Goal: Task Accomplishment & Management: Manage account settings

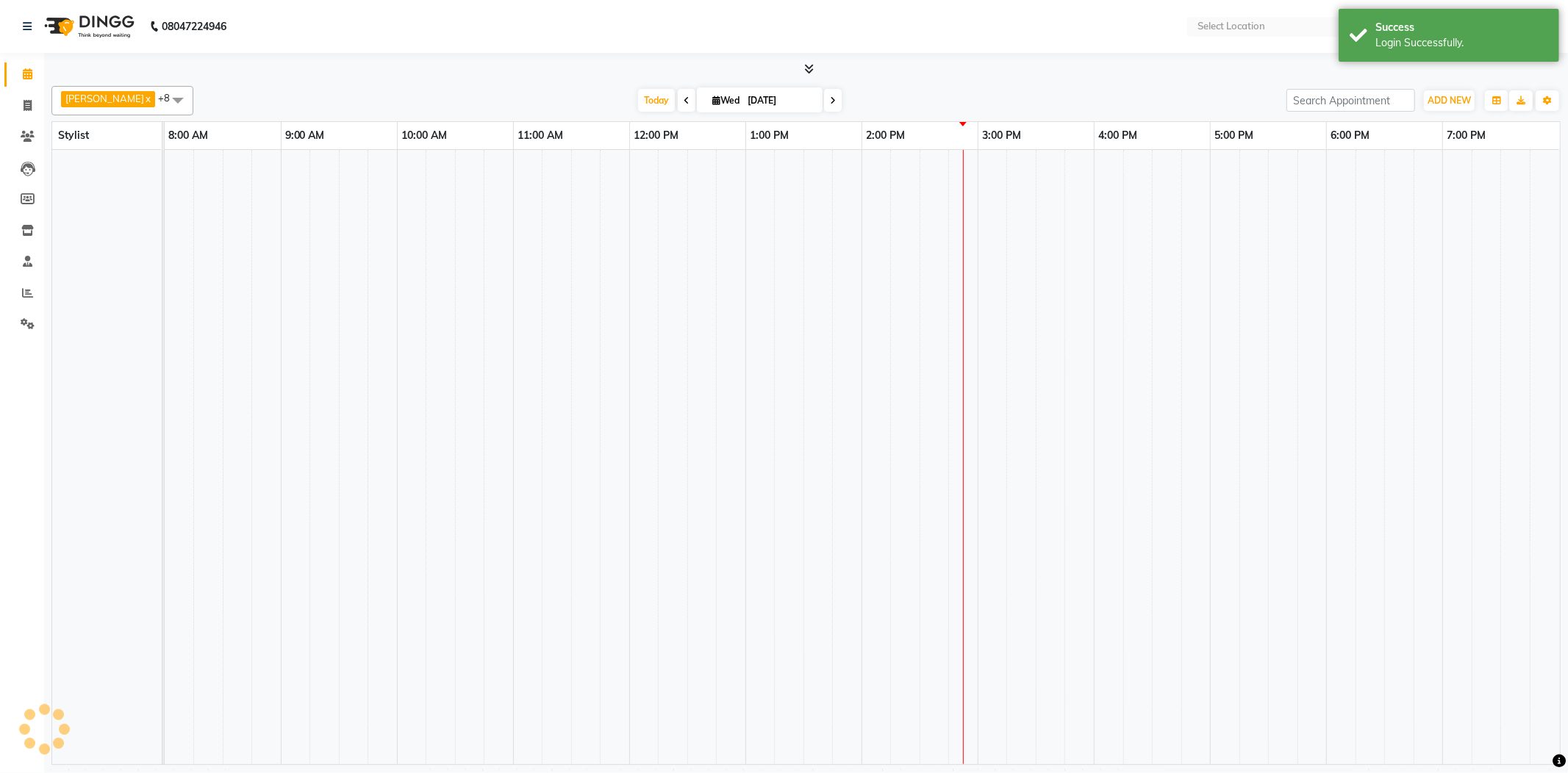
select select "en"
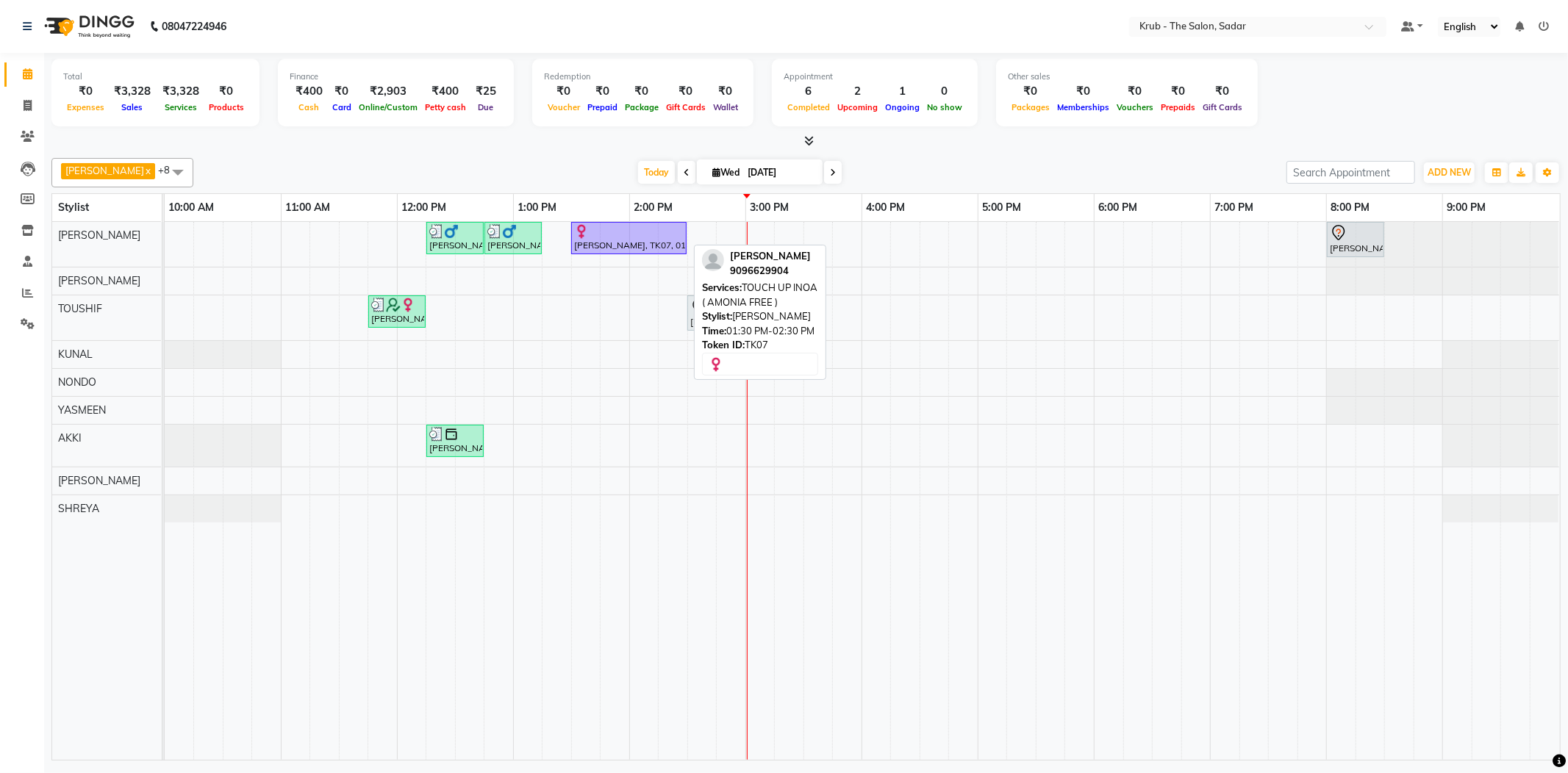
click at [629, 240] on div "[PERSON_NAME], TK07, 01:30 PM-02:30 PM, TOUCH UP INOA ( AMONIA FREE )" at bounding box center [629, 238] width 112 height 28
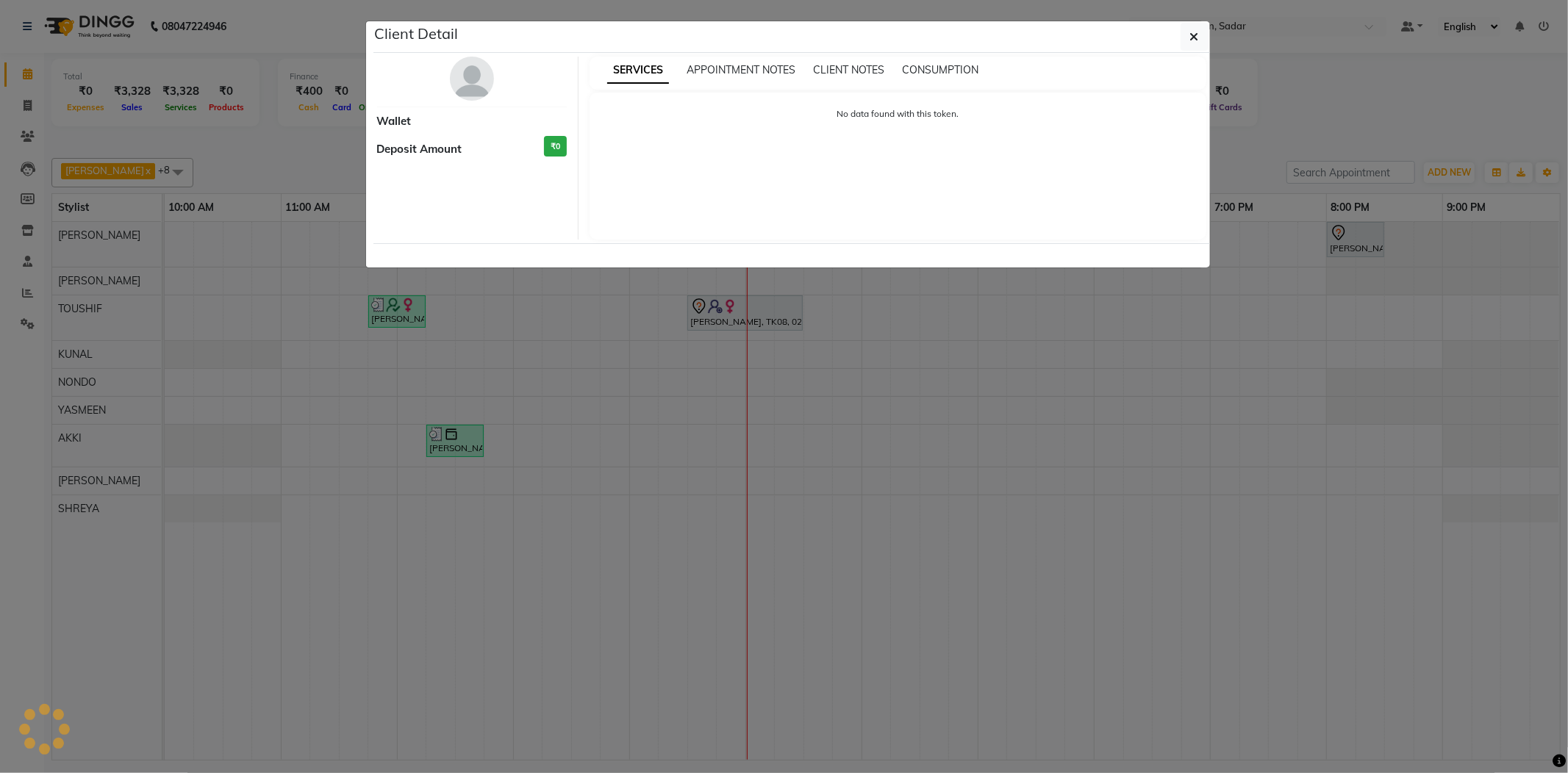
select select "1"
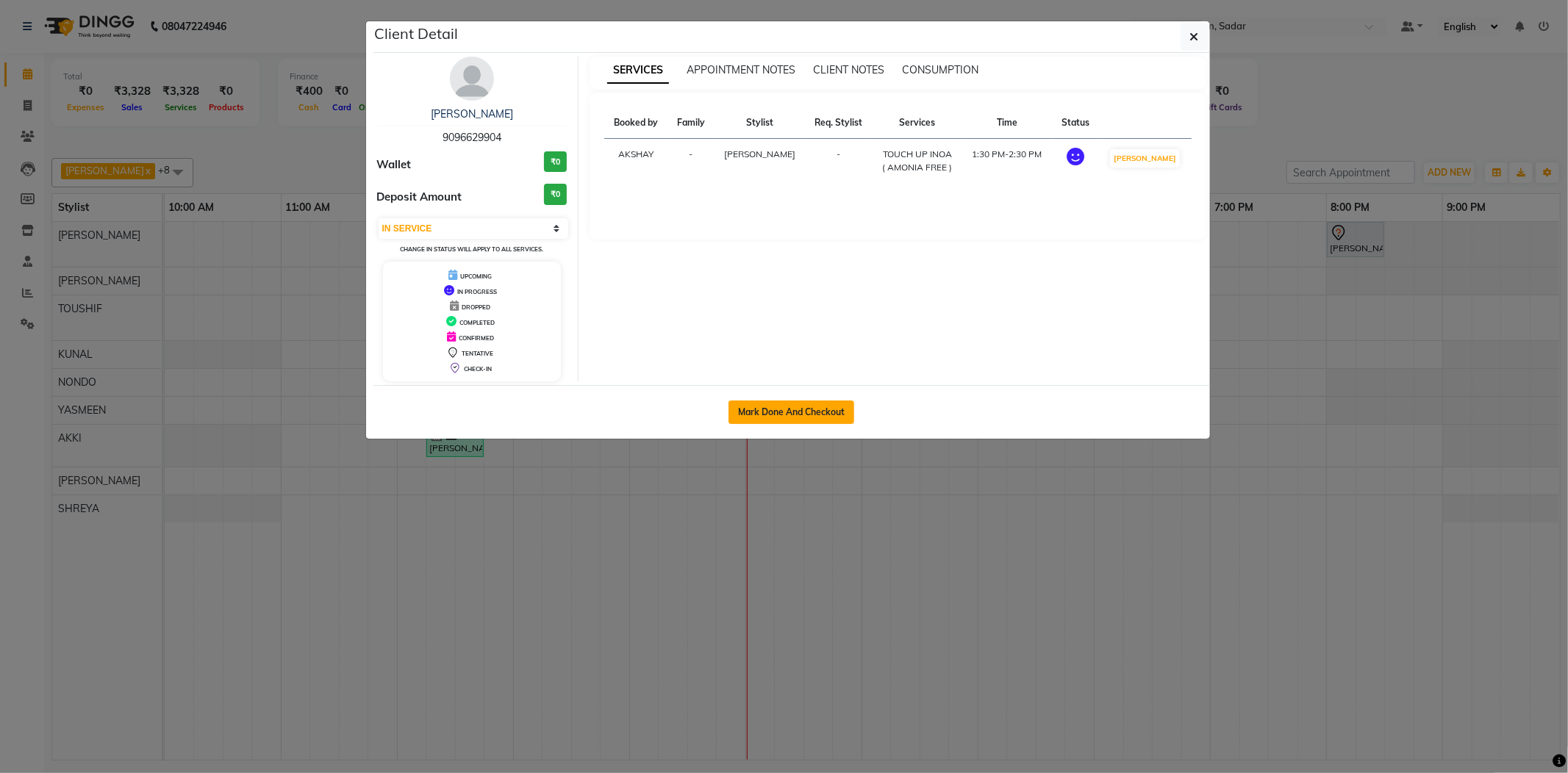
click at [764, 415] on button "Mark Done And Checkout" at bounding box center [791, 412] width 126 height 24
select select "service"
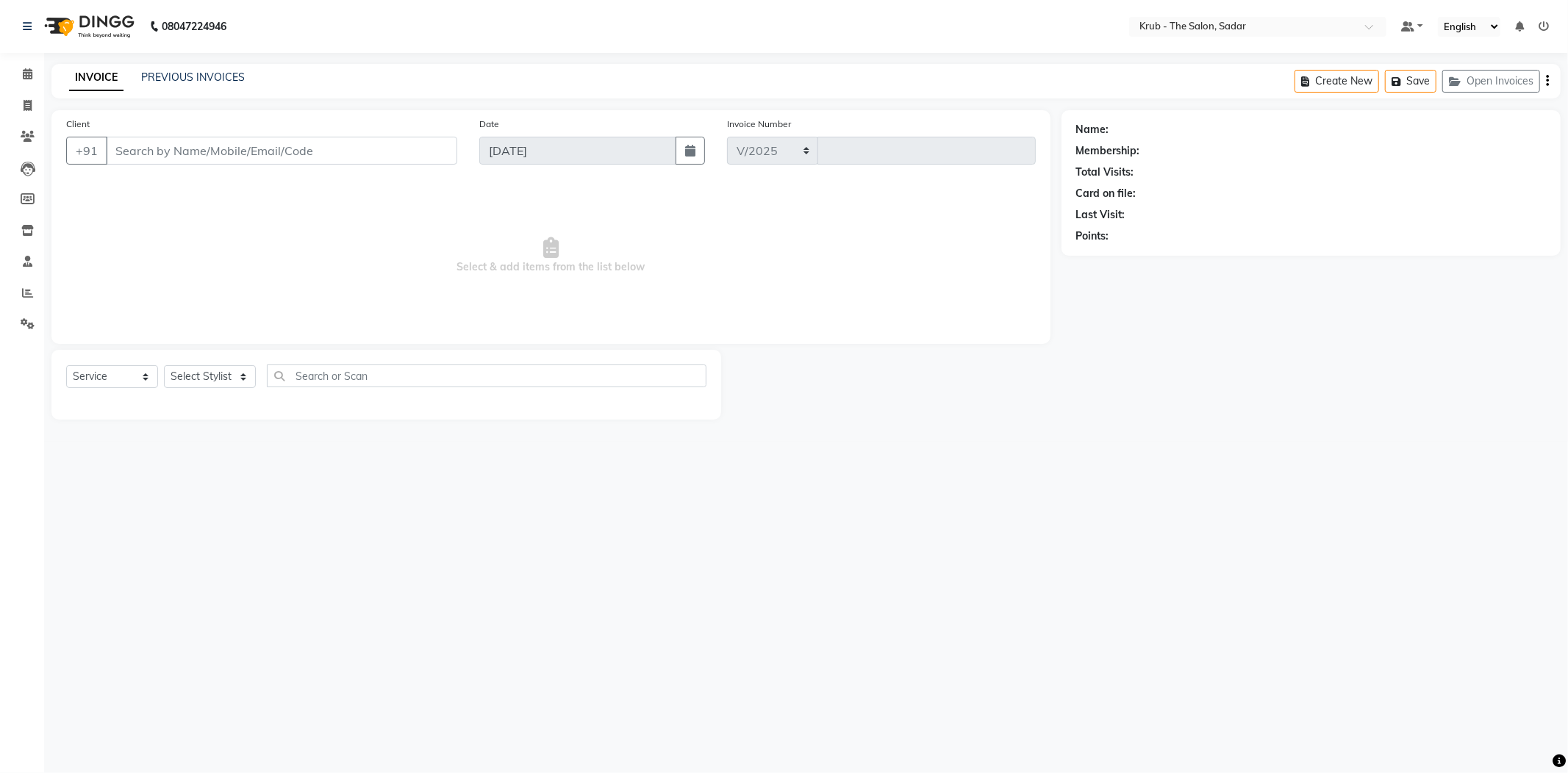
select select "4449"
type input "2134"
type input "9096629904"
select select "24979"
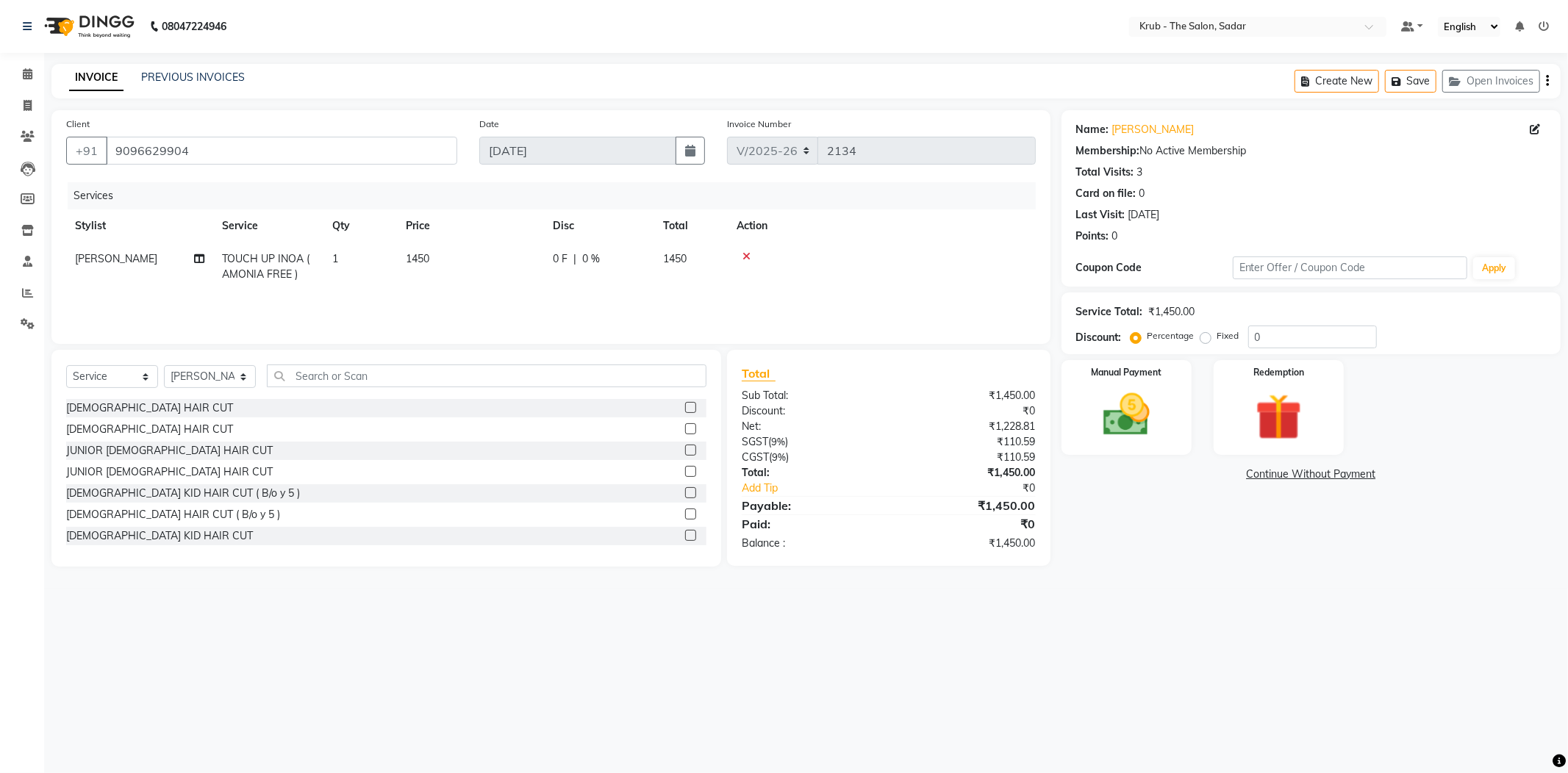
click at [277, 252] on span "TOUCH UP INOA ( AMONIA FREE )" at bounding box center [265, 266] width 88 height 29
select select "24979"
click at [277, 257] on span "TOUCH UP INOA ( AMONIA FREE )" at bounding box center [279, 271] width 88 height 29
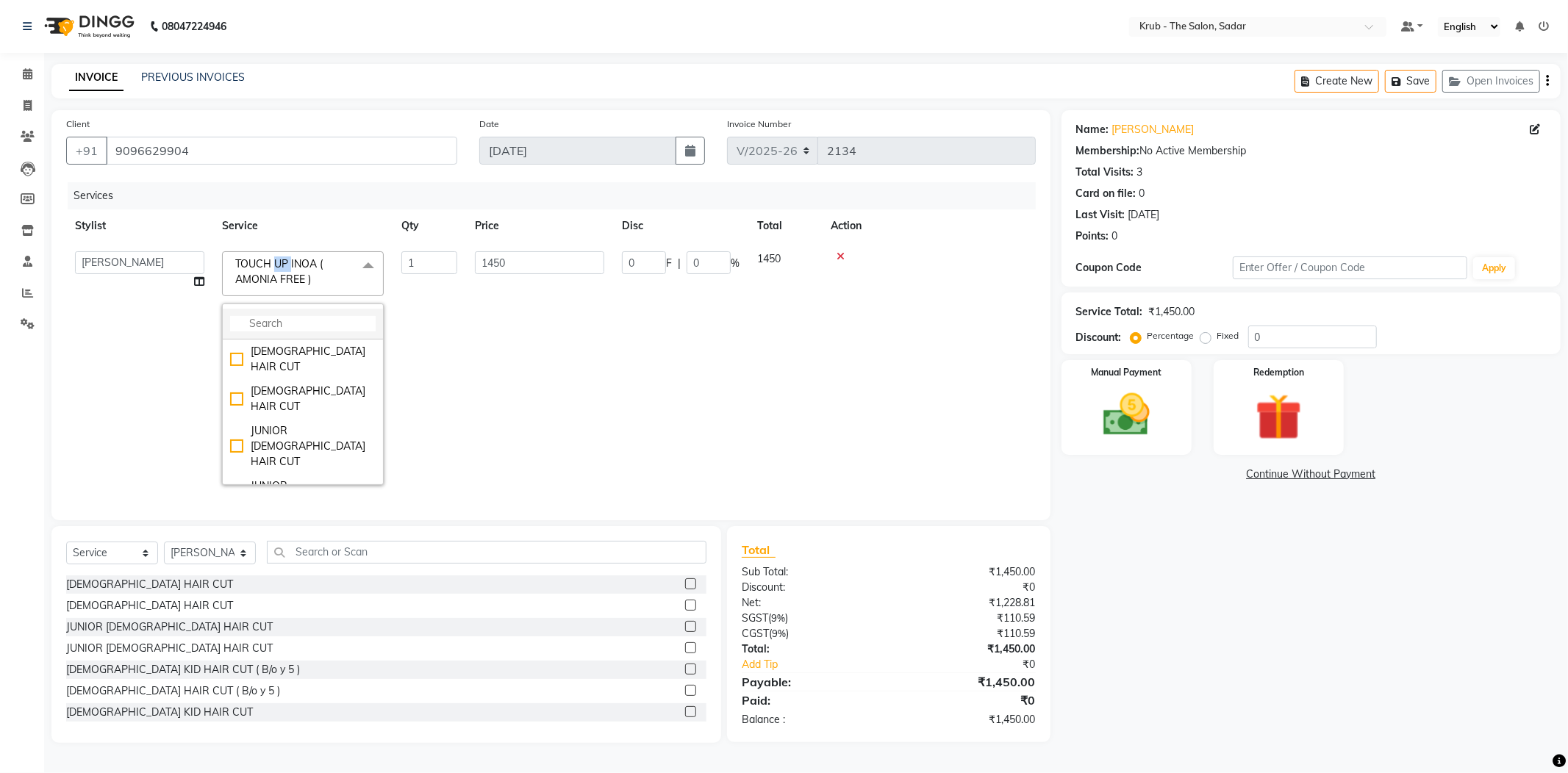
click at [288, 316] on input "multiselect-search" at bounding box center [303, 323] width 146 height 16
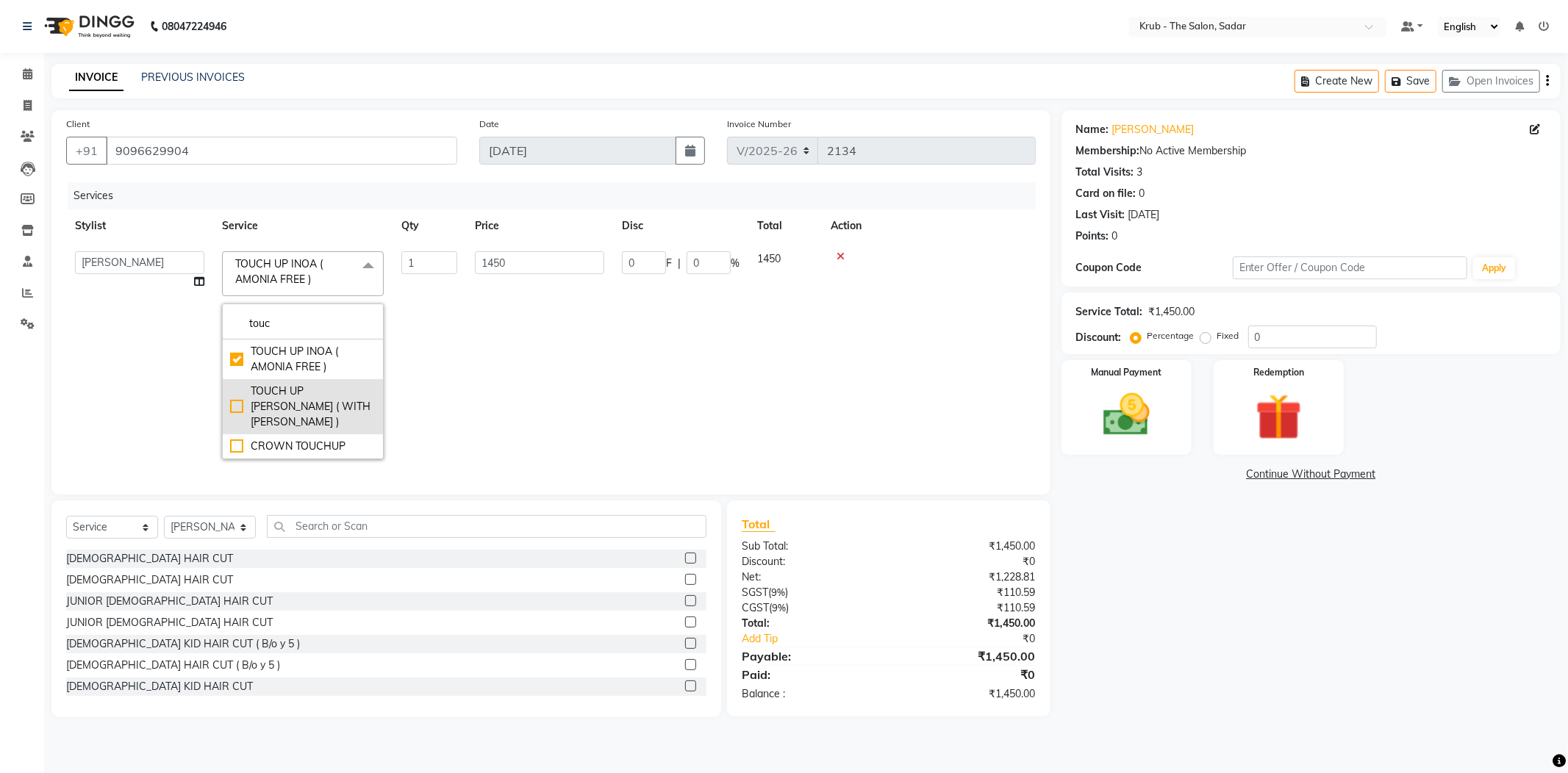
type input "touc"
drag, startPoint x: 315, startPoint y: 377, endPoint x: 424, endPoint y: 351, distance: 112.1
click at [315, 384] on div "TOUCH UP MAJIREL ( WITH AMONIA )" at bounding box center [303, 407] width 146 height 47
checkbox input "false"
checkbox input "true"
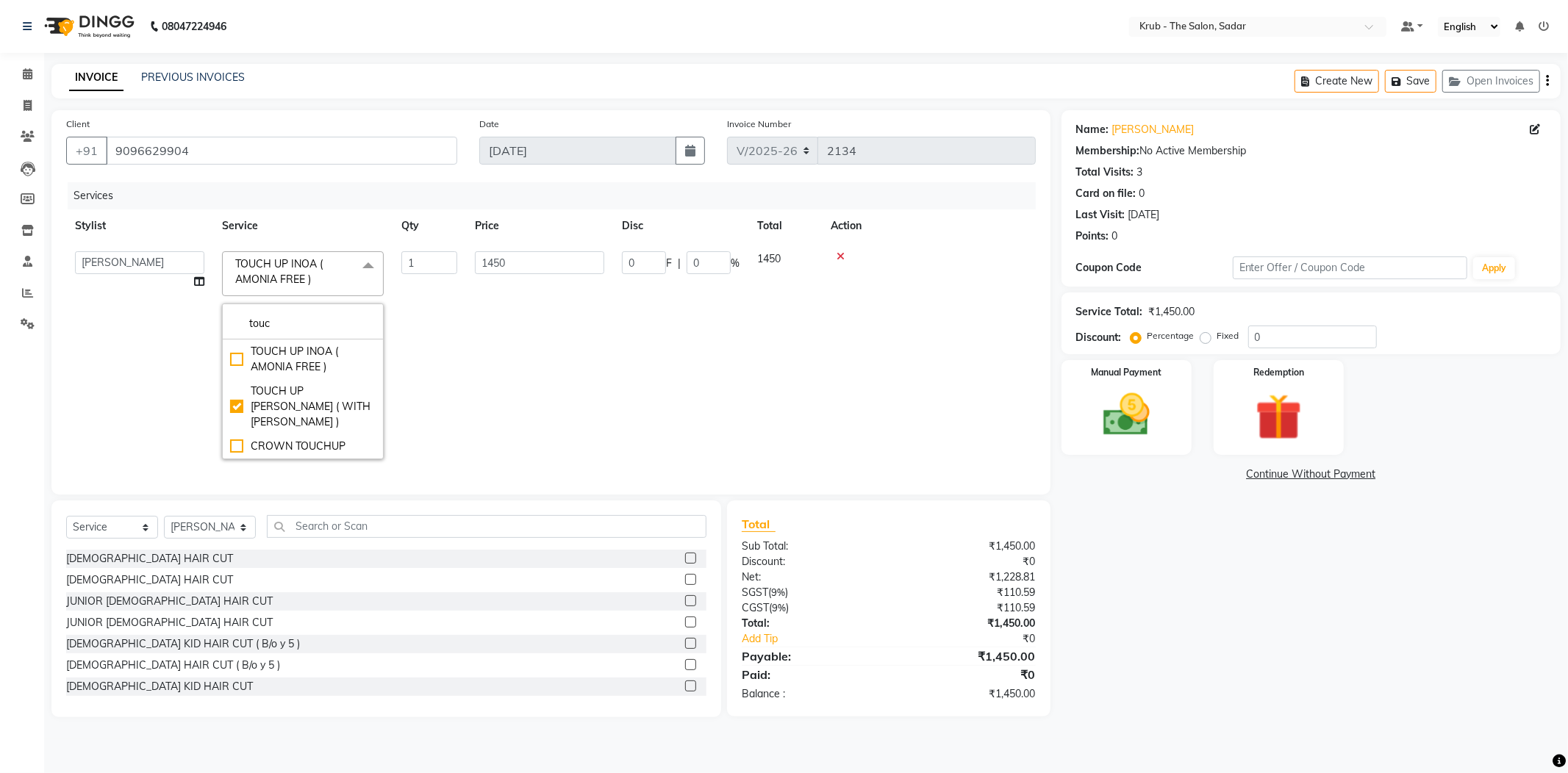
type input "1250"
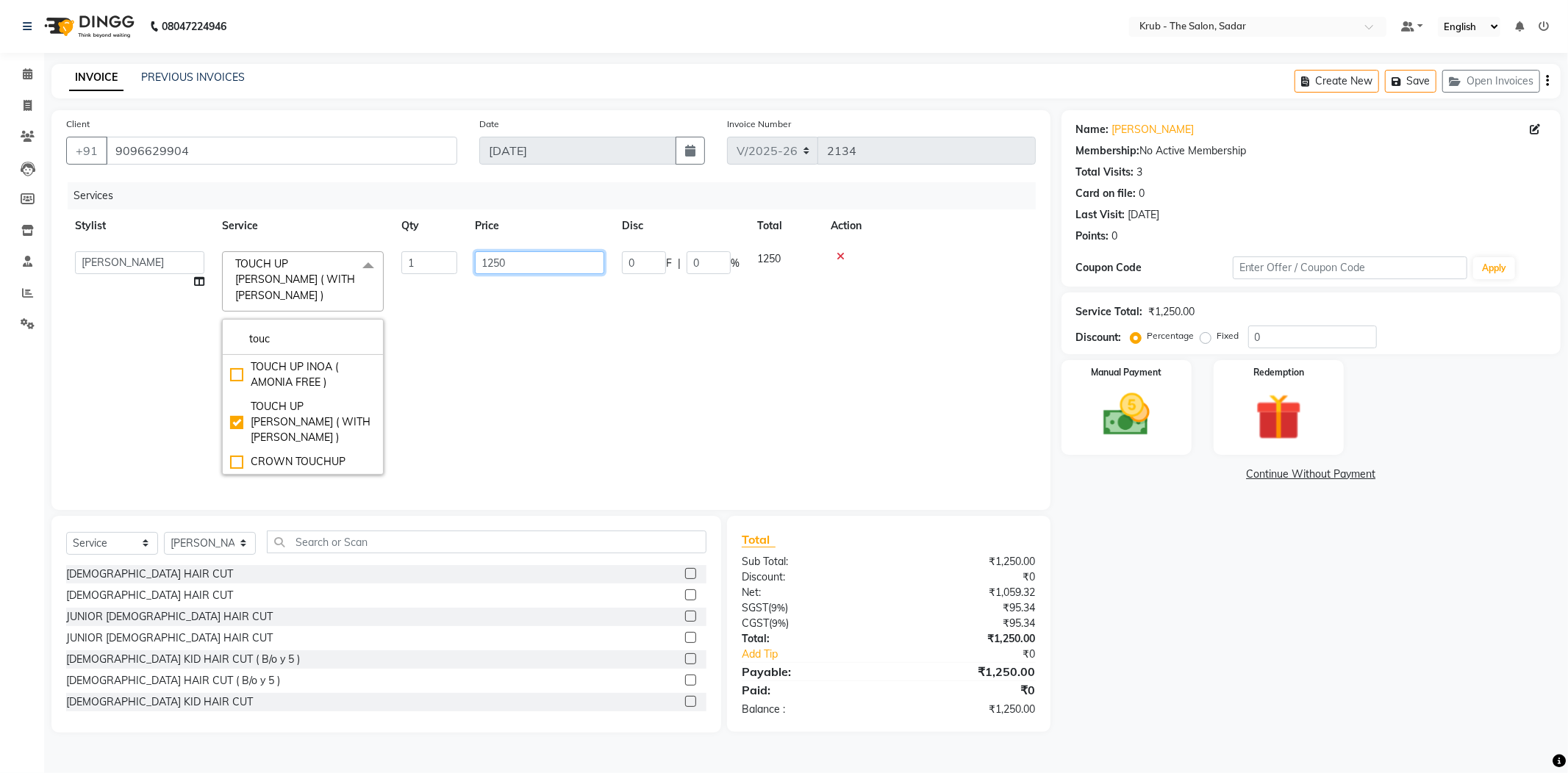
drag, startPoint x: 547, startPoint y: 236, endPoint x: 560, endPoint y: 206, distance: 32.7
click at [547, 251] on input "1250" at bounding box center [539, 263] width 129 height 23
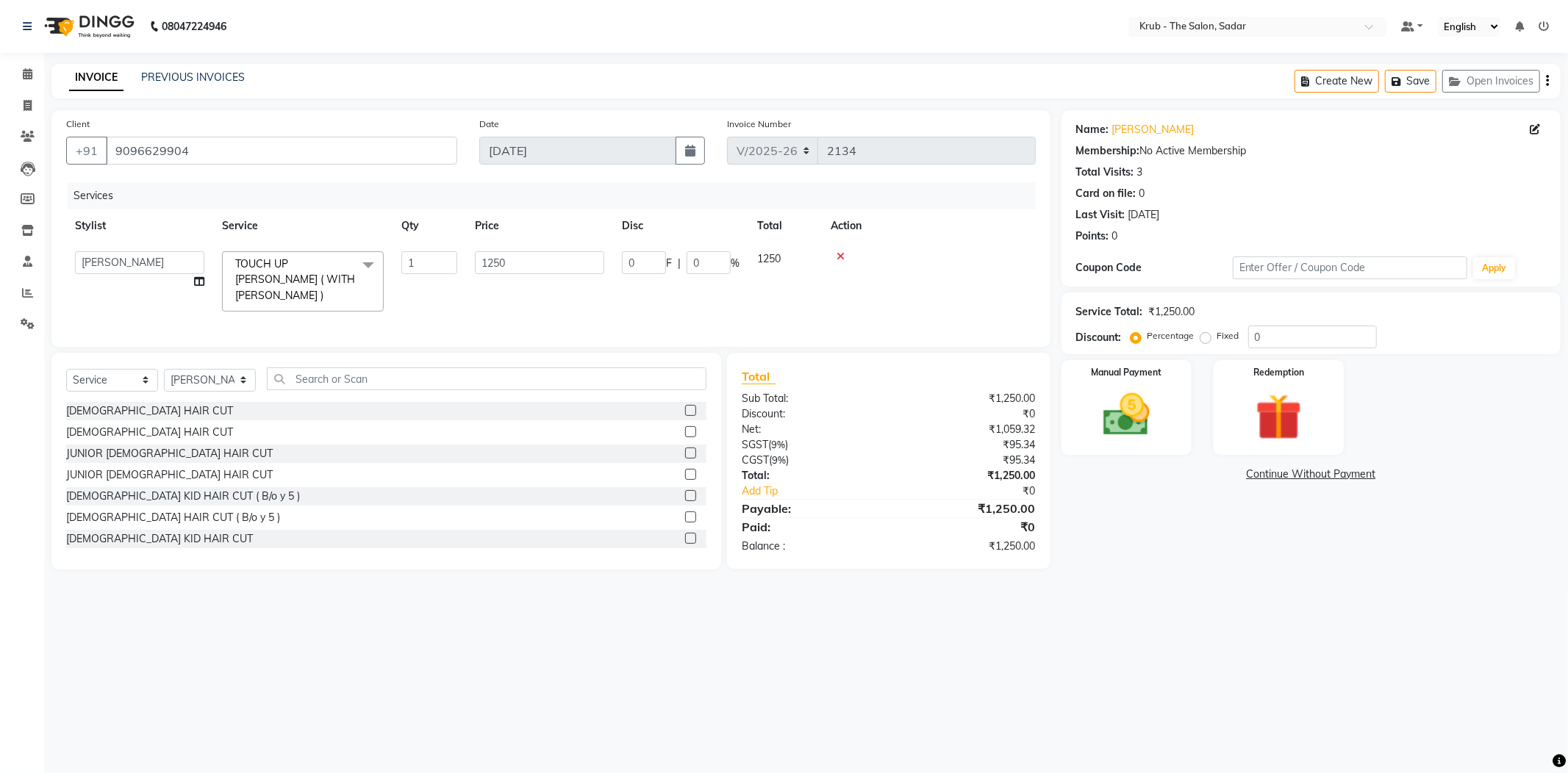
click at [560, 209] on tr "Stylist Service Qty Price Disc Total Action" at bounding box center [551, 226] width 970 height 33
click at [142, 366] on select "Select Service Product Membership Package Voucher Prepaid Gift Card" at bounding box center [112, 377] width 92 height 23
select select "product"
click at [66, 366] on select "Select Service Product Membership Package Voucher Prepaid Gift Card" at bounding box center [112, 377] width 92 height 23
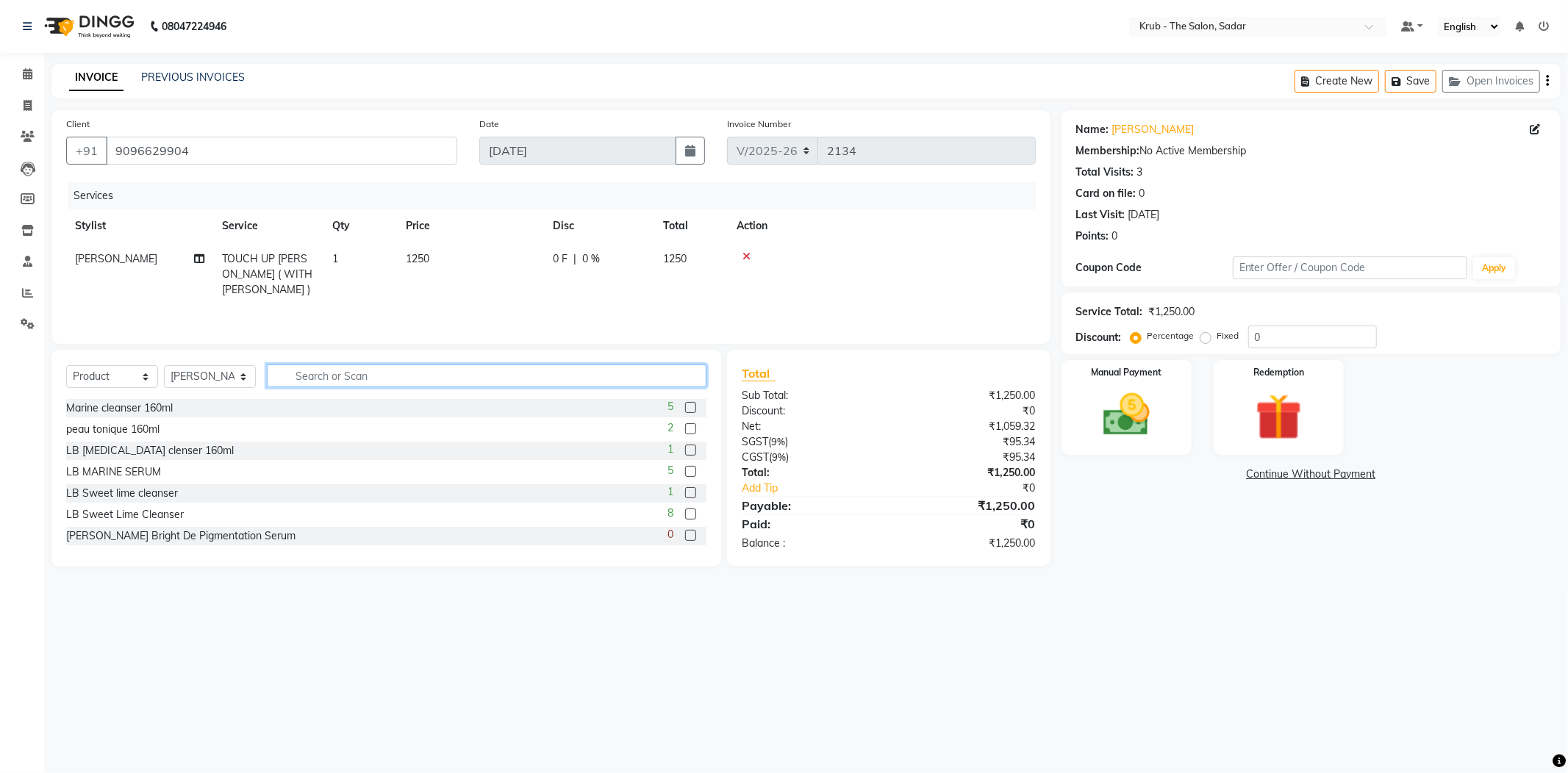
click at [294, 365] on input "text" at bounding box center [486, 376] width 439 height 23
type input "liss"
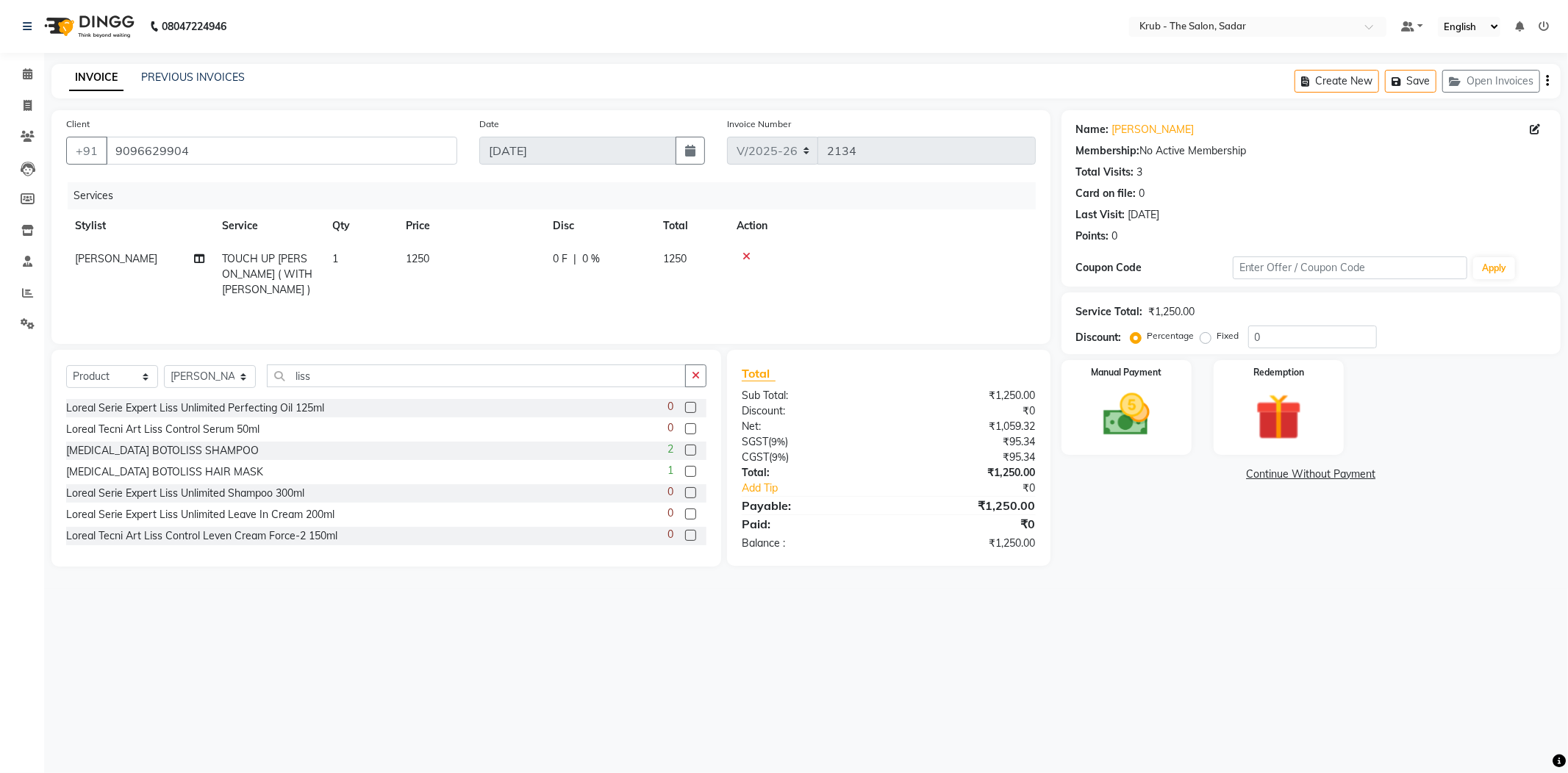
click at [685, 424] on label at bounding box center [690, 429] width 11 height 11
click at [685, 425] on input "checkbox" at bounding box center [690, 429] width 10 height 10
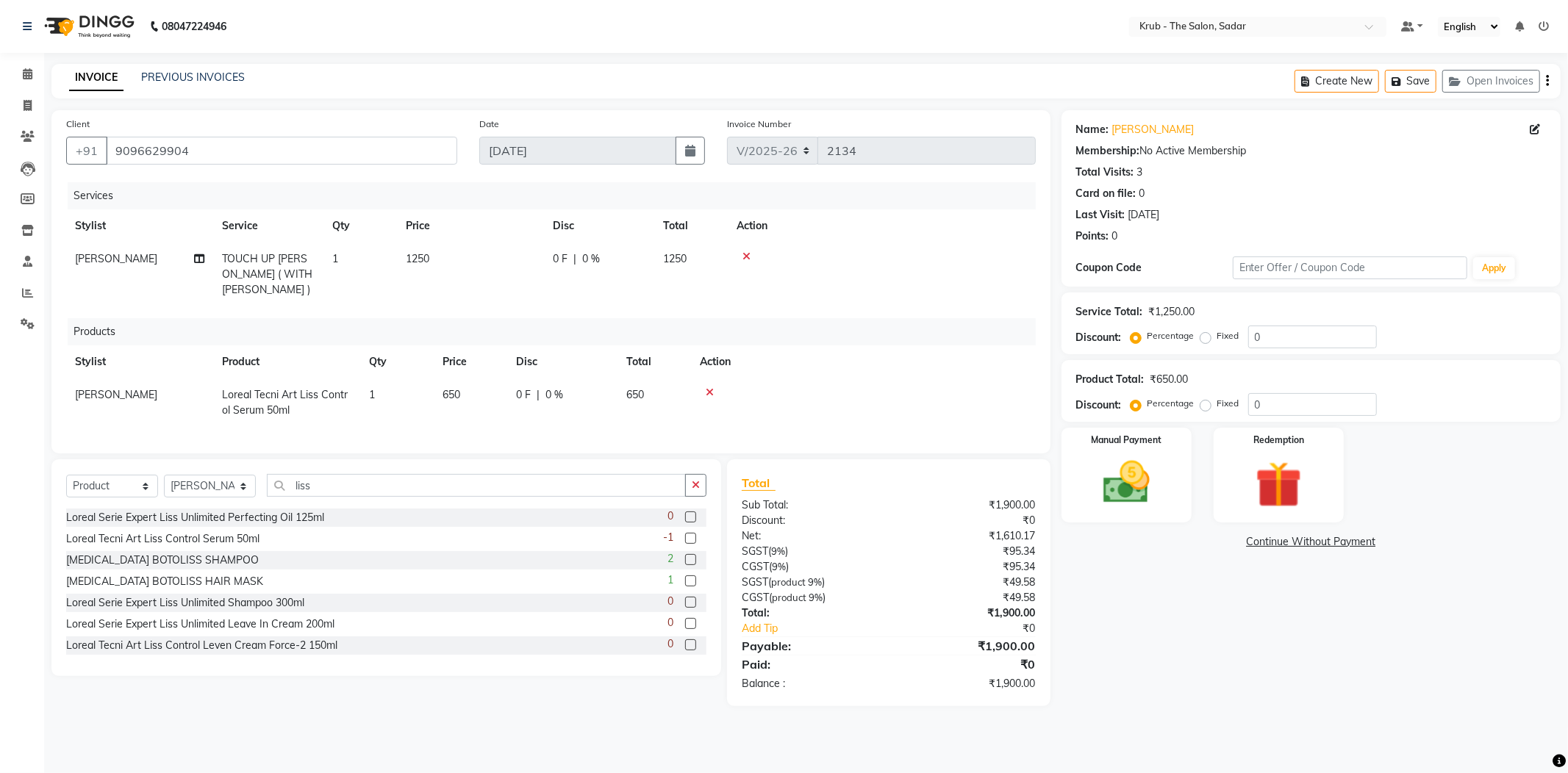
click at [685, 533] on label at bounding box center [690, 537] width 11 height 11
click at [685, 534] on input "checkbox" at bounding box center [690, 539] width 10 height 10
click at [678, 497] on input "liss" at bounding box center [476, 485] width 419 height 23
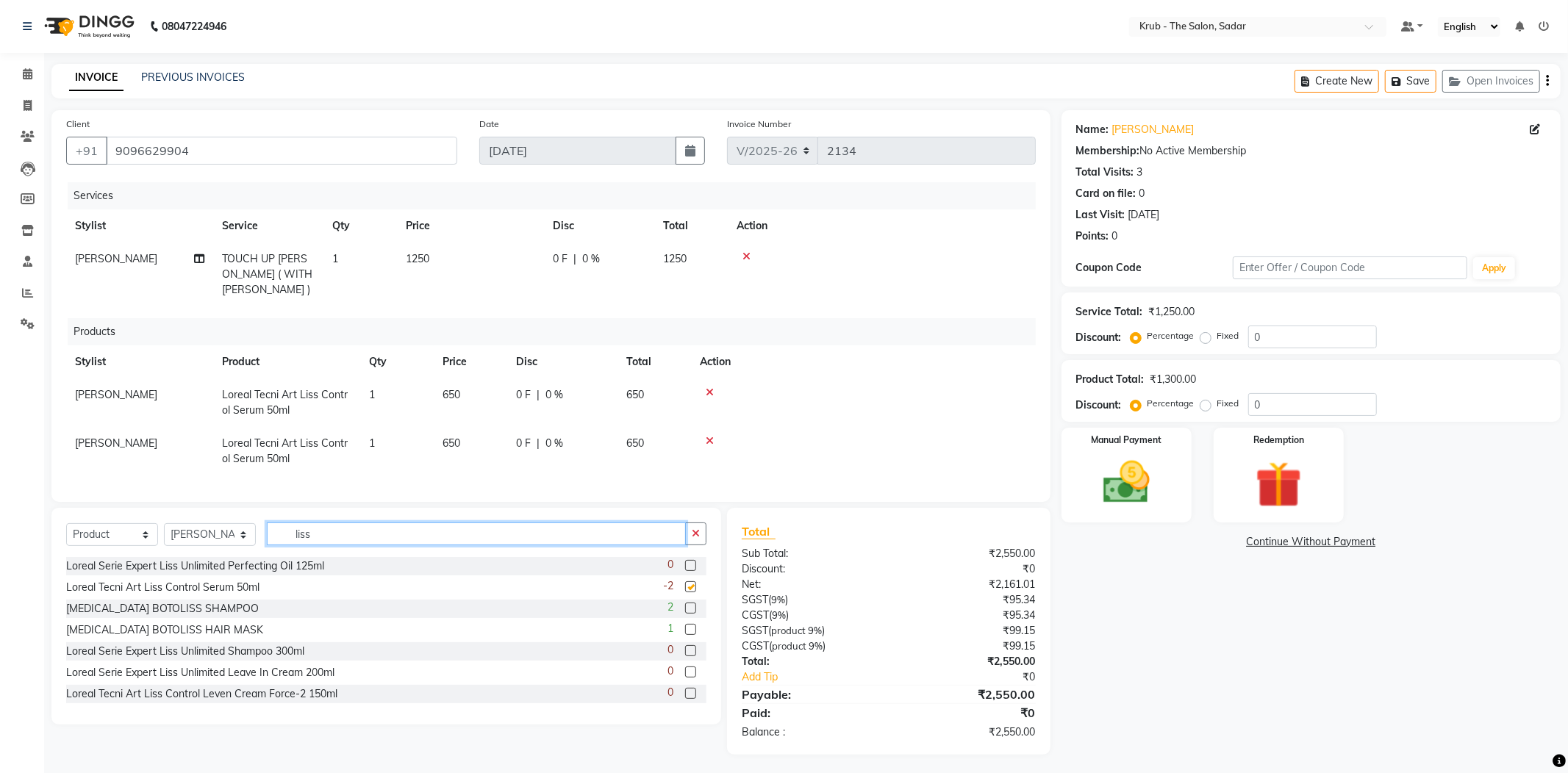
checkbox input "false"
click at [707, 387] on icon at bounding box center [710, 392] width 8 height 11
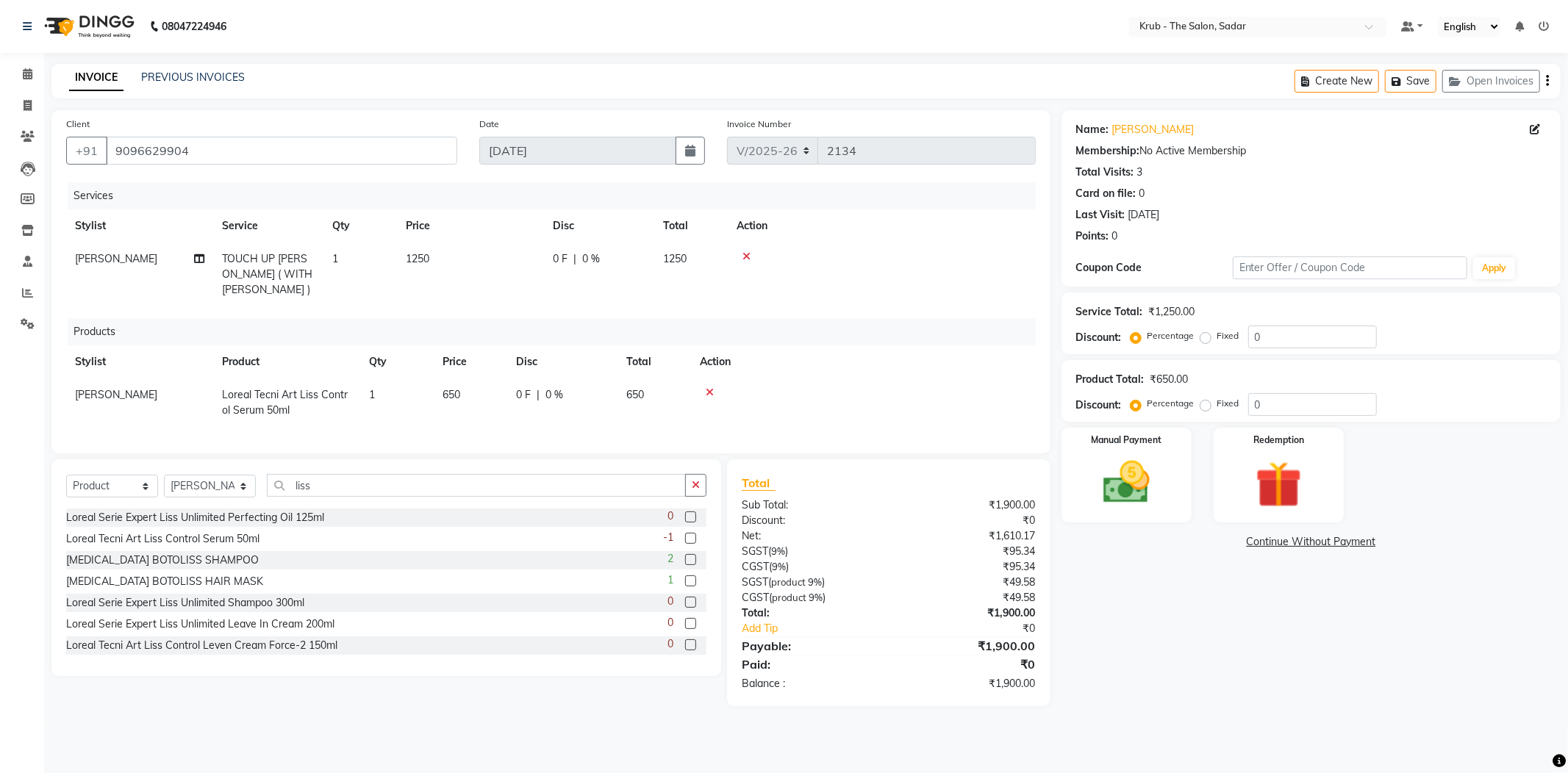
click at [685, 511] on label at bounding box center [690, 516] width 11 height 11
click at [685, 513] on input "checkbox" at bounding box center [690, 518] width 10 height 10
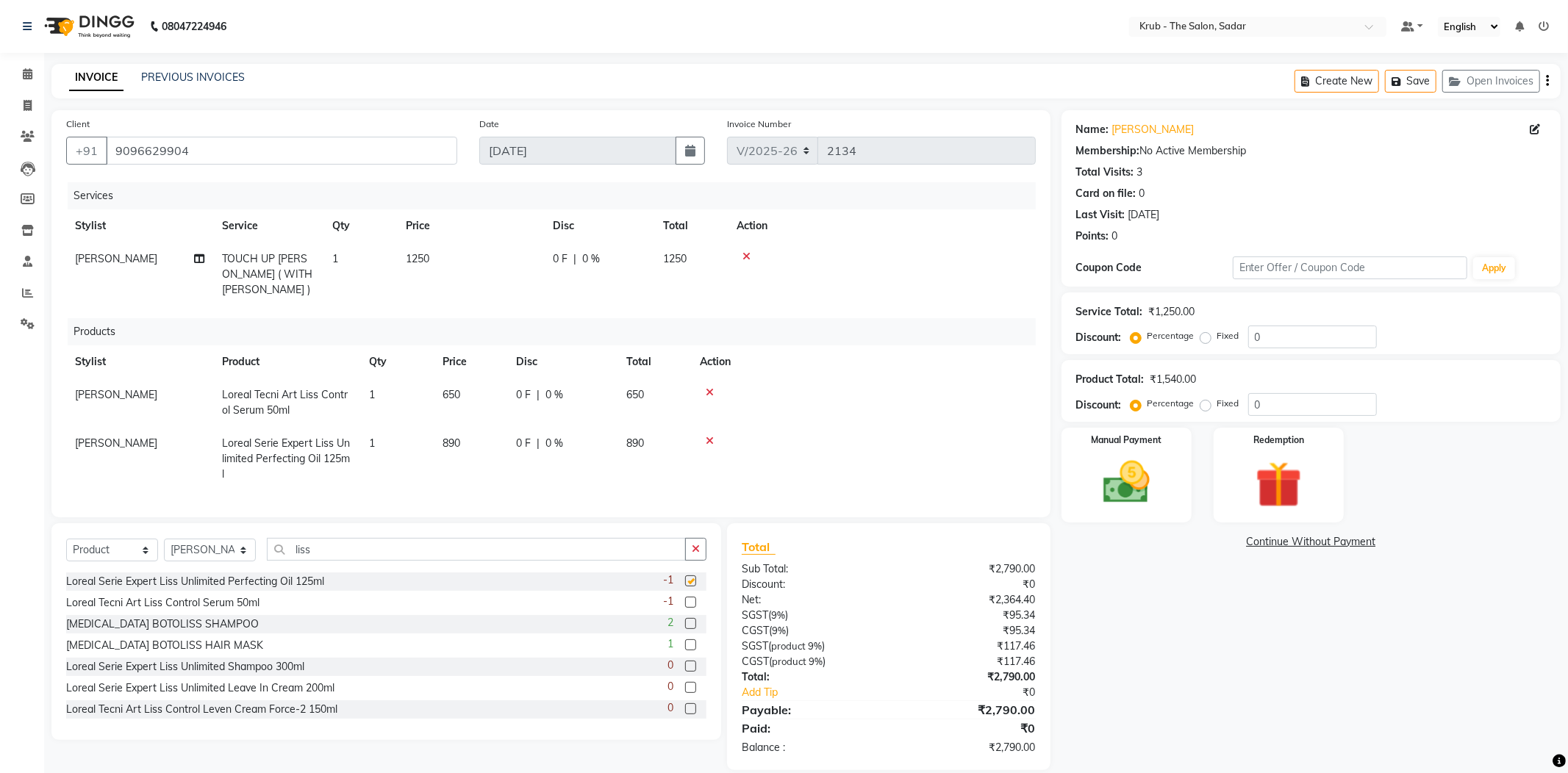
checkbox input "false"
click at [706, 387] on icon at bounding box center [710, 392] width 8 height 11
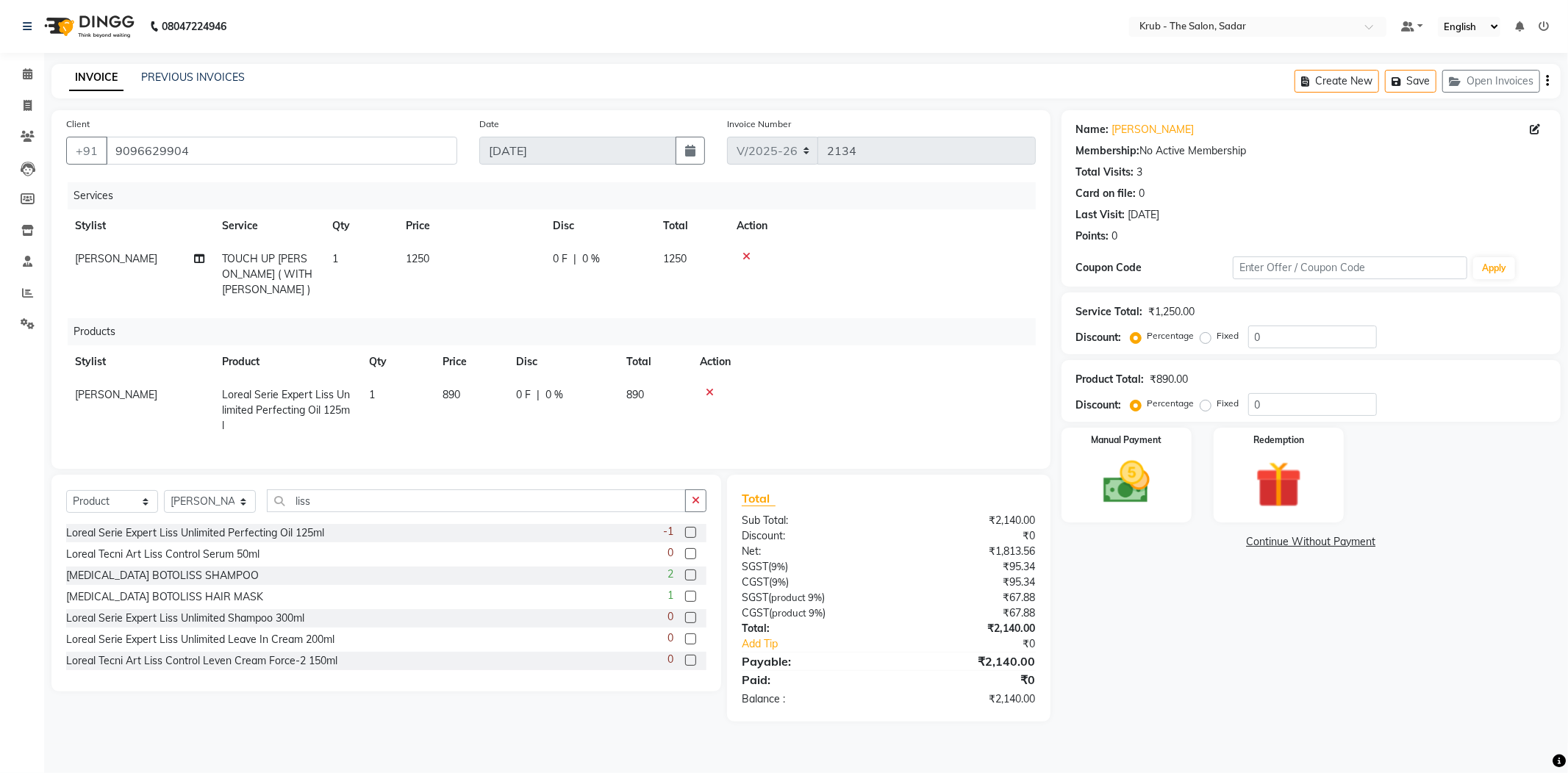
click at [706, 387] on icon at bounding box center [710, 392] width 8 height 11
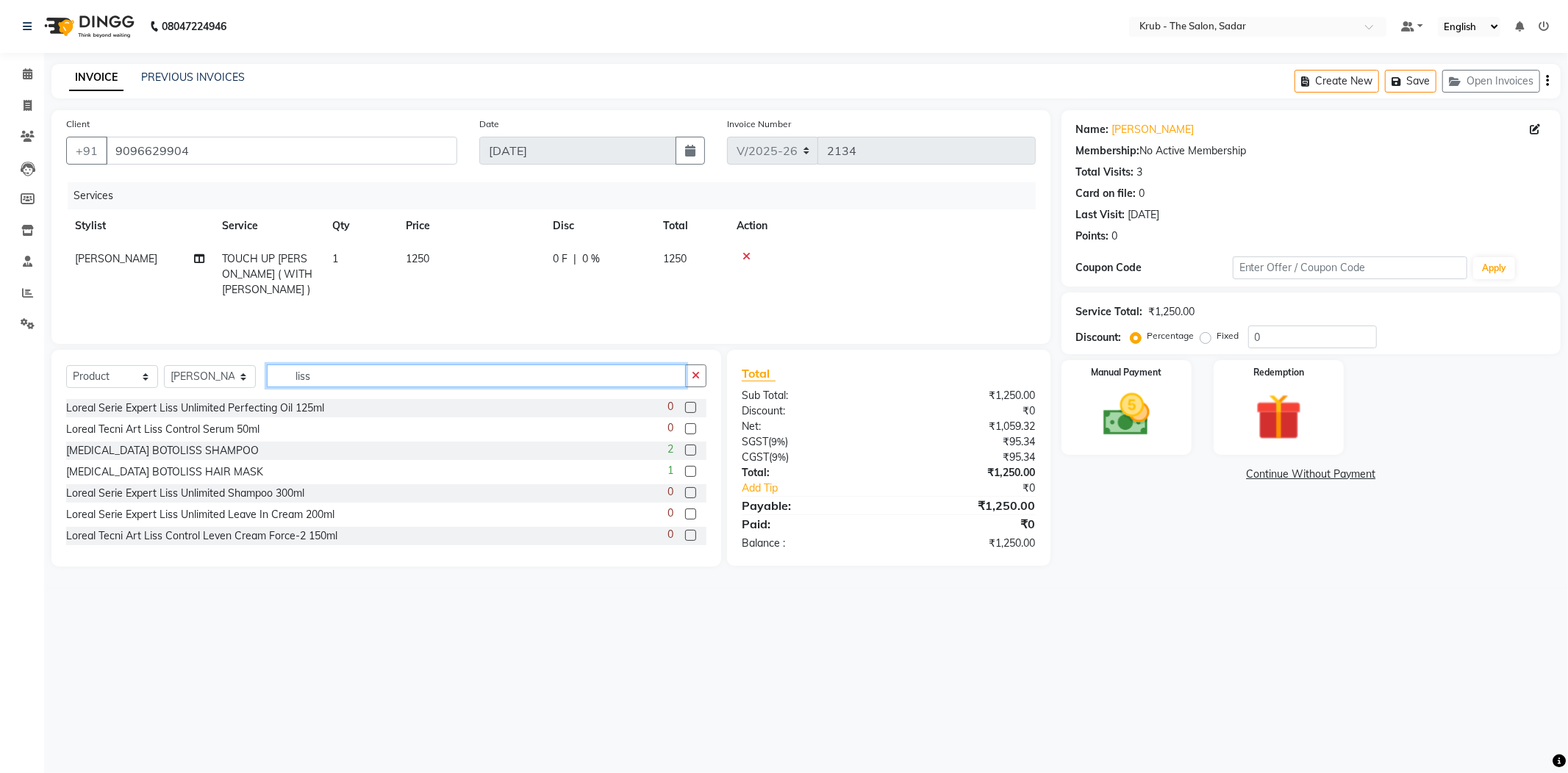
click at [316, 365] on input "liss" at bounding box center [476, 376] width 419 height 23
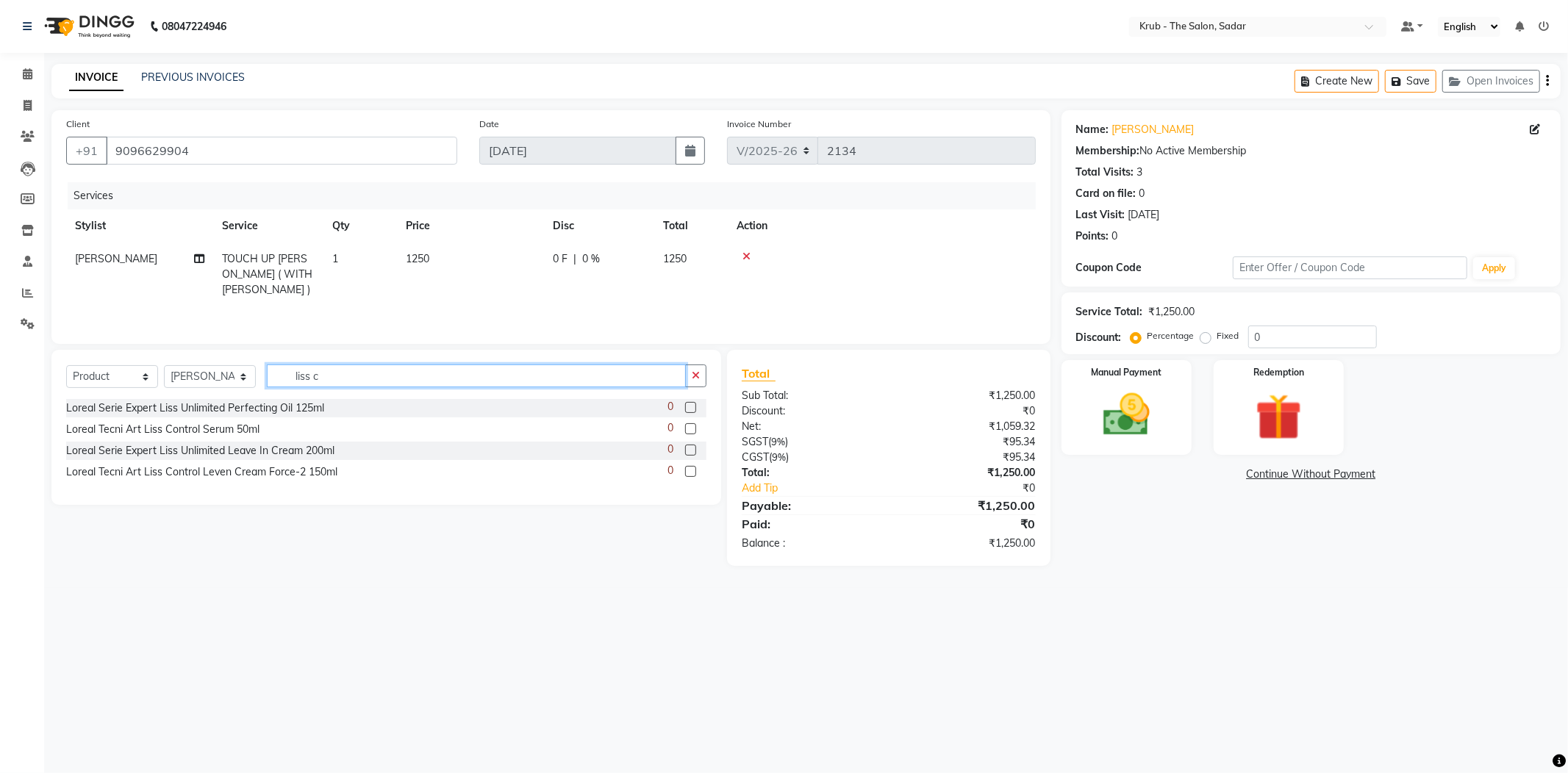
click at [309, 365] on input "liss c" at bounding box center [476, 376] width 419 height 23
click at [308, 365] on input "liss c" at bounding box center [476, 376] width 419 height 23
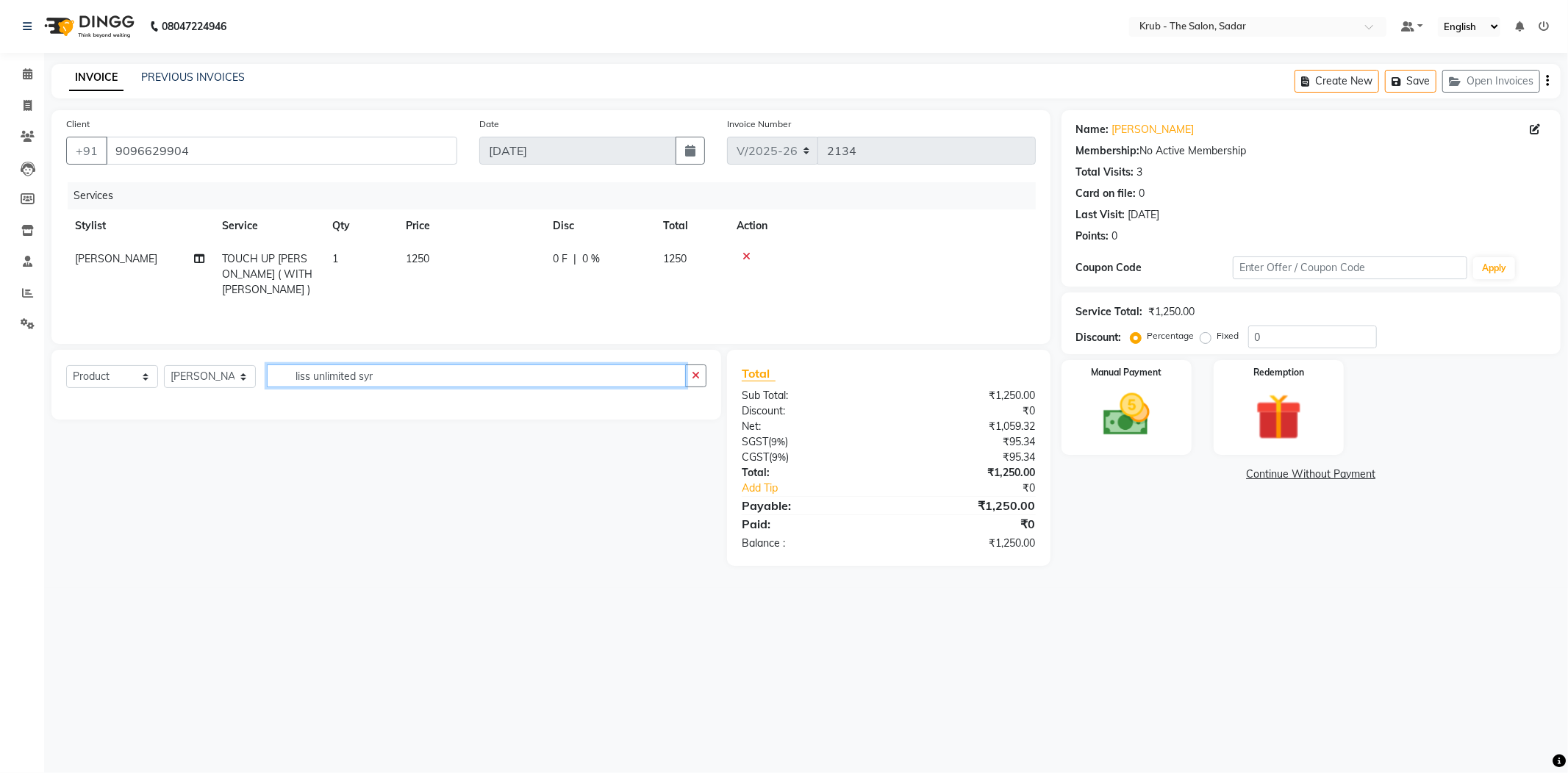
type input "liss unlimited syru"
drag, startPoint x: 380, startPoint y: 357, endPoint x: 264, endPoint y: 359, distance: 116.0
click at [268, 365] on input "liss unlimited syru" at bounding box center [476, 376] width 419 height 23
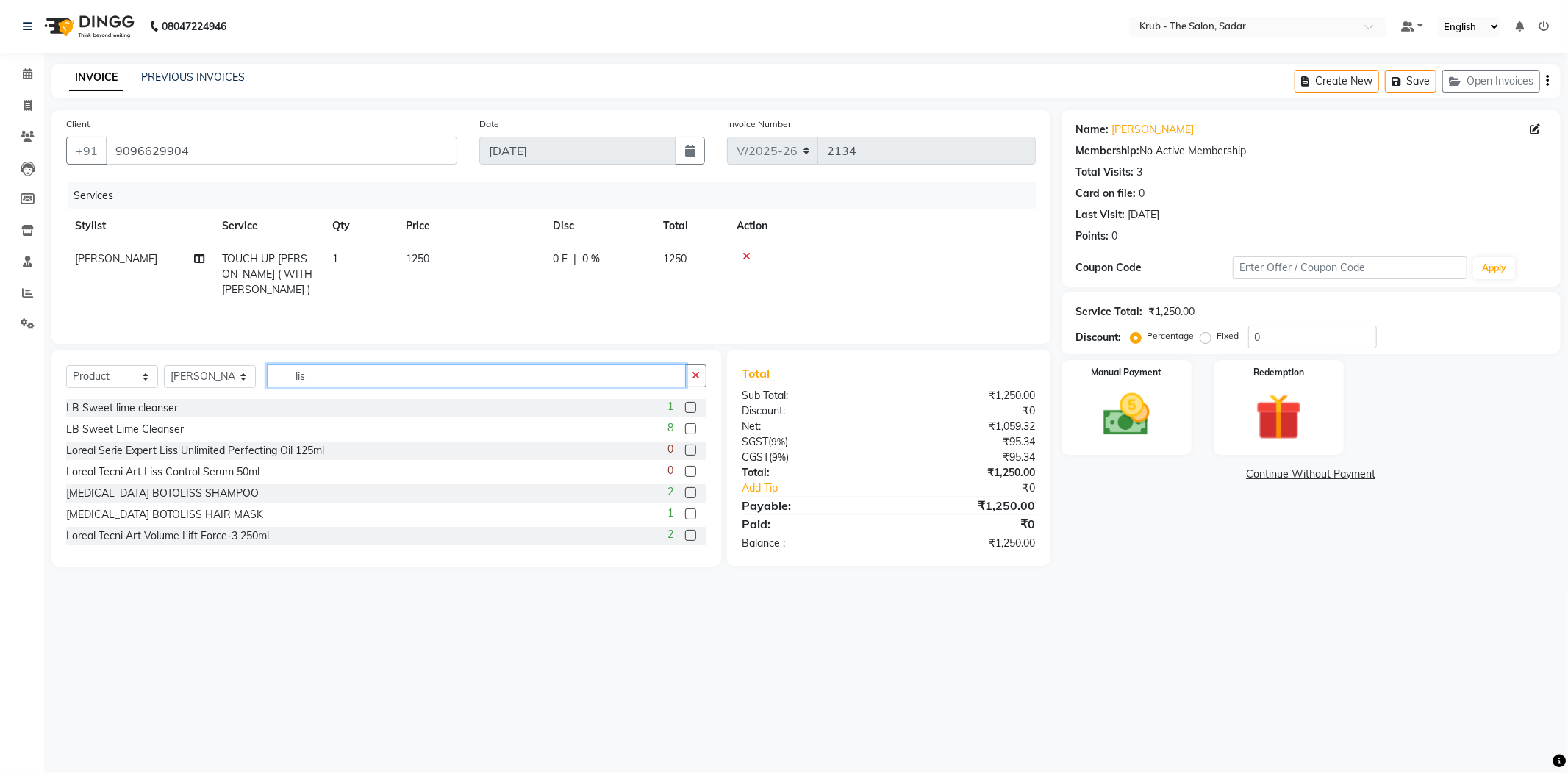
type input "liss"
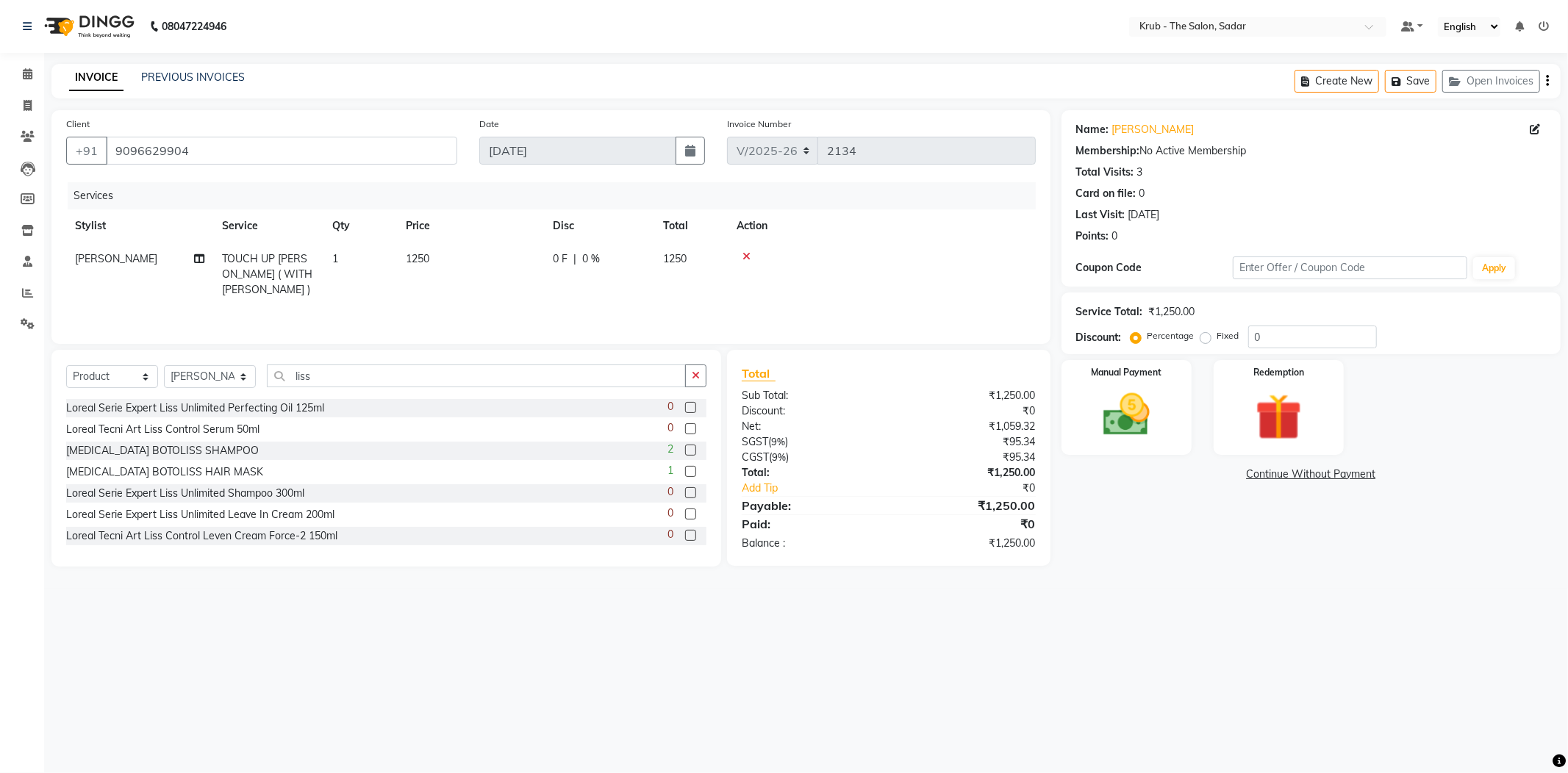
click at [685, 424] on label at bounding box center [690, 429] width 11 height 11
click at [685, 425] on input "checkbox" at bounding box center [690, 429] width 10 height 10
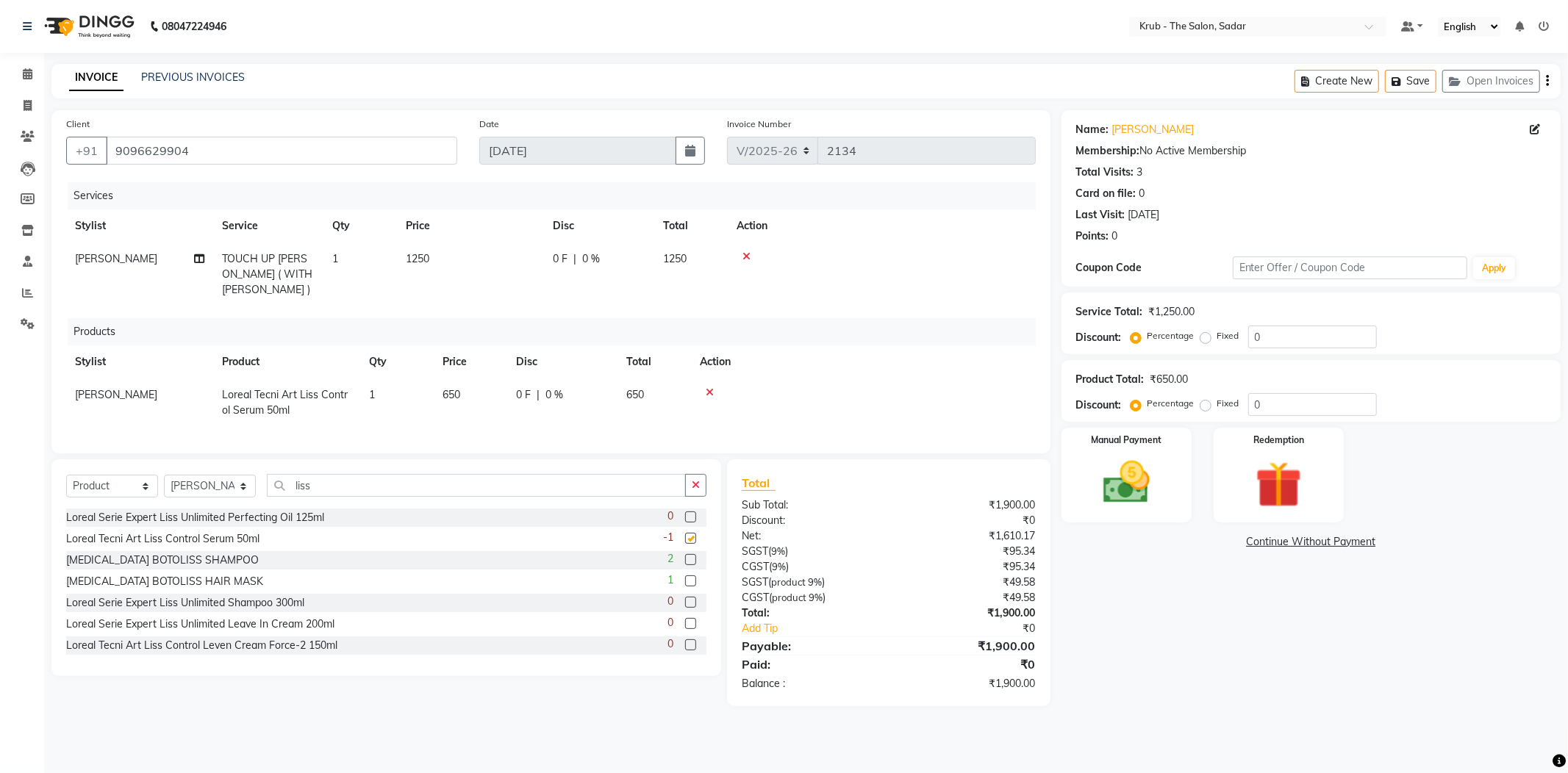
checkbox input "false"
click at [706, 387] on icon at bounding box center [710, 392] width 8 height 11
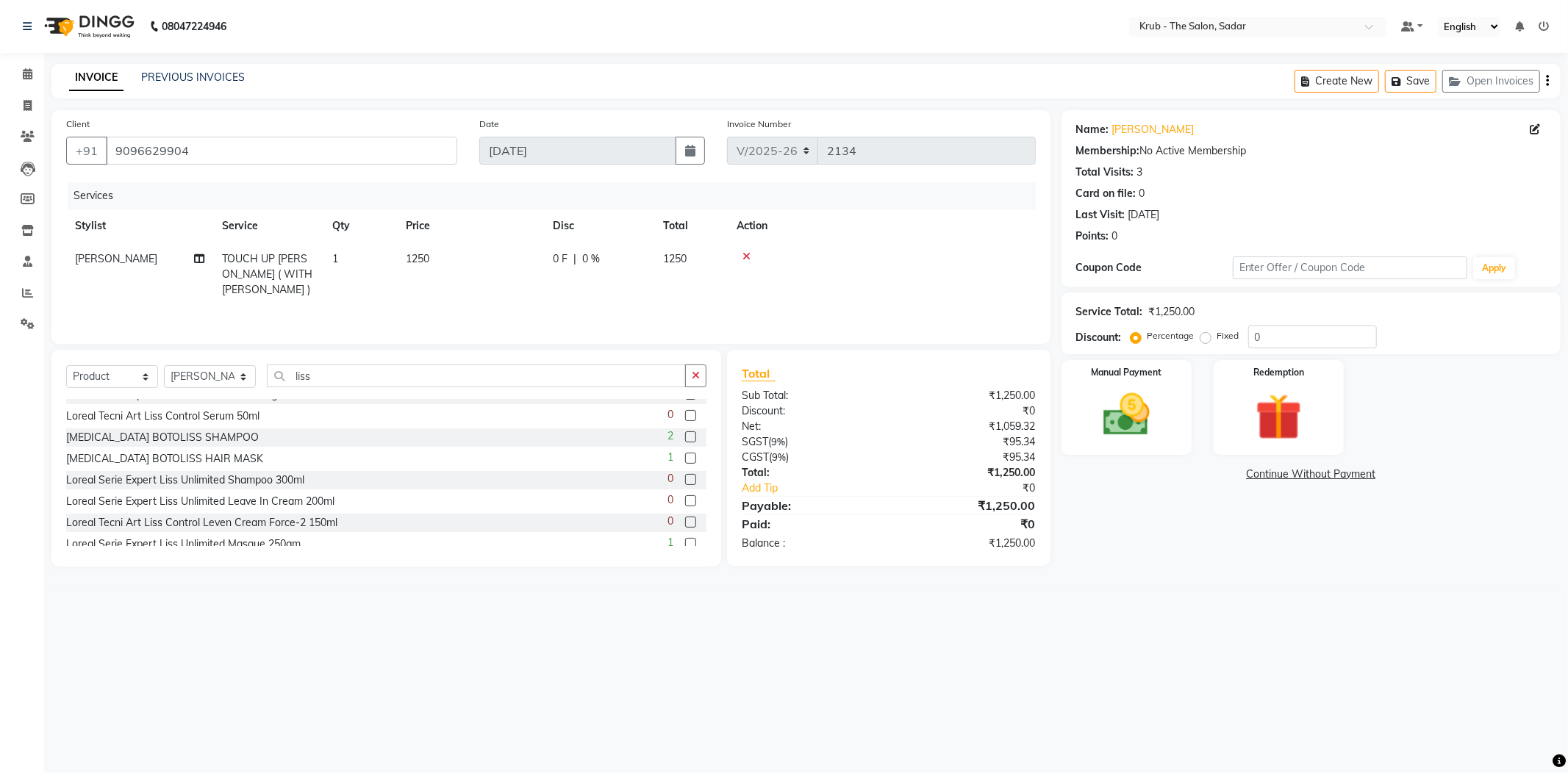
scroll to position [18, 0]
click at [306, 365] on input "liss" at bounding box center [476, 376] width 419 height 23
click at [308, 365] on input "liss" at bounding box center [476, 376] width 419 height 23
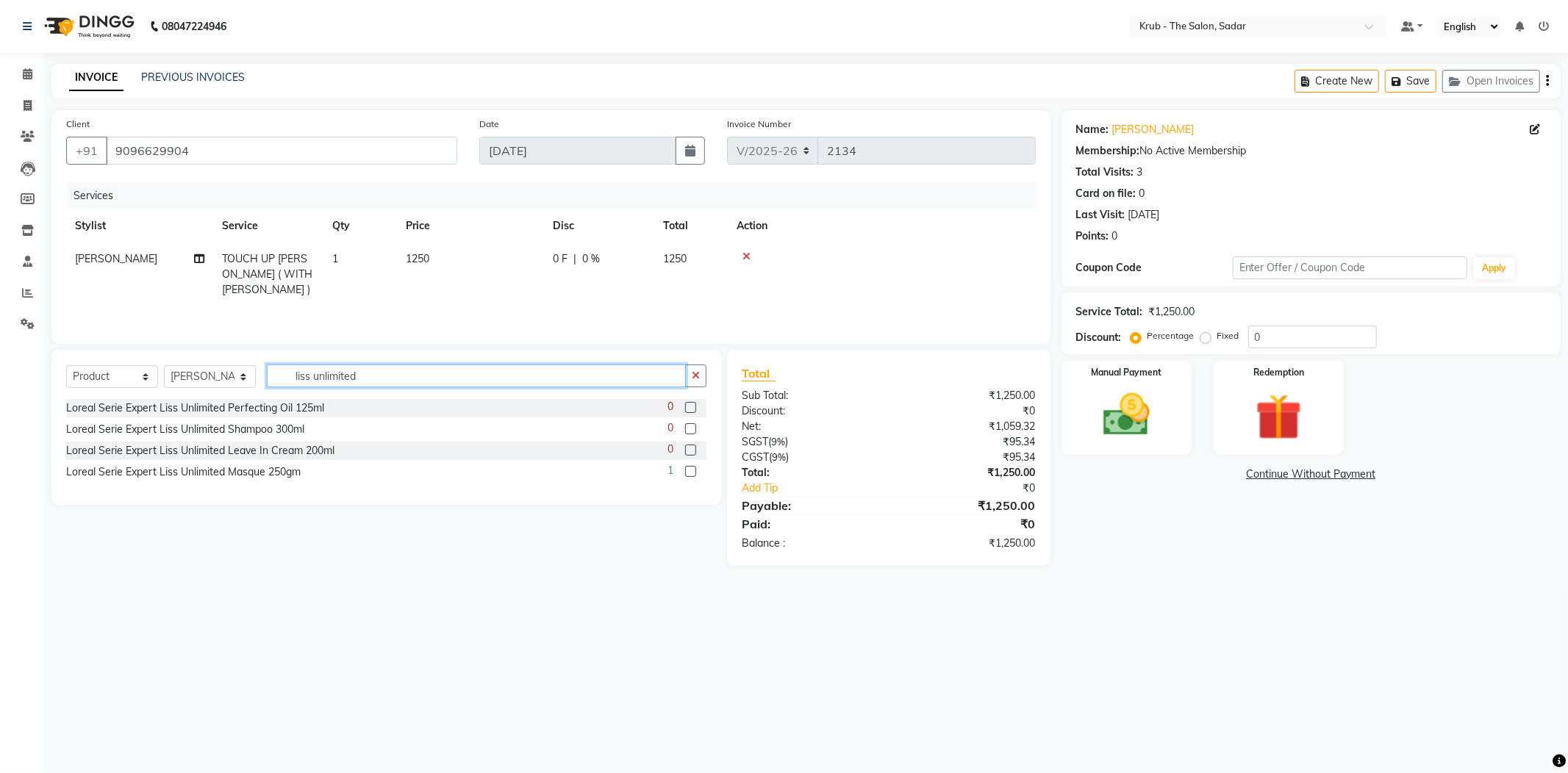
drag, startPoint x: 349, startPoint y: 353, endPoint x: 306, endPoint y: 362, distance: 43.9
click at [306, 365] on input "liss unlimited" at bounding box center [476, 376] width 419 height 23
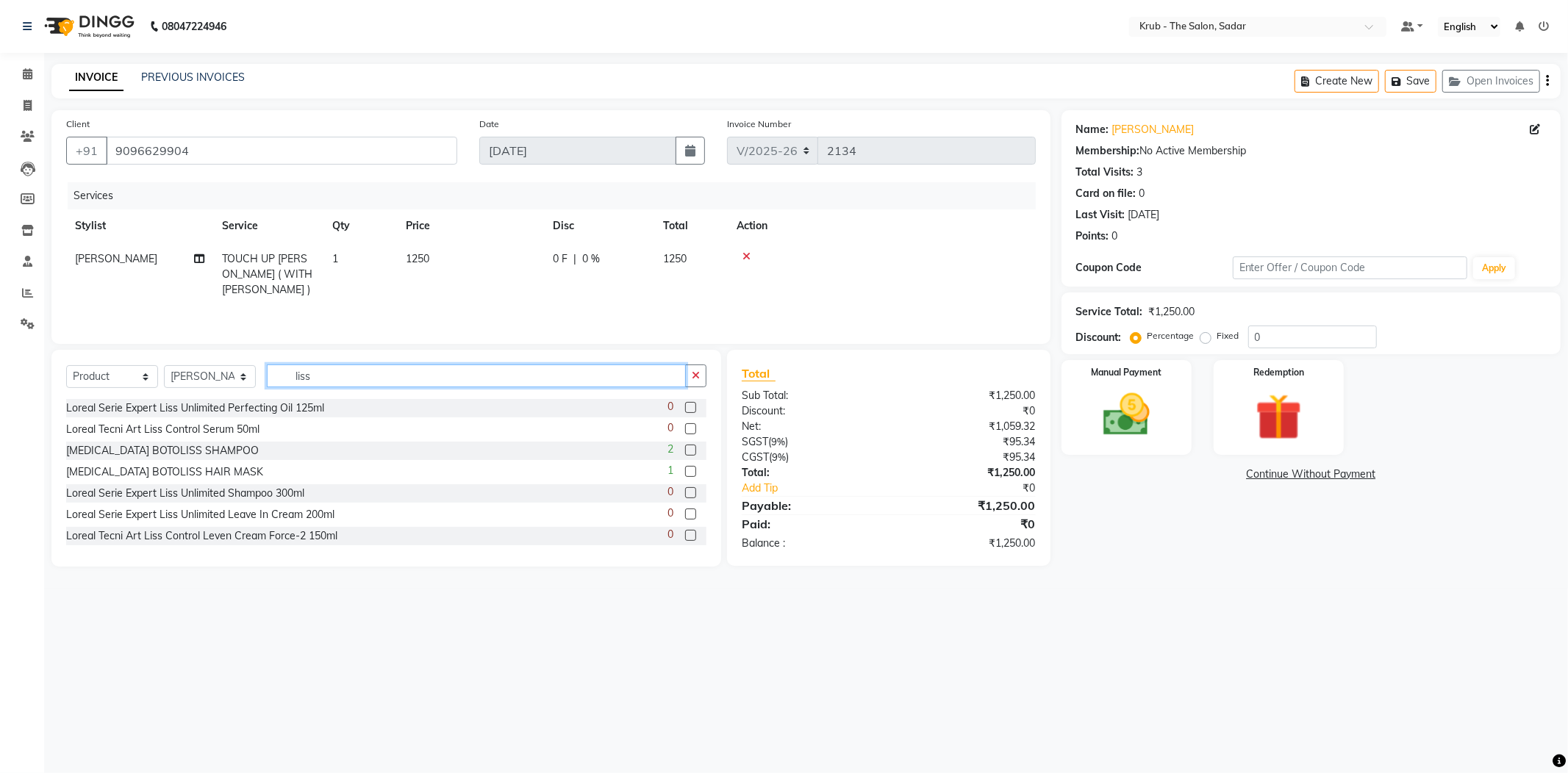
type input "liss"
click at [685, 424] on label at bounding box center [690, 429] width 11 height 11
click at [685, 425] on input "checkbox" at bounding box center [690, 429] width 10 height 10
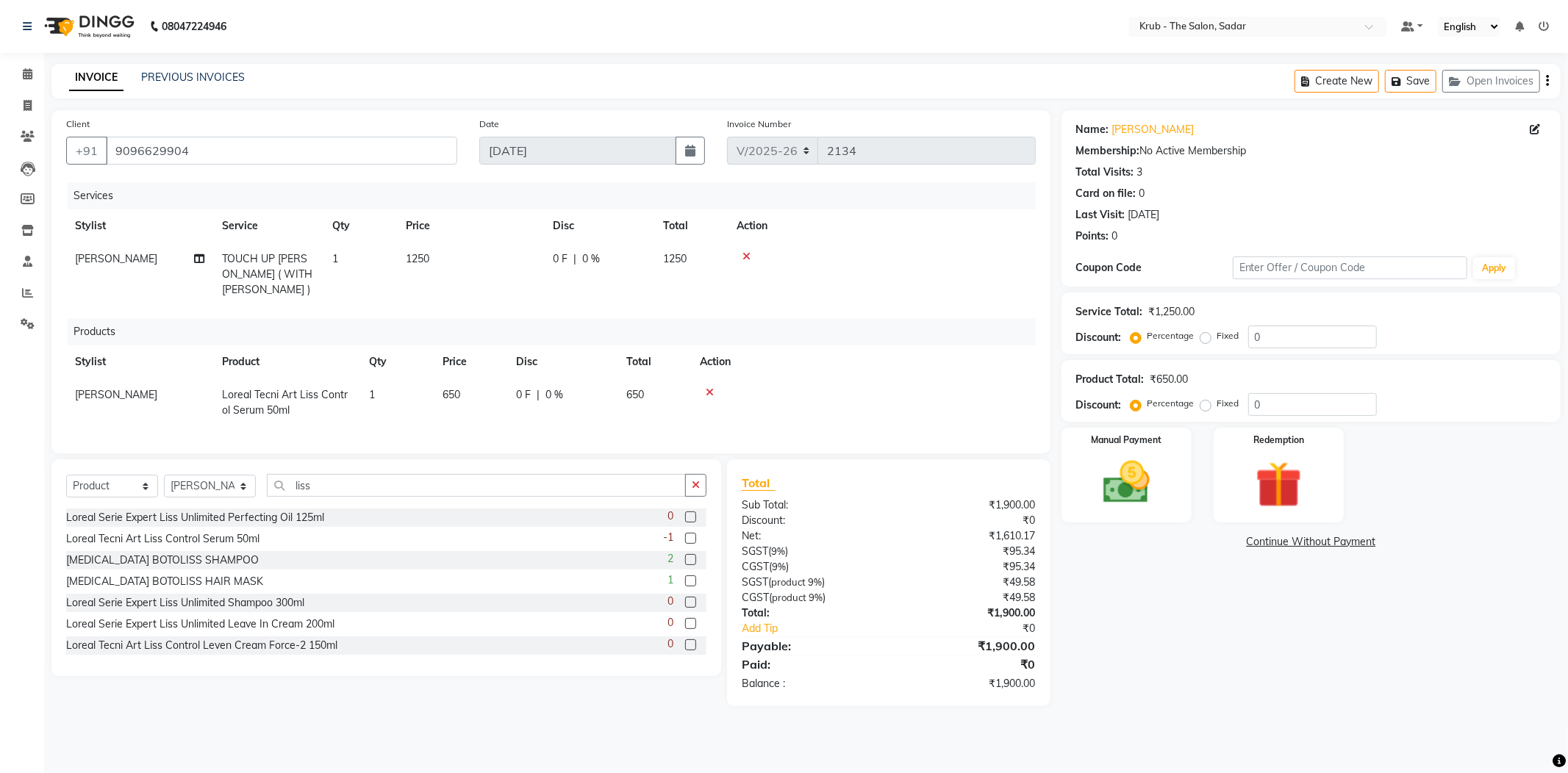
click at [685, 533] on label at bounding box center [690, 537] width 11 height 11
click at [685, 534] on input "checkbox" at bounding box center [690, 539] width 10 height 10
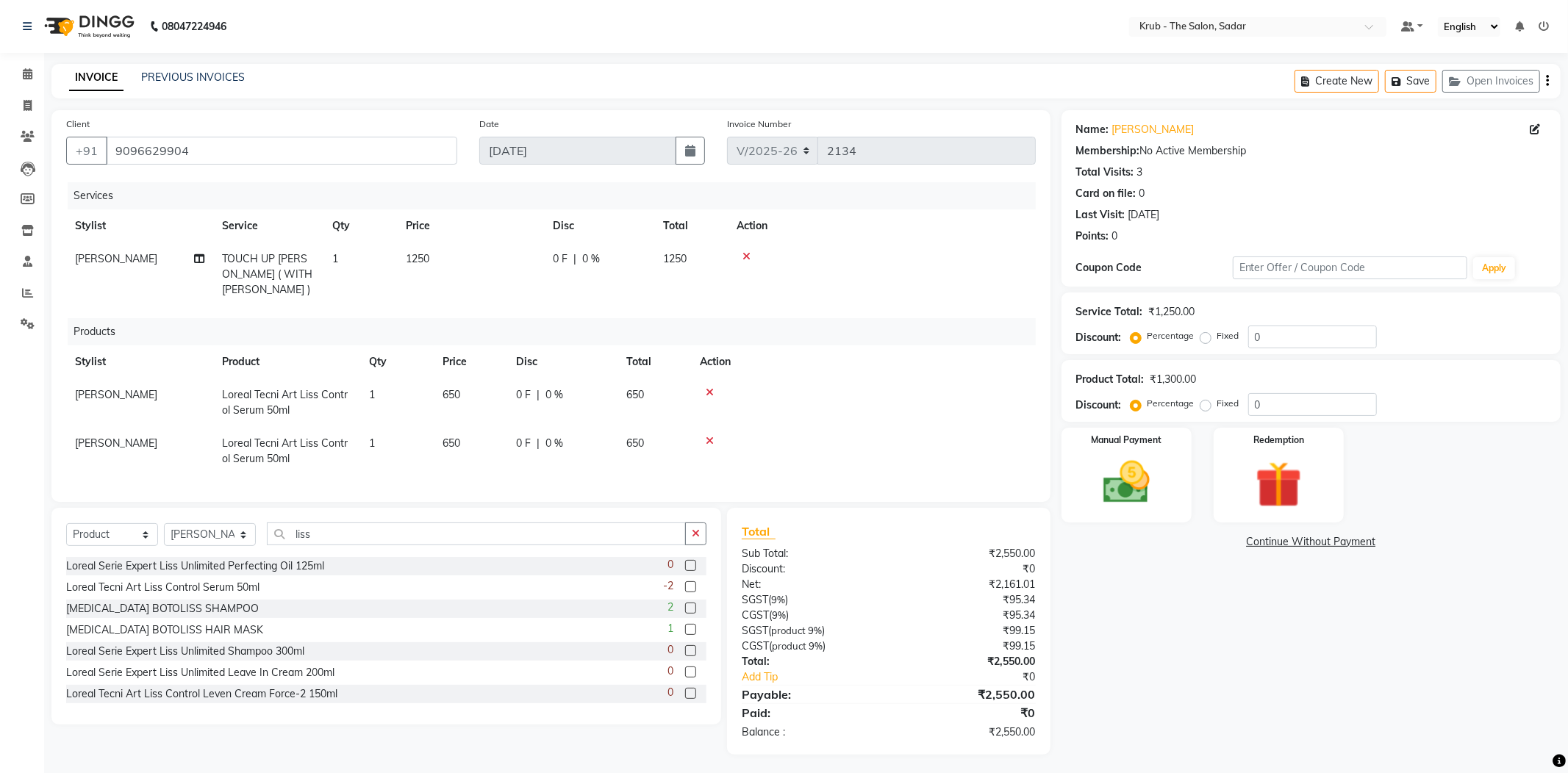
click at [706, 436] on icon at bounding box center [710, 441] width 8 height 11
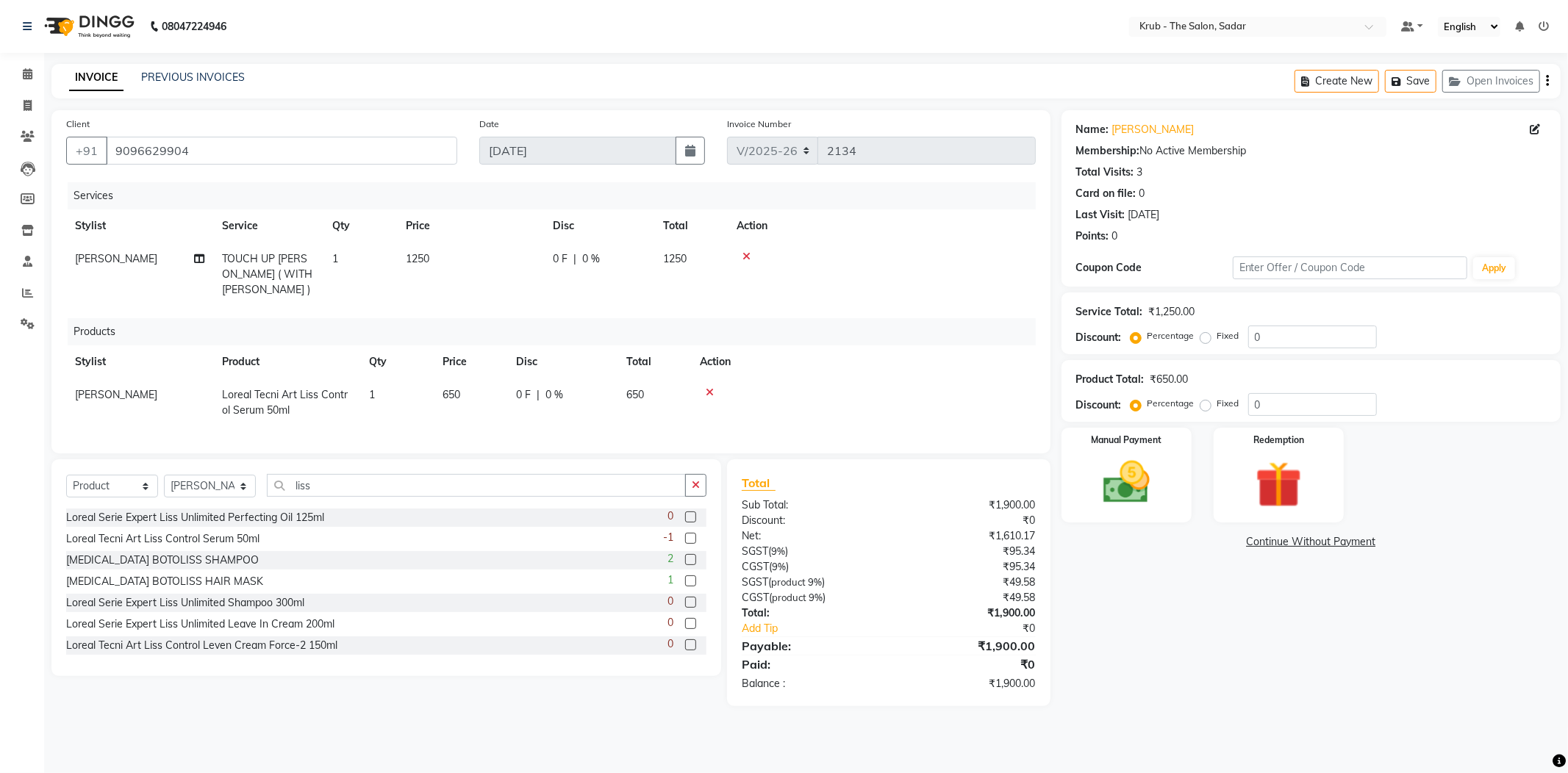
click at [706, 387] on icon at bounding box center [710, 392] width 8 height 11
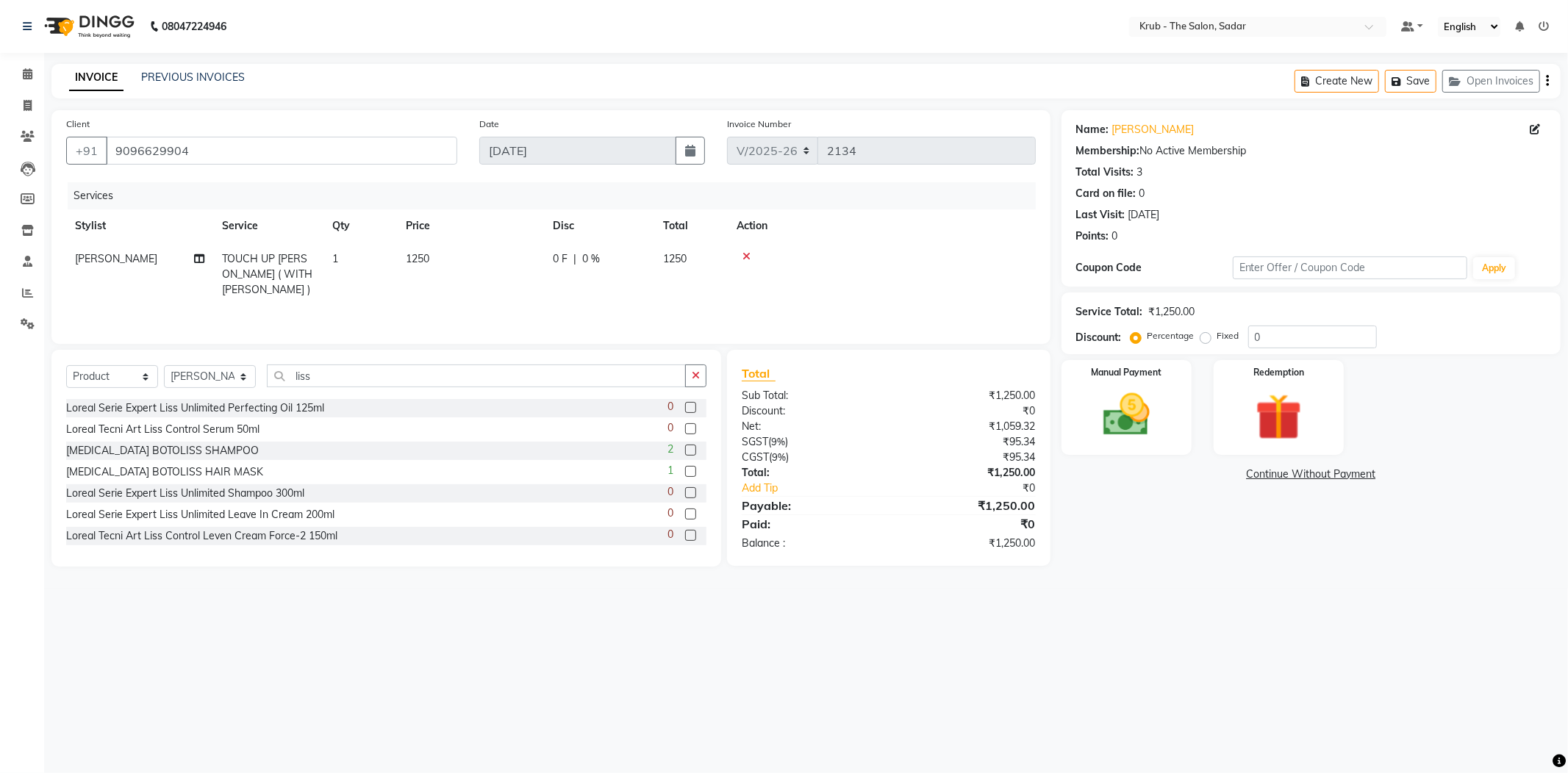
scroll to position [18, 0]
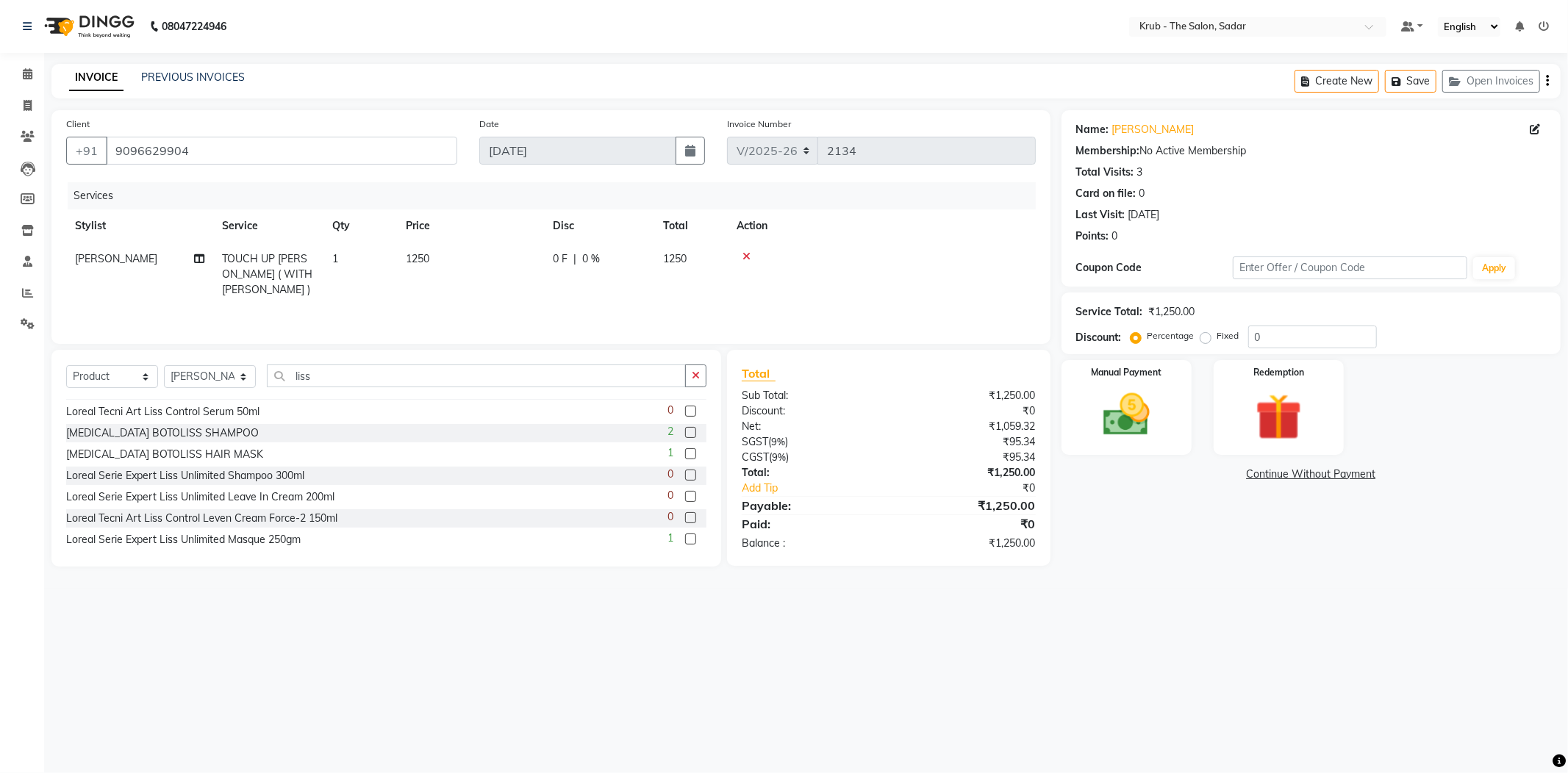
click at [685, 406] on label at bounding box center [690, 411] width 11 height 11
click at [685, 407] on input "checkbox" at bounding box center [690, 412] width 10 height 10
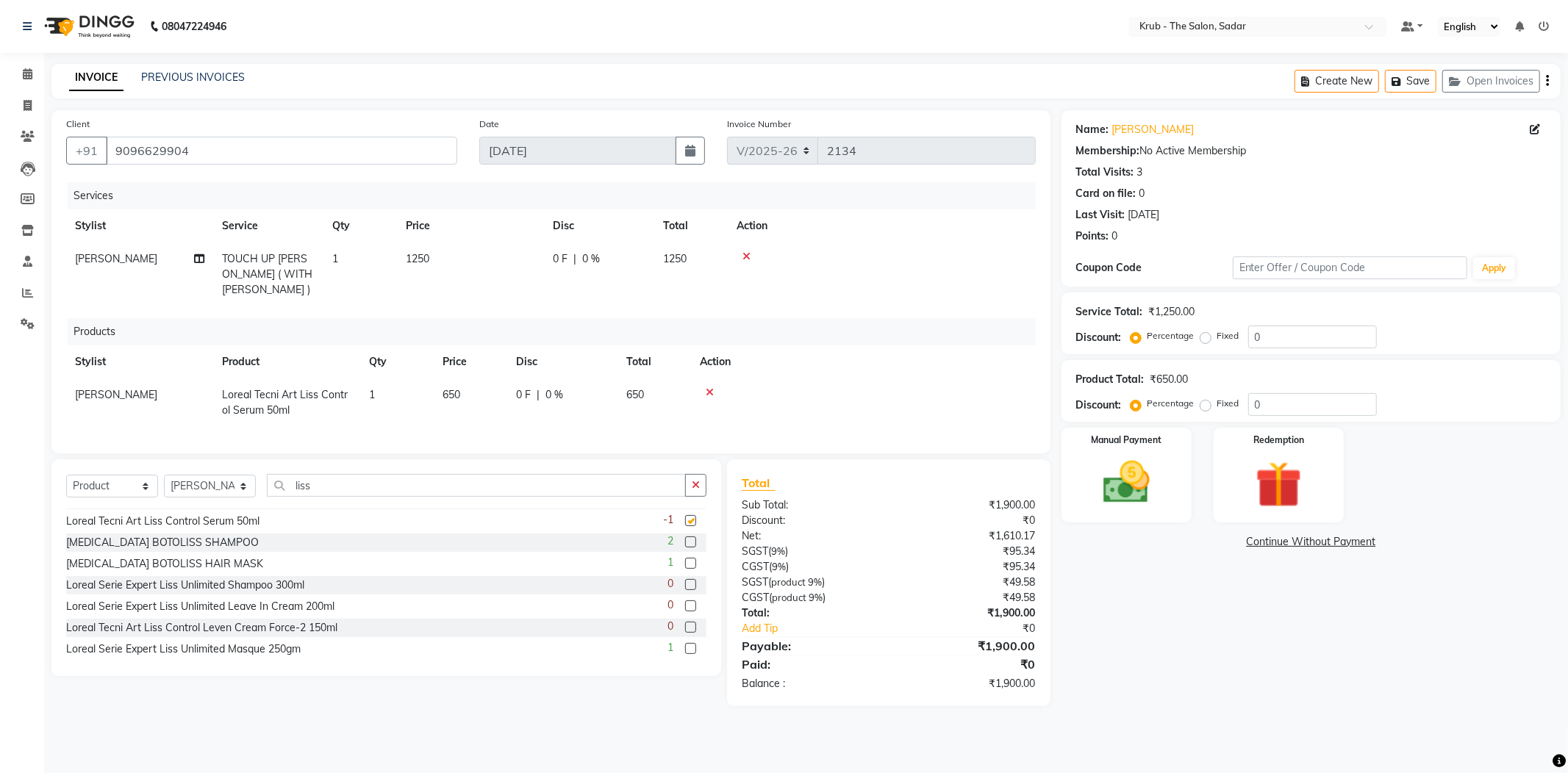
checkbox input "false"
click at [706, 387] on icon at bounding box center [710, 392] width 8 height 11
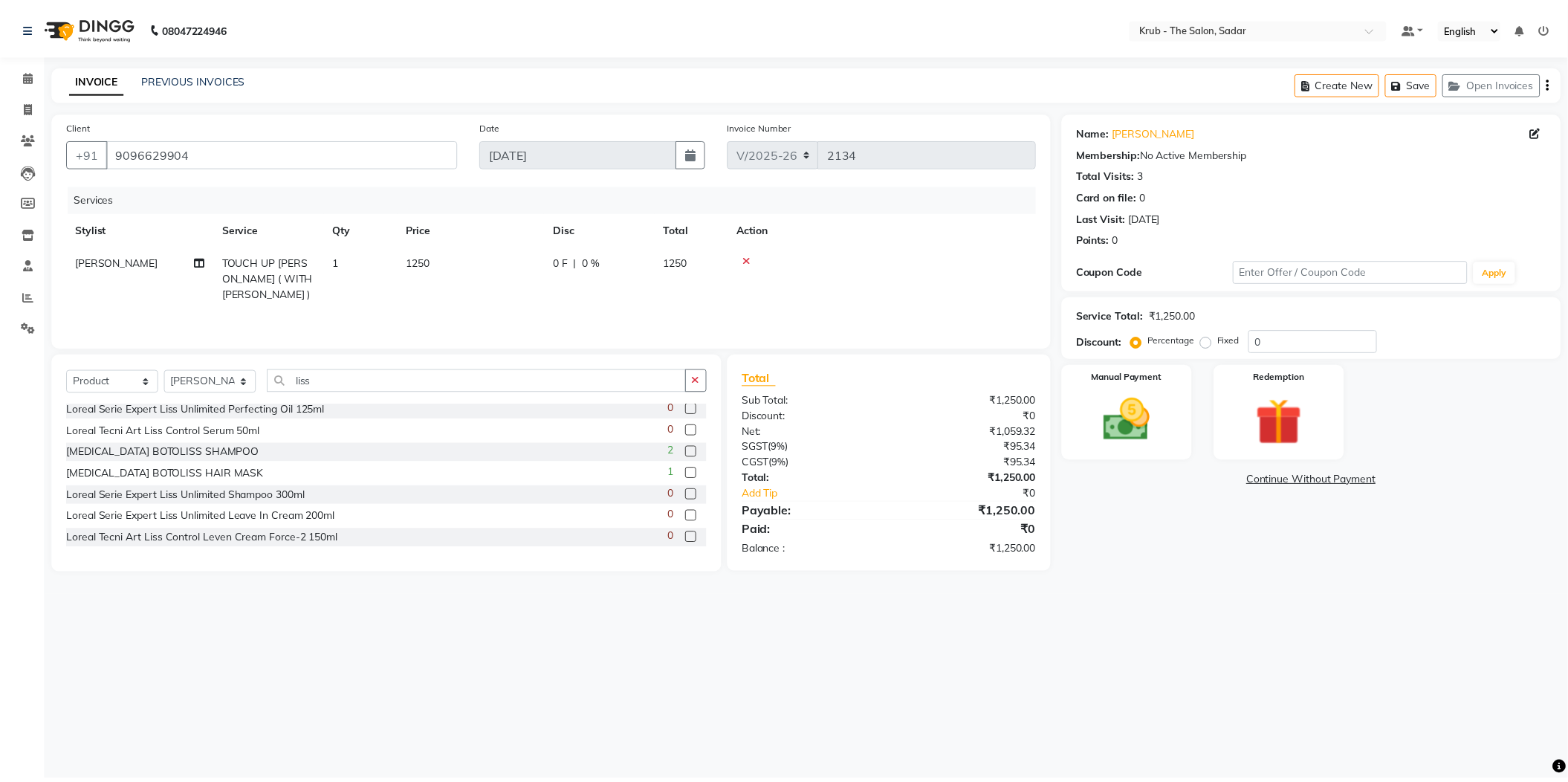
scroll to position [0, 0]
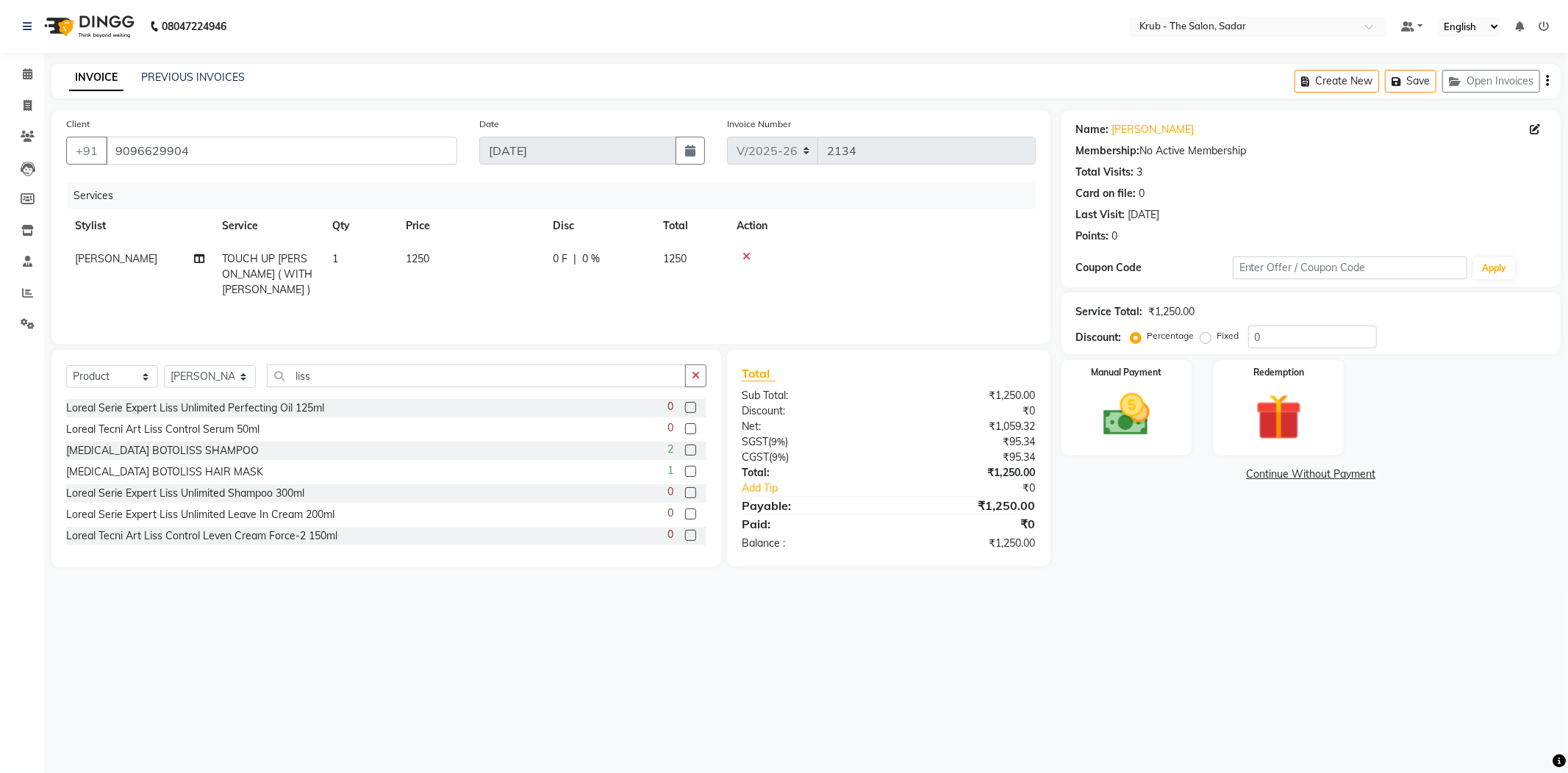
click at [685, 402] on label at bounding box center [690, 407] width 11 height 11
click at [685, 403] on input "checkbox" at bounding box center [690, 408] width 10 height 10
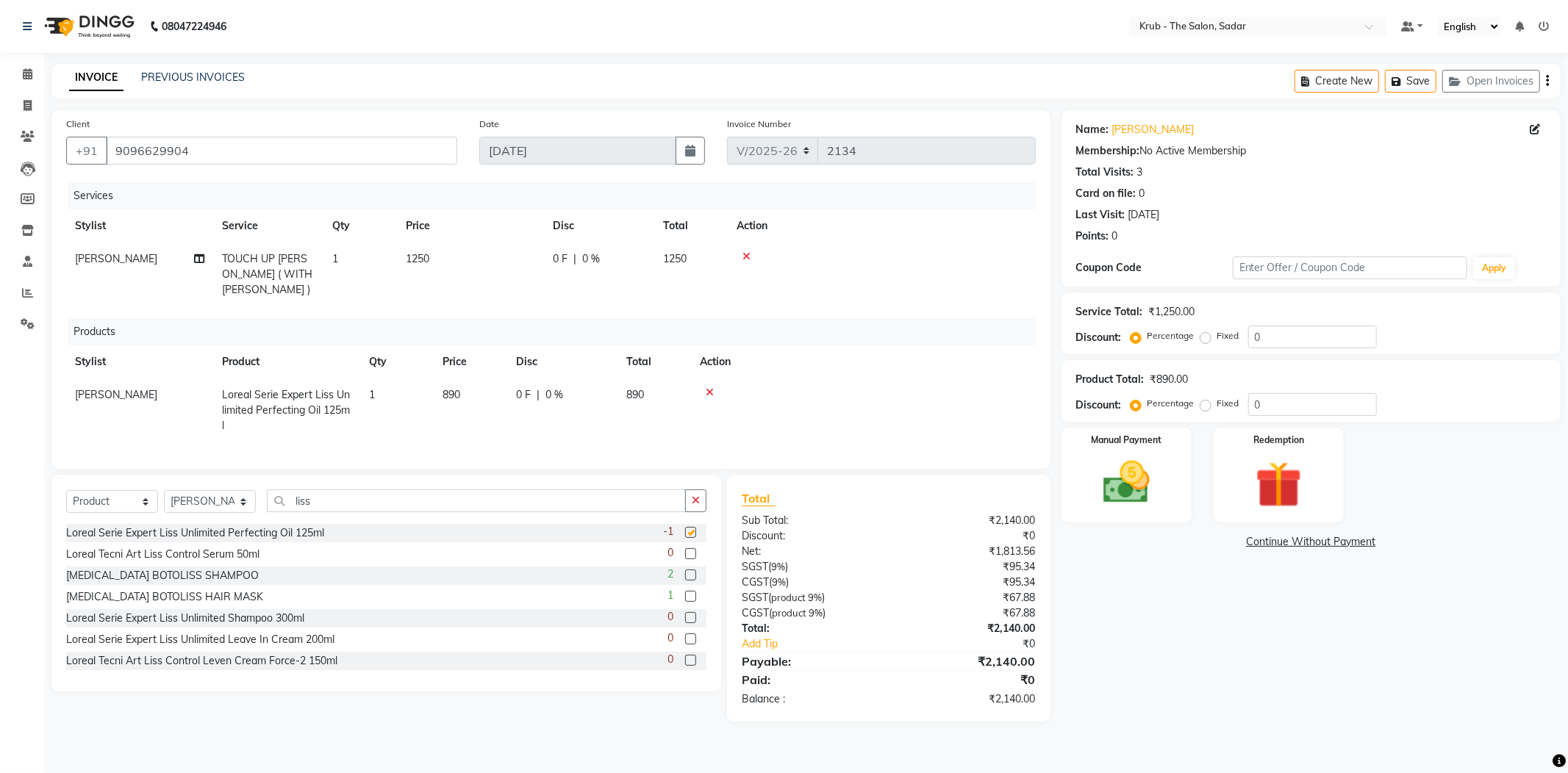
checkbox input "false"
click at [1162, 460] on img at bounding box center [1127, 483] width 79 height 56
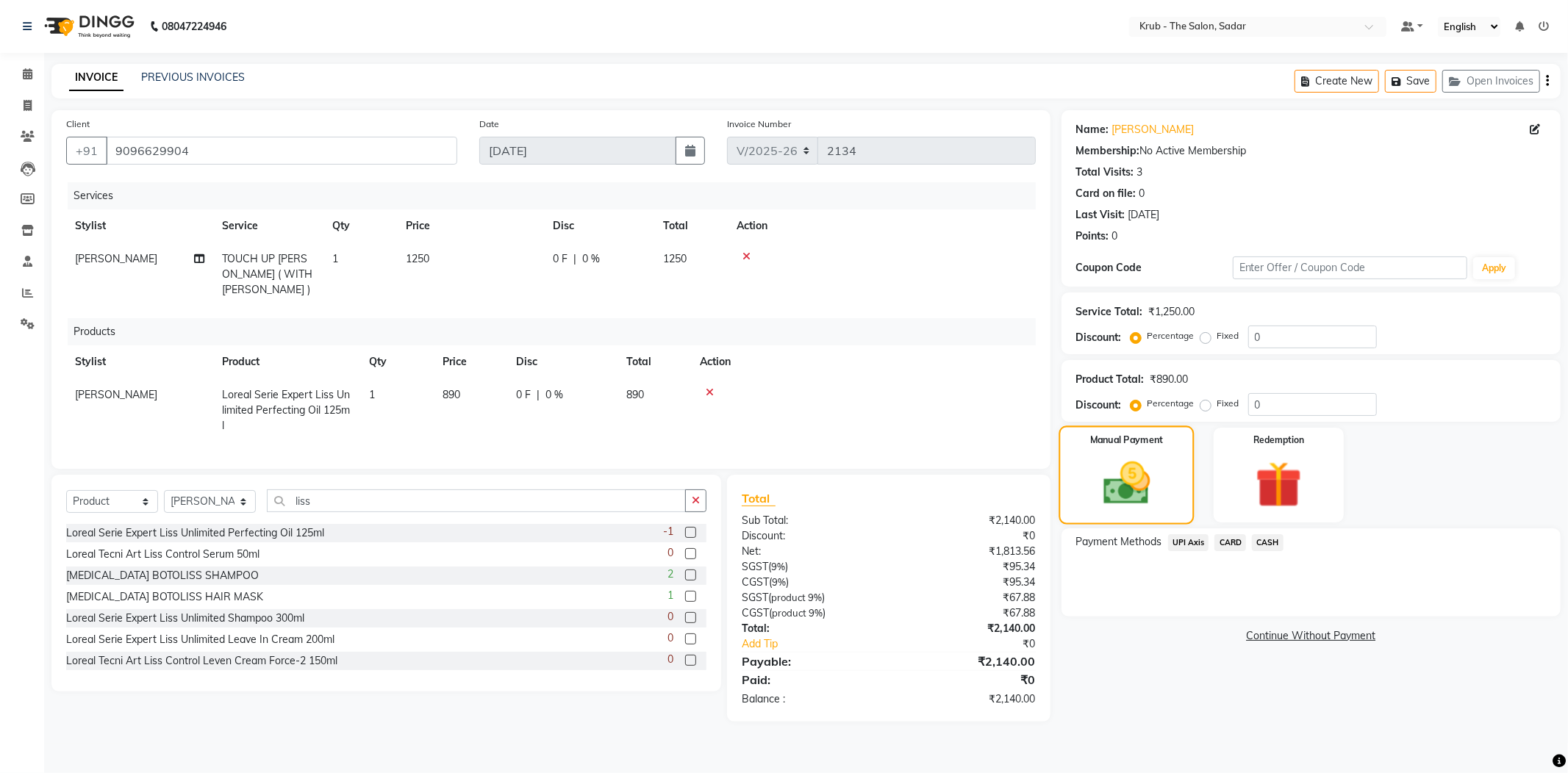
click at [1162, 459] on img at bounding box center [1126, 483] width 76 height 54
click at [1274, 534] on span "CASH" at bounding box center [1268, 542] width 32 height 17
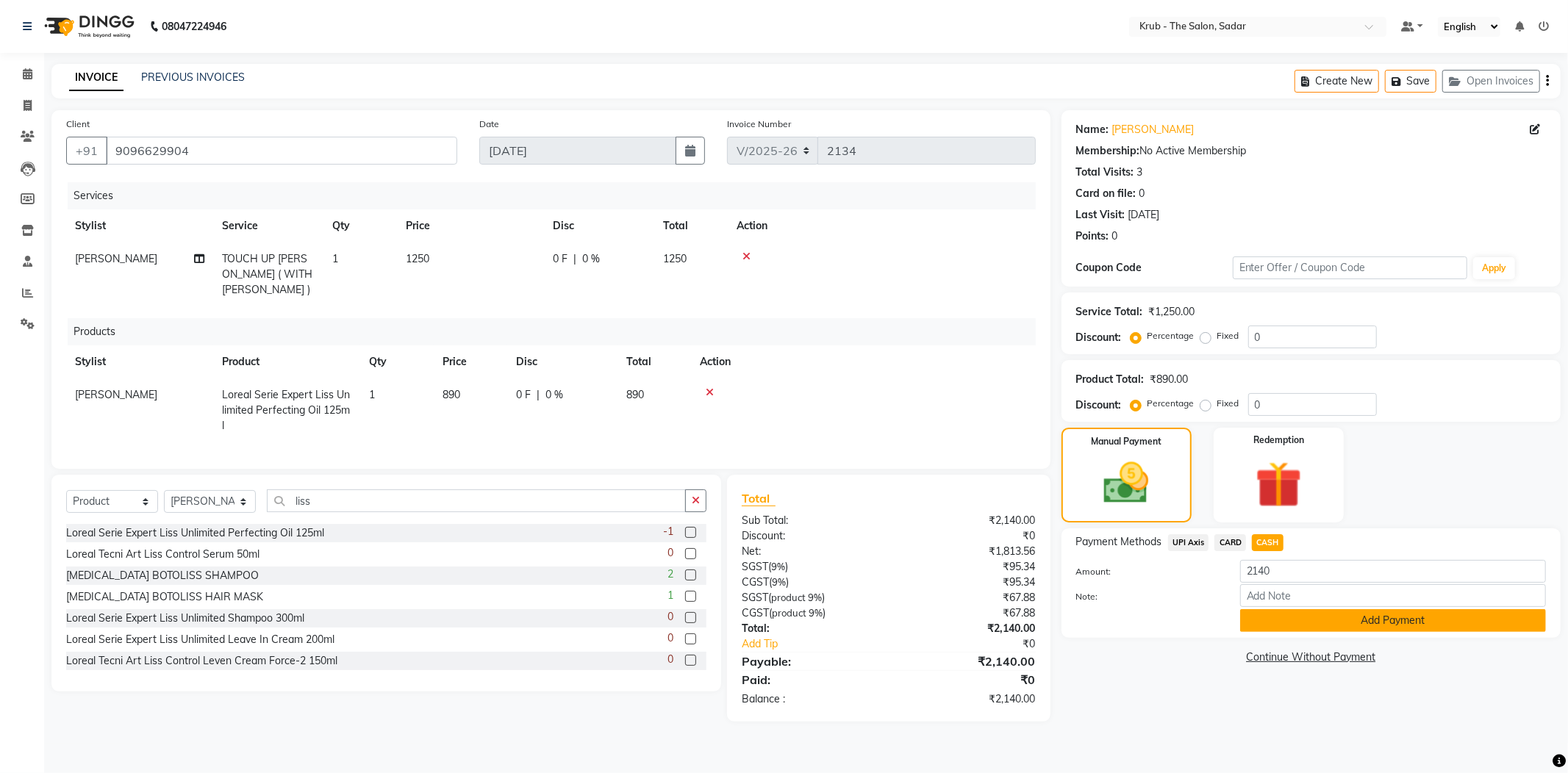
click at [1286, 609] on button "Add Payment" at bounding box center [1394, 621] width 306 height 23
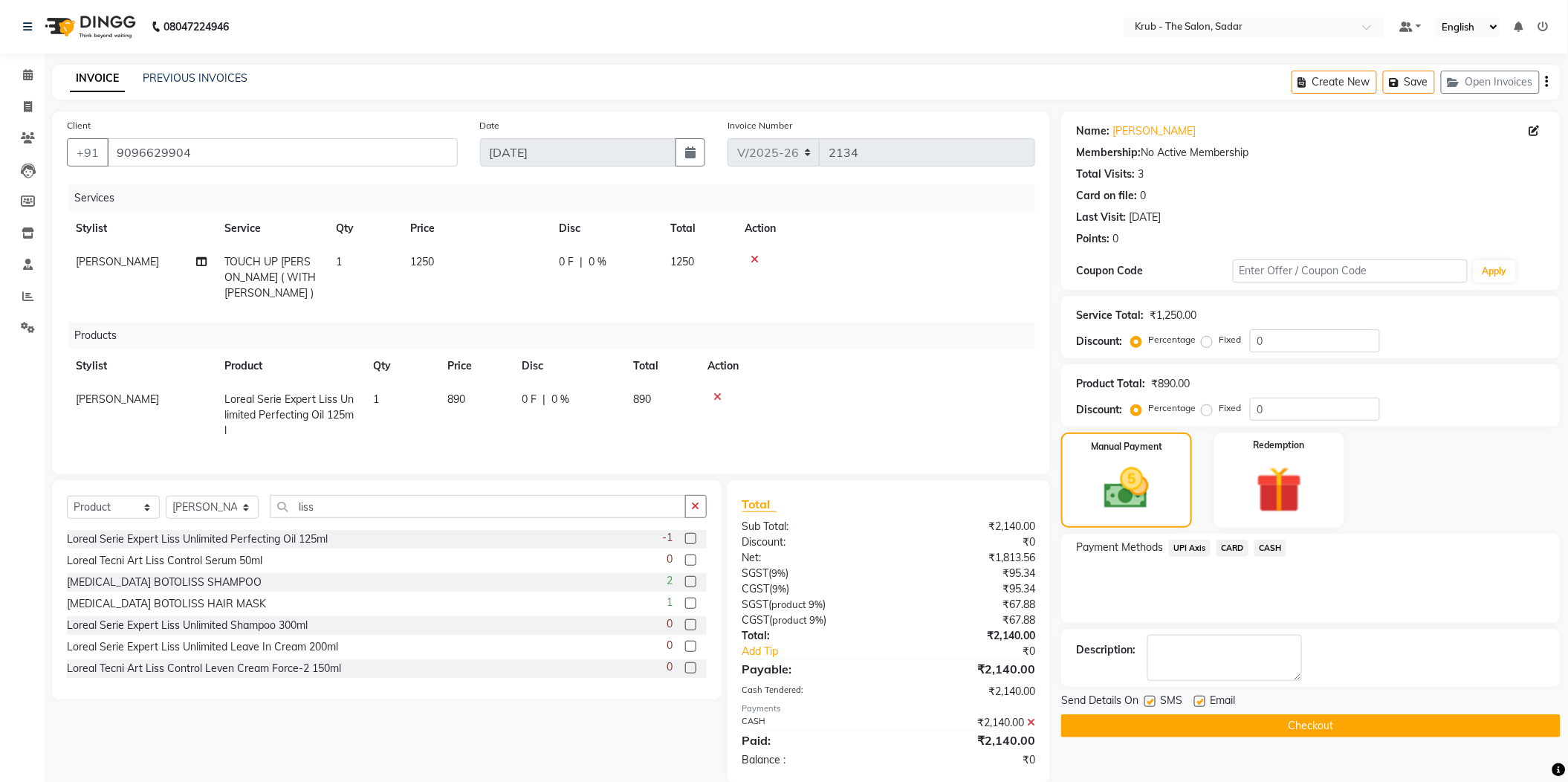
click at [1148, 696] on label at bounding box center [1150, 701] width 11 height 11
click at [1148, 698] on input "checkbox" at bounding box center [1150, 703] width 10 height 10
checkbox input "false"
click at [1199, 696] on label at bounding box center [1199, 701] width 11 height 11
click at [1199, 698] on input "checkbox" at bounding box center [1199, 703] width 10 height 10
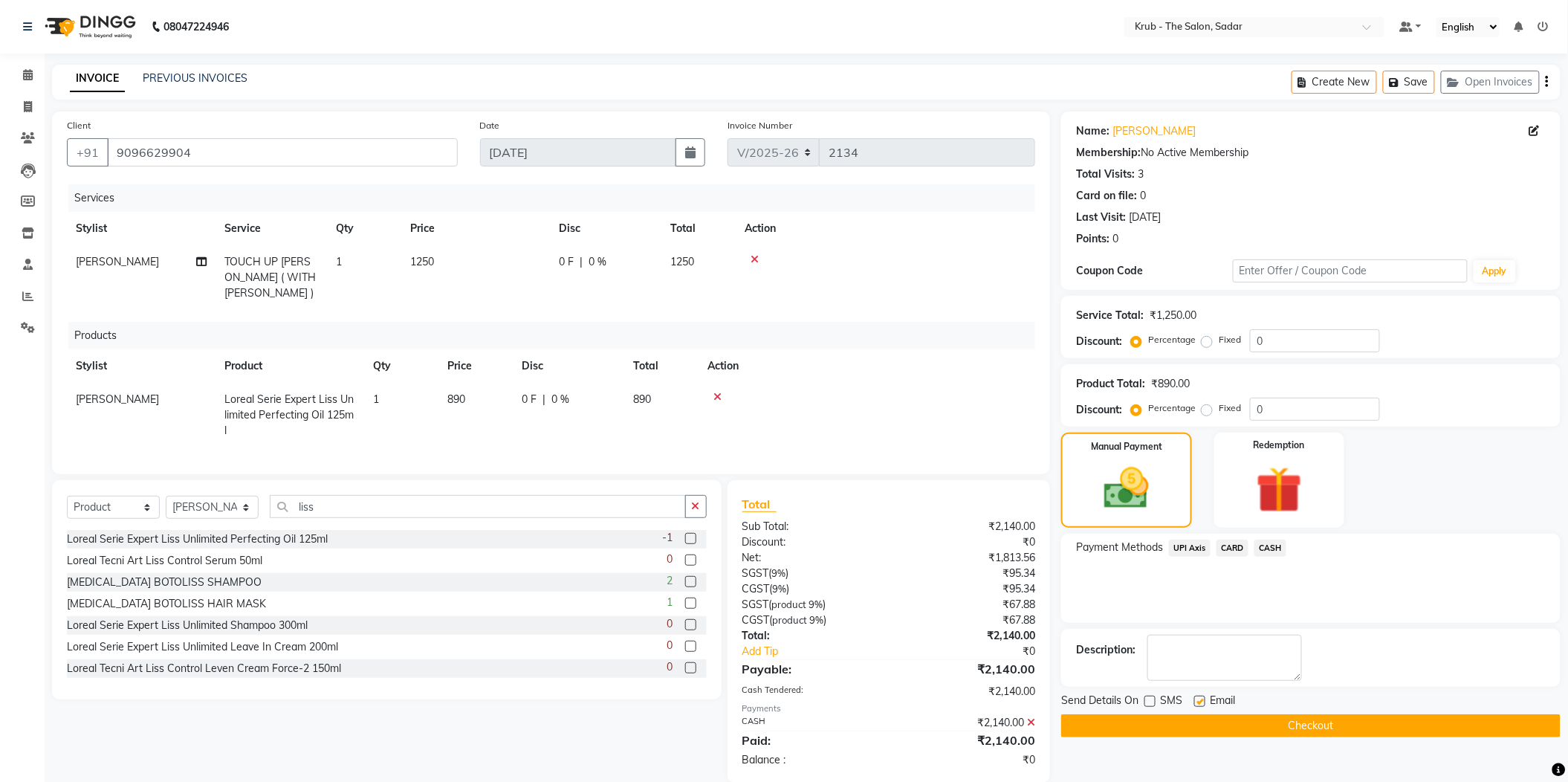
checkbox input "false"
click at [1285, 714] on button "Checkout" at bounding box center [1311, 726] width 500 height 23
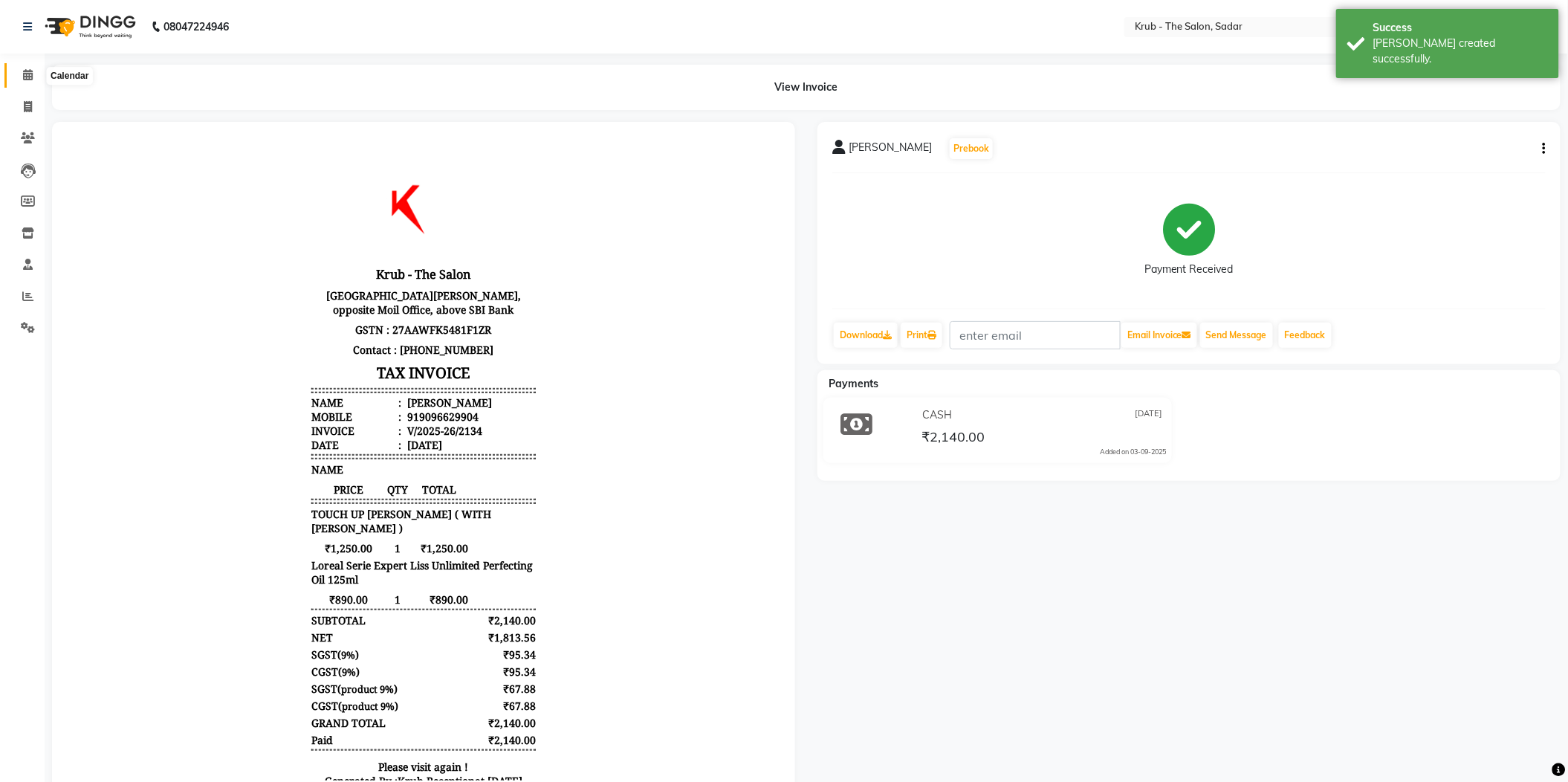
click at [21, 70] on span at bounding box center [27, 75] width 26 height 17
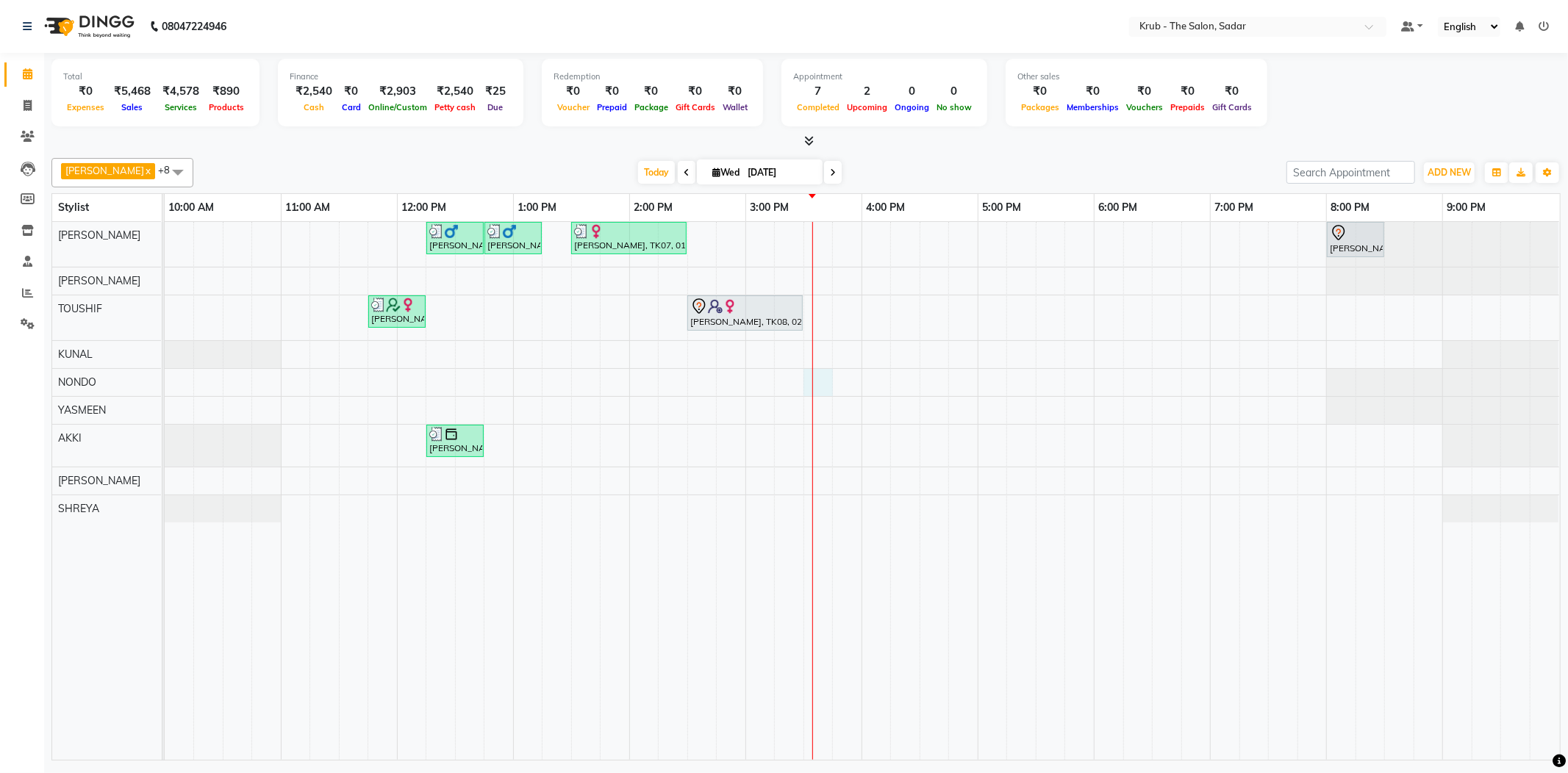
click at [821, 383] on div "Nikhil Harchandani, TK06, 12:15 PM-12:45 PM, MALE HAIR CUT Nikhil Harchandani, …" at bounding box center [862, 491] width 1395 height 538
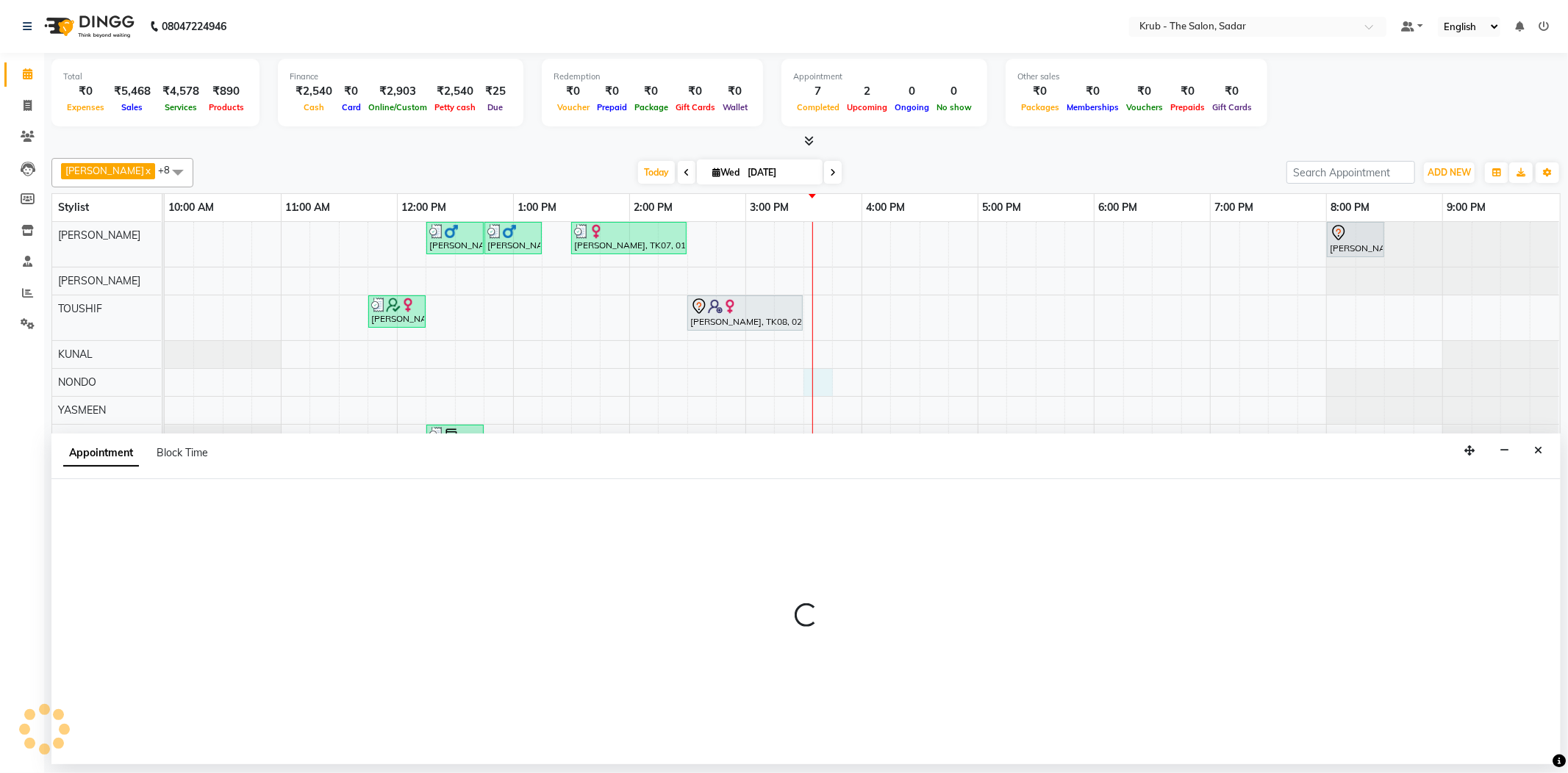
select select "24986"
select select "930"
select select "tentative"
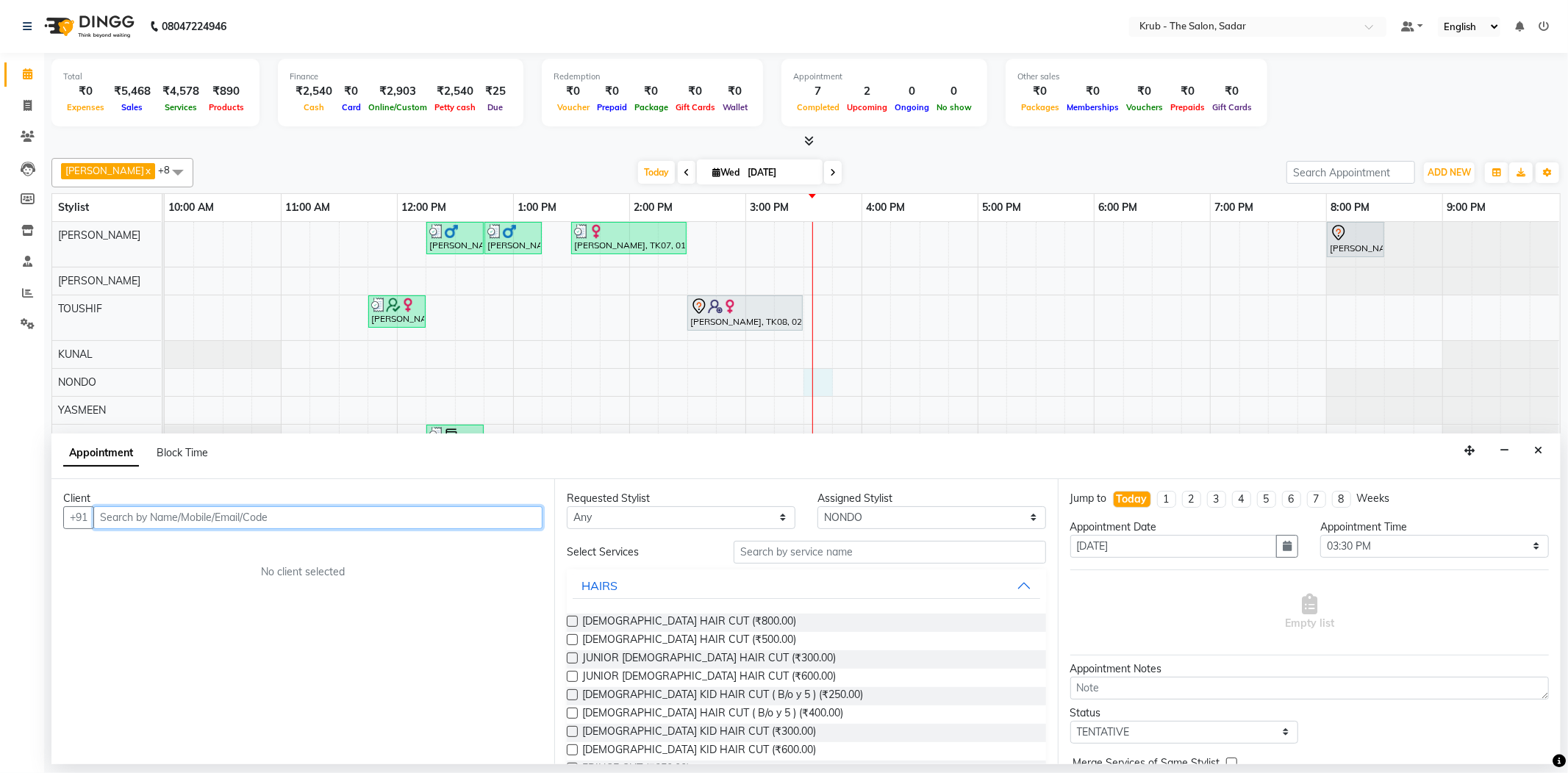
click at [119, 506] on input "text" at bounding box center [318, 518] width 449 height 23
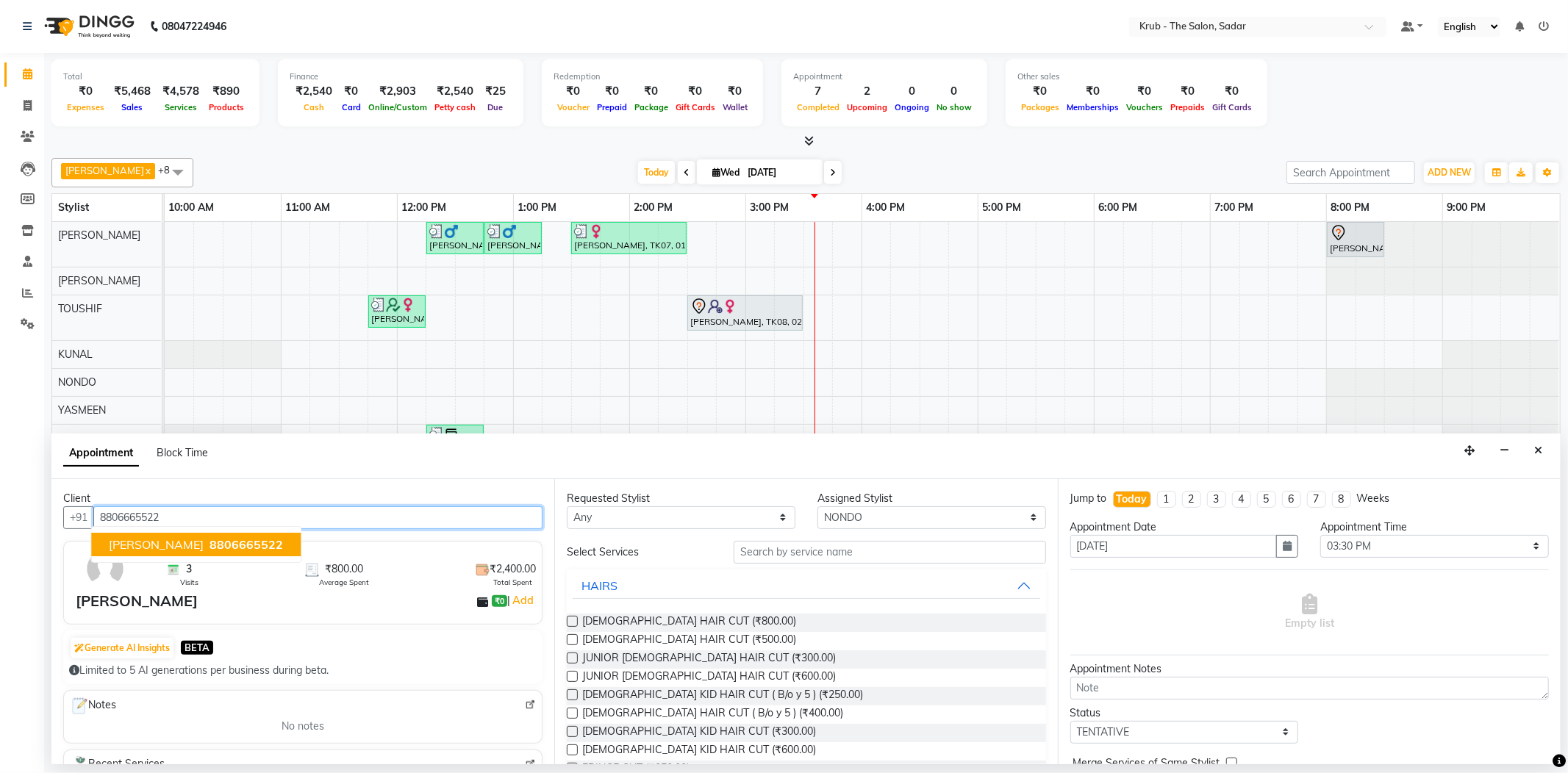
type input "8806665522"
click at [737, 541] on input "text" at bounding box center [890, 552] width 312 height 23
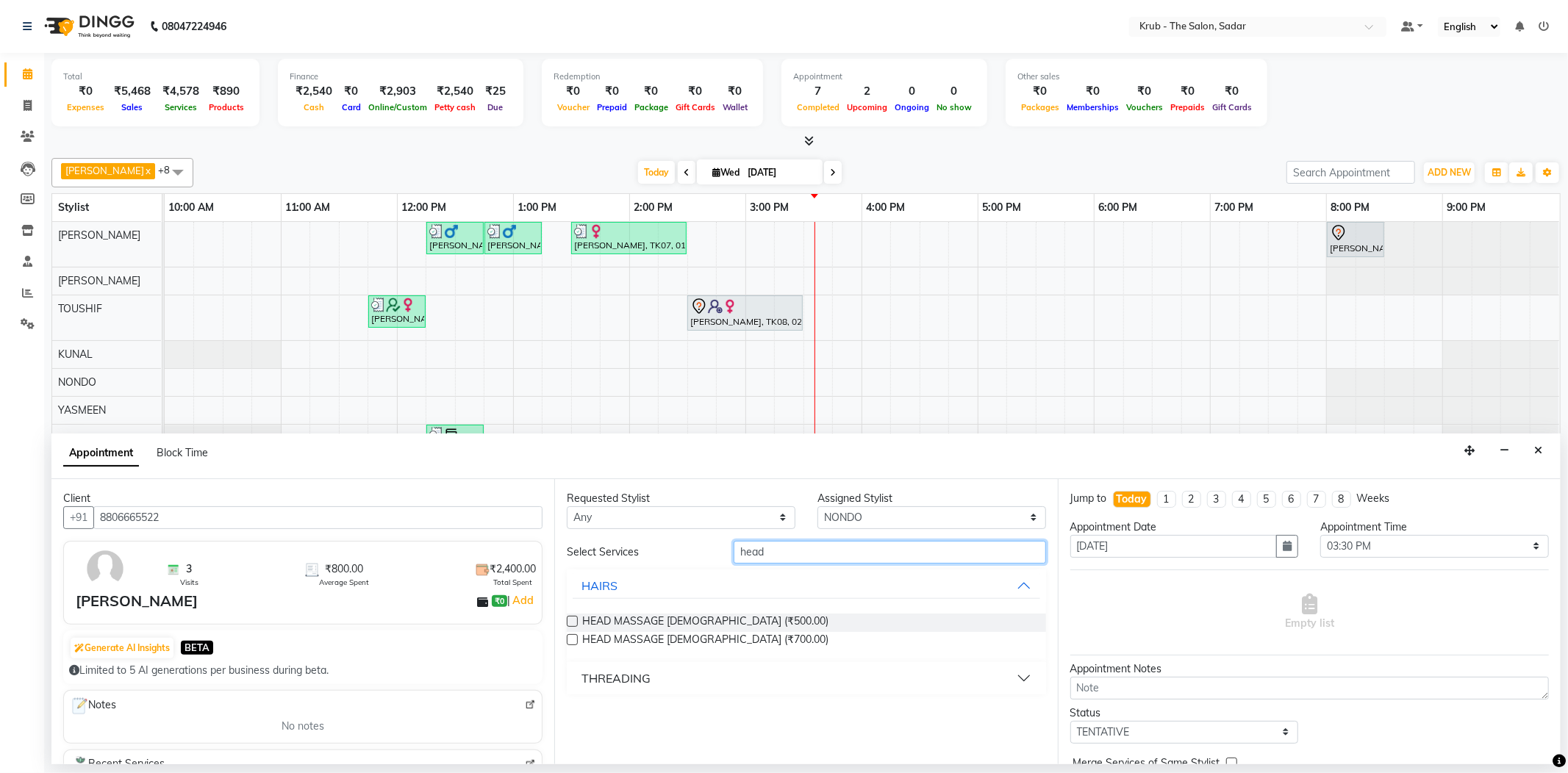
type input "head"
click at [567, 616] on label at bounding box center [572, 621] width 11 height 11
click at [567, 618] on input "checkbox" at bounding box center [572, 623] width 10 height 10
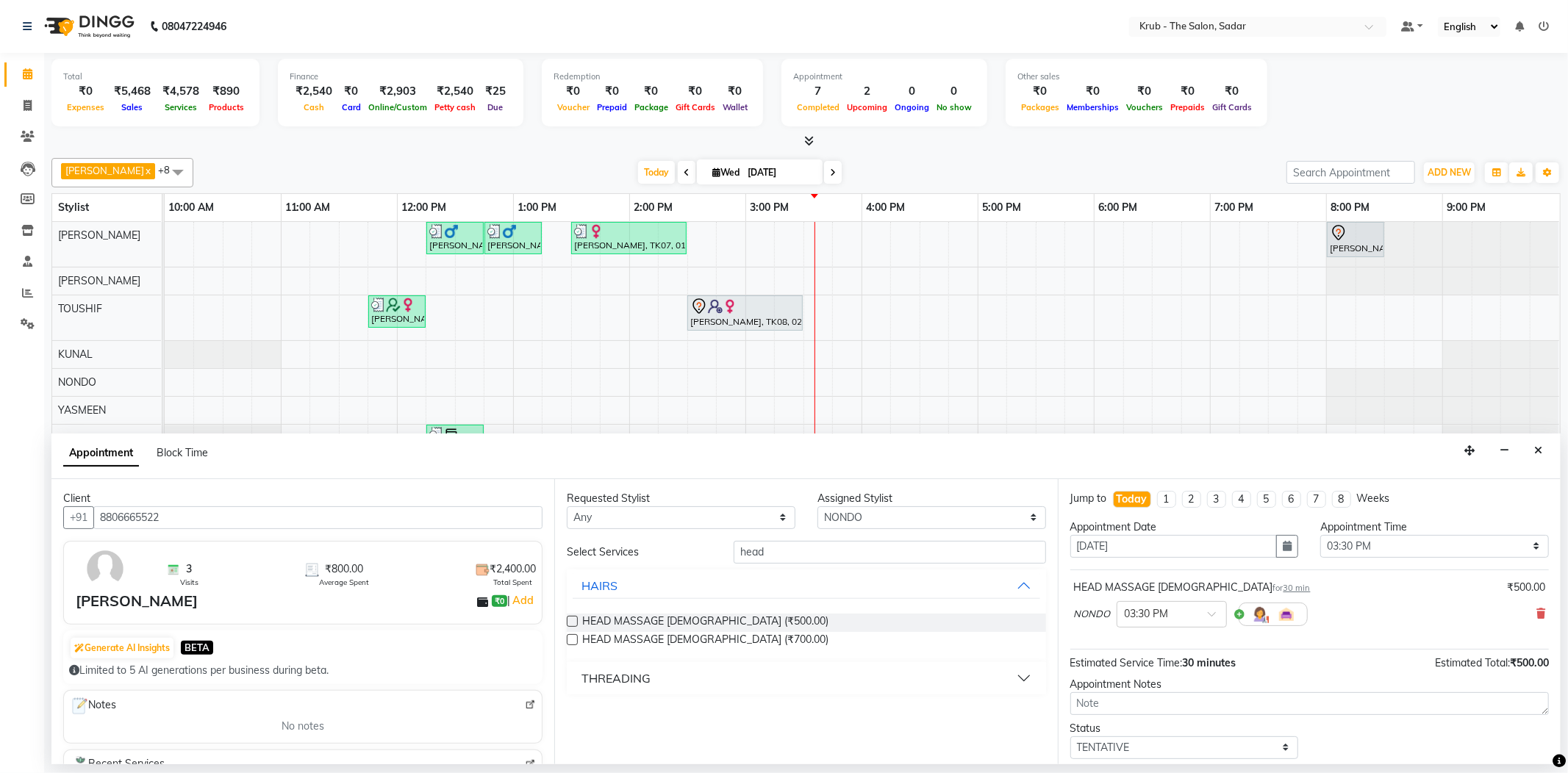
click at [570, 616] on label at bounding box center [572, 621] width 11 height 11
click at [570, 618] on input "checkbox" at bounding box center [572, 623] width 10 height 10
checkbox input "false"
click at [1537, 676] on icon at bounding box center [1541, 681] width 9 height 11
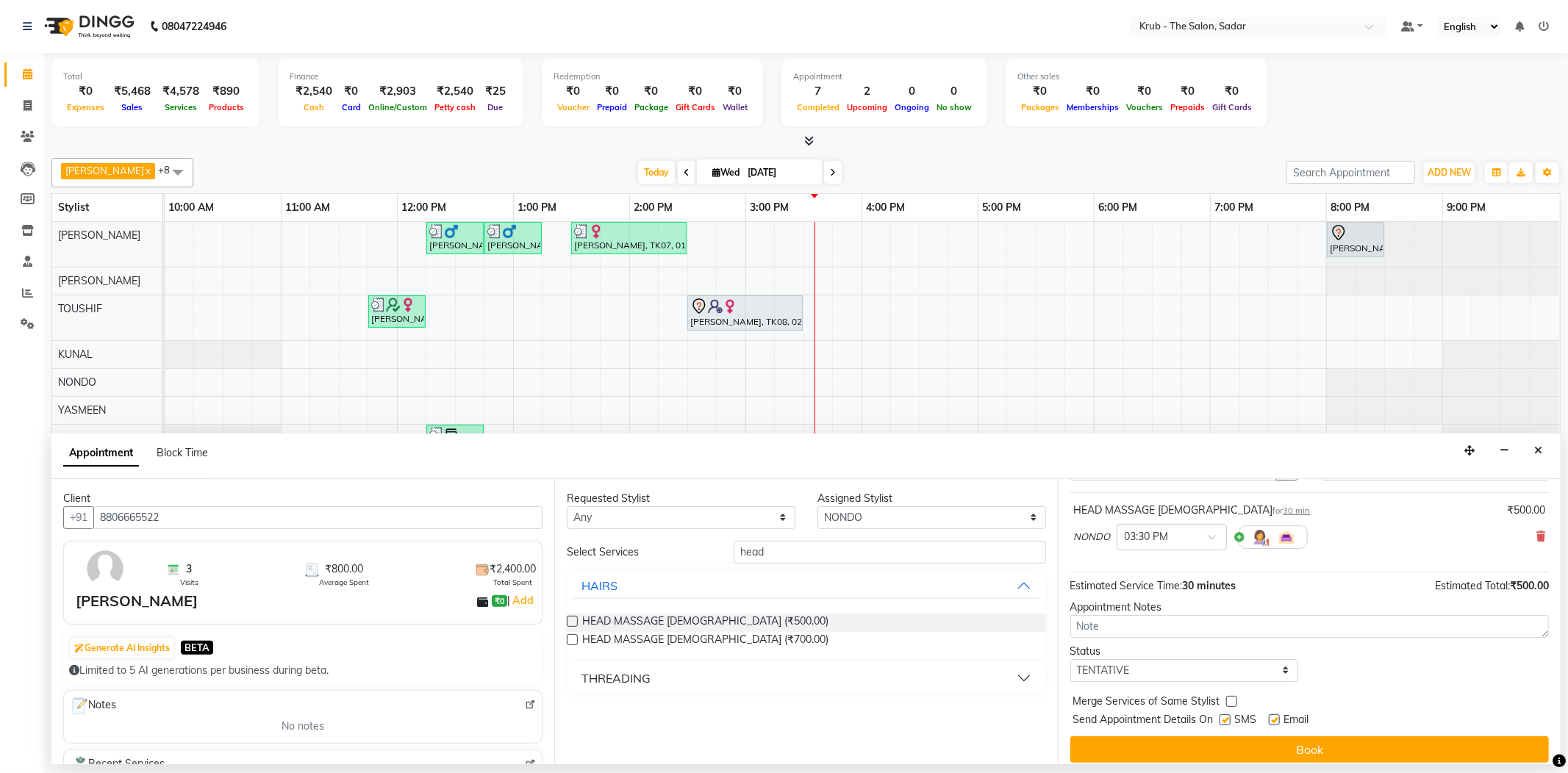
click at [1222, 714] on label at bounding box center [1225, 719] width 11 height 11
click at [1222, 717] on input "checkbox" at bounding box center [1225, 721] width 10 height 10
checkbox input "false"
click at [1272, 714] on label at bounding box center [1274, 719] width 11 height 11
click at [1272, 717] on input "checkbox" at bounding box center [1274, 721] width 10 height 10
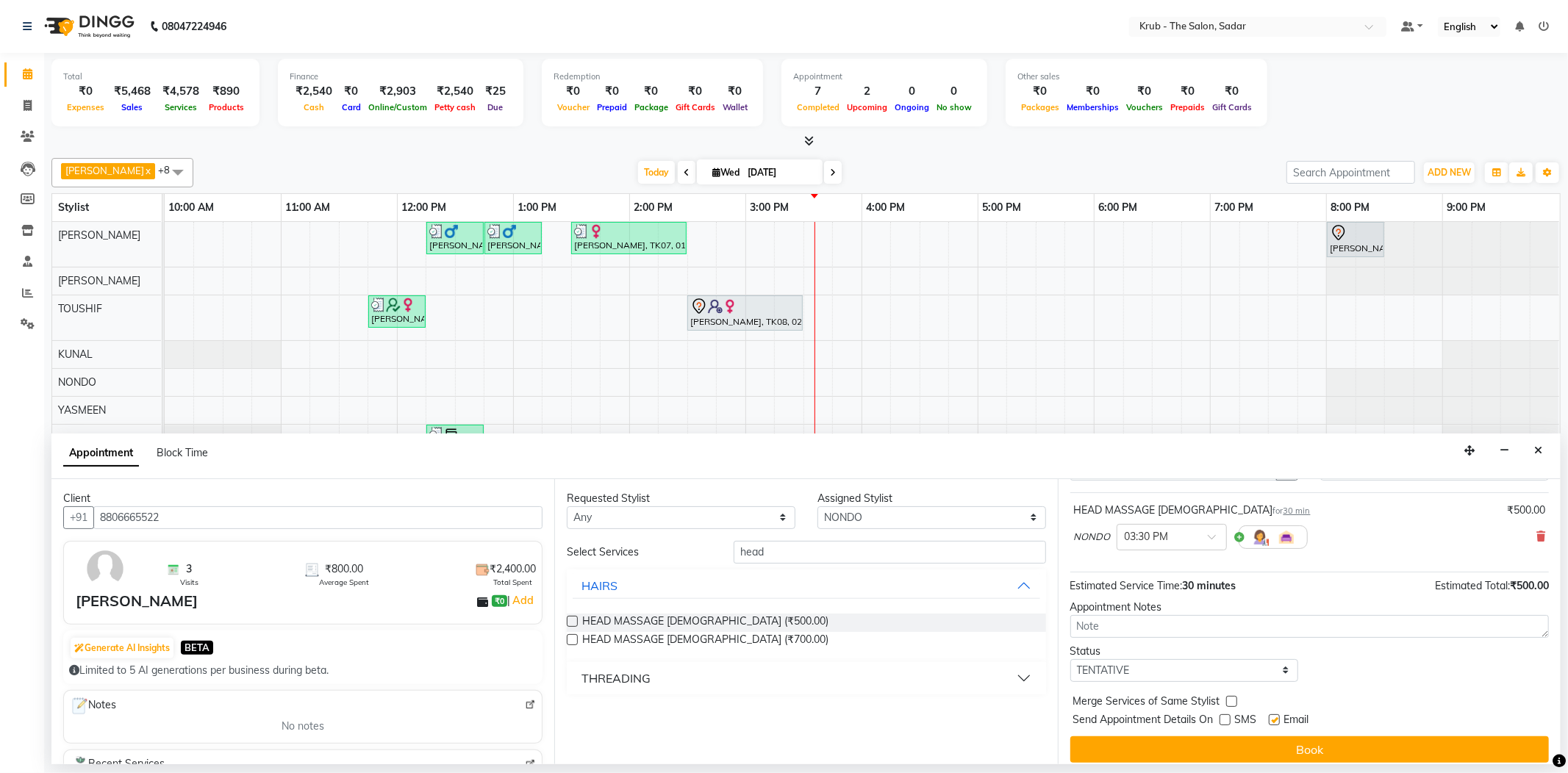
checkbox input "false"
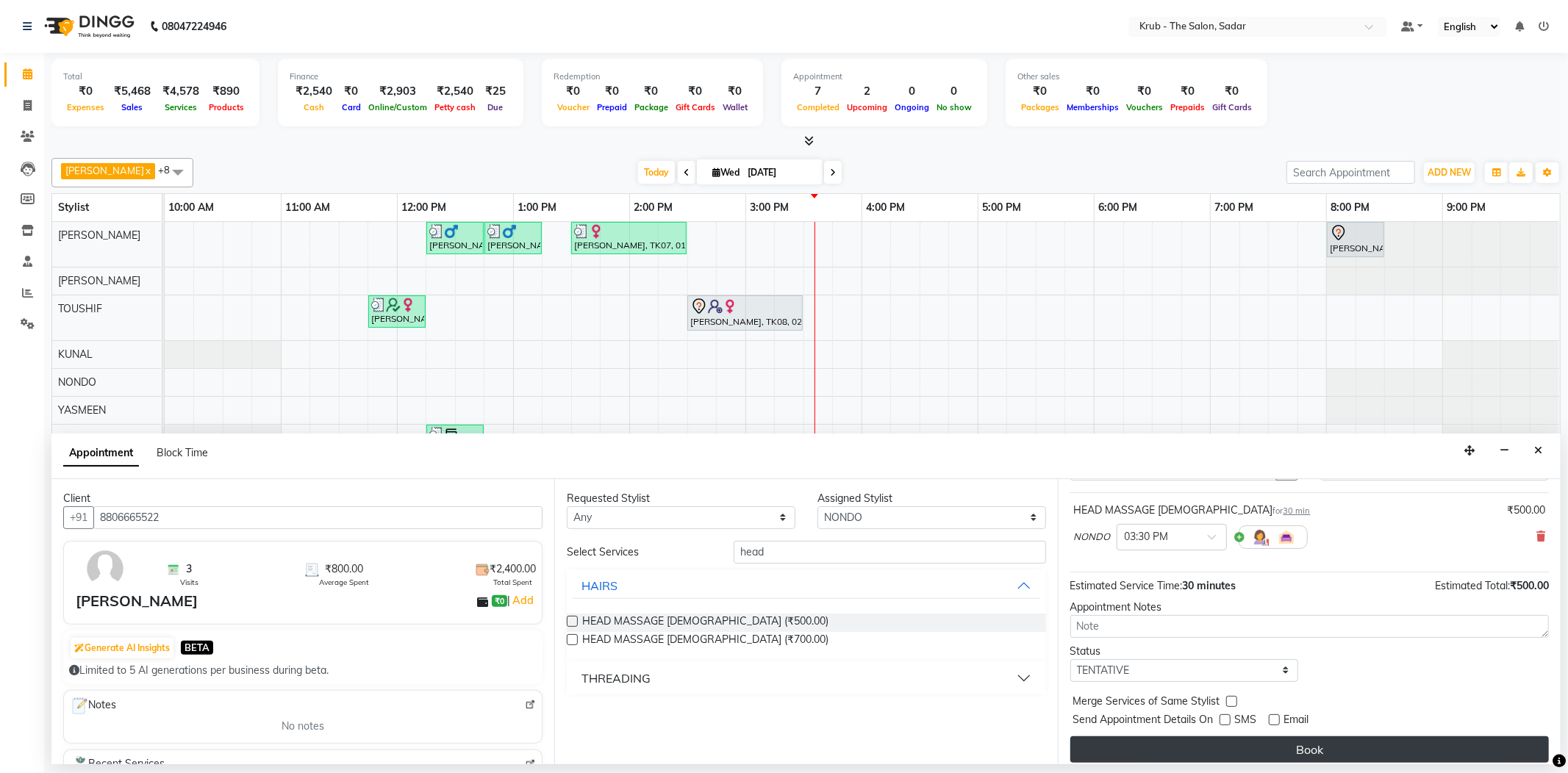
click at [1277, 736] on button "Book" at bounding box center [1309, 749] width 479 height 26
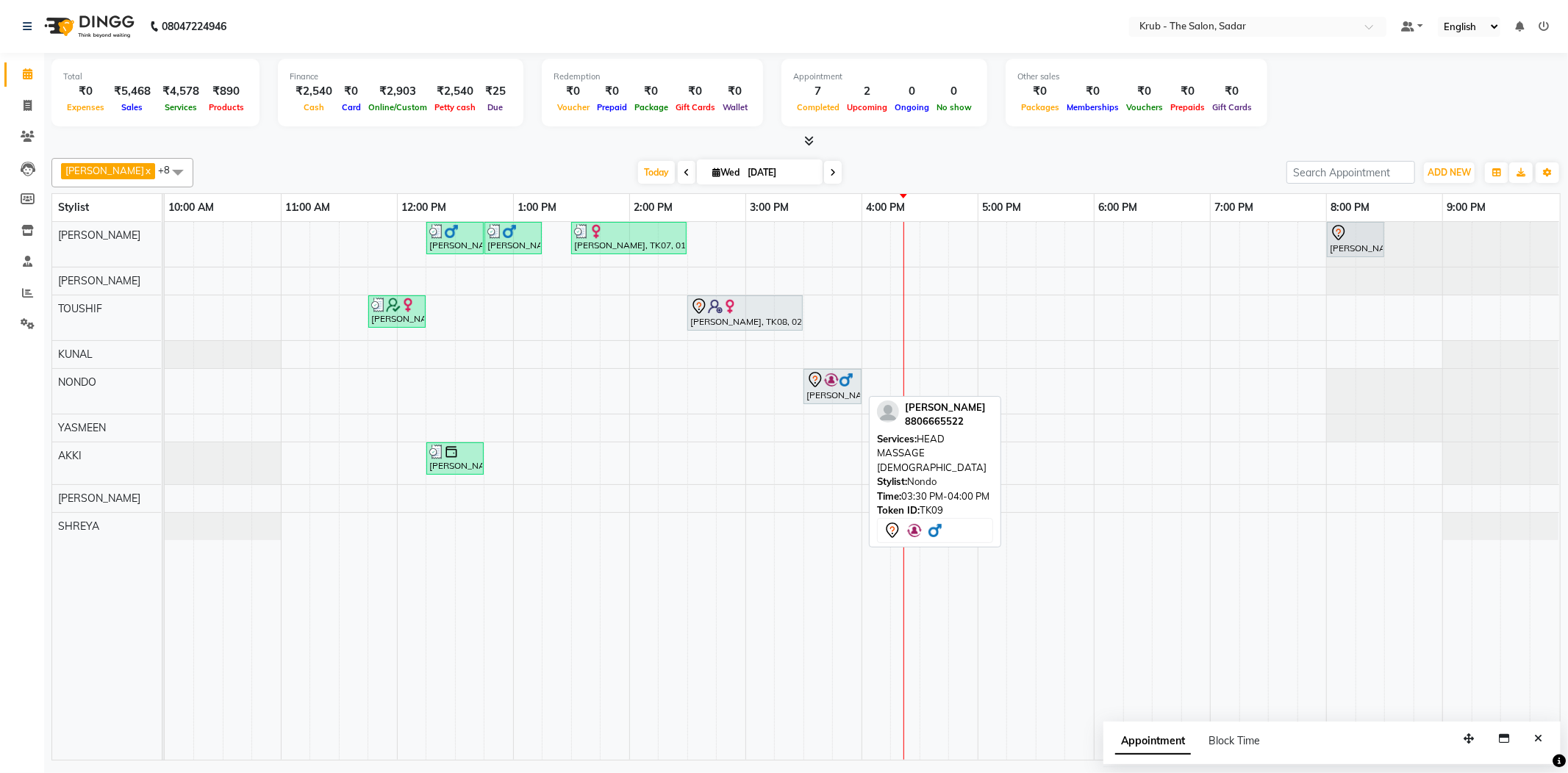
click at [822, 391] on div "Ashfaque, TK09, 03:30 PM-04:00 PM, HEAD MASSAGE MALE" at bounding box center [832, 387] width 55 height 31
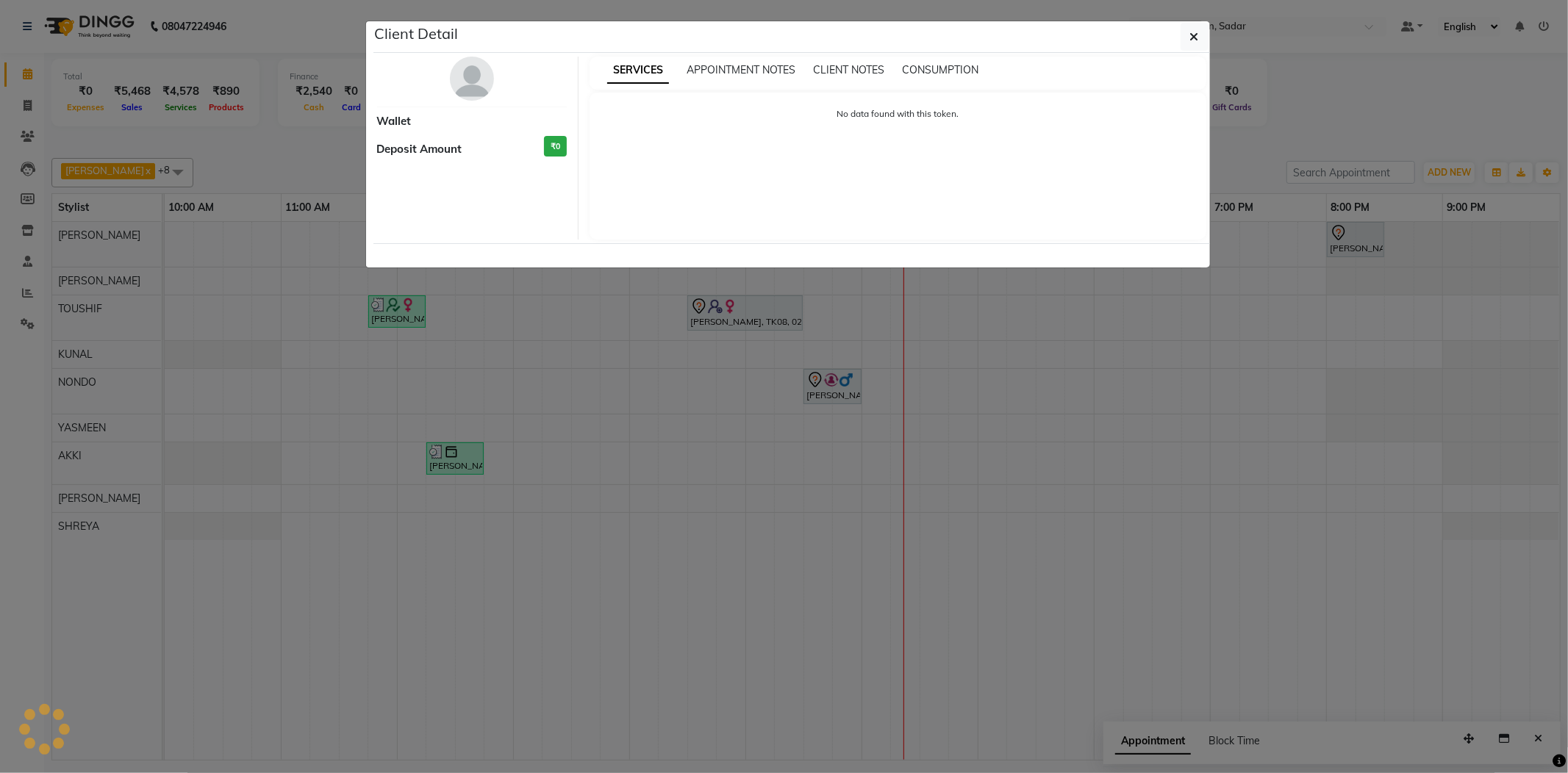
select select "7"
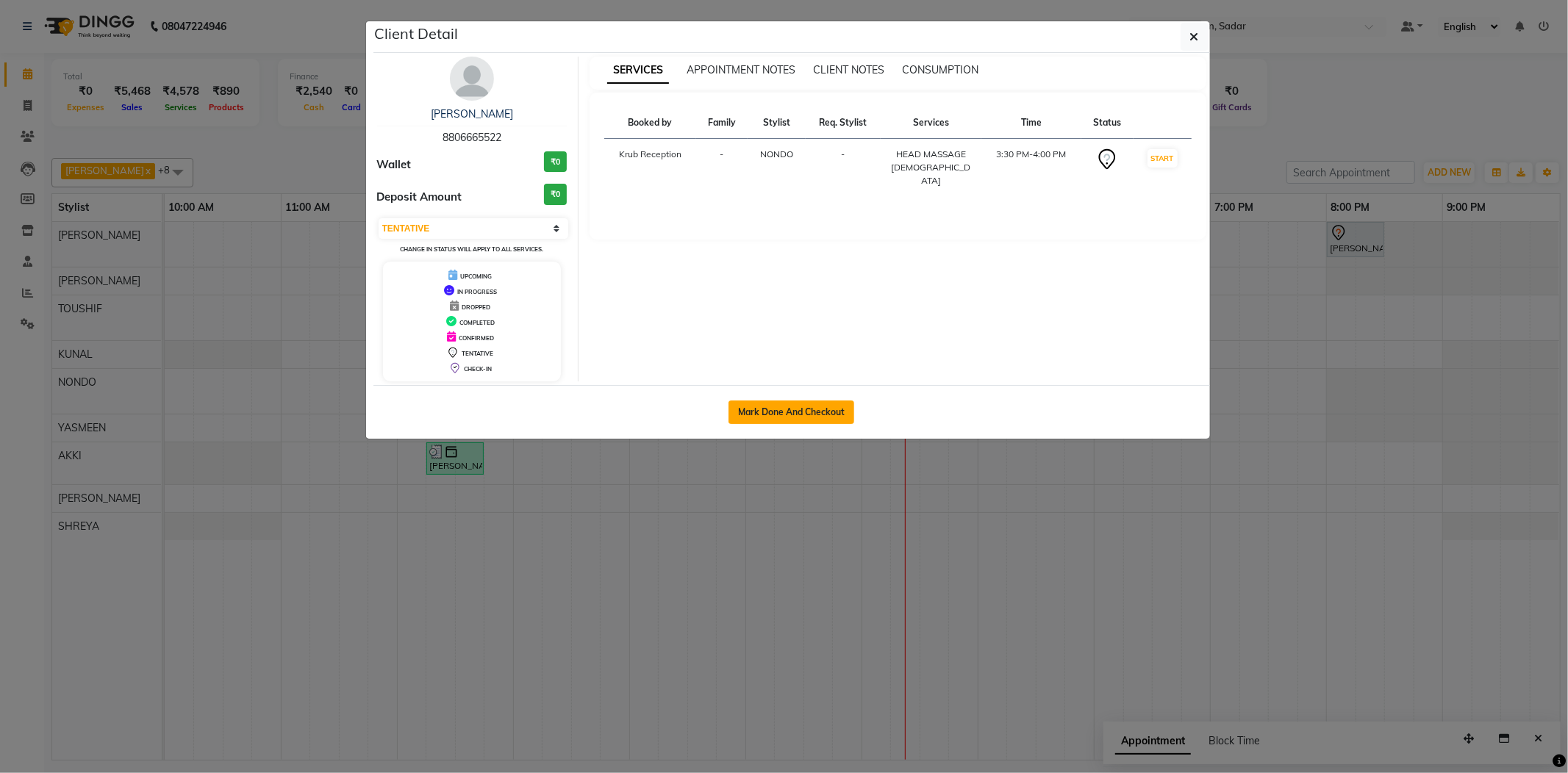
click at [812, 417] on button "Mark Done And Checkout" at bounding box center [791, 412] width 126 height 24
select select "4449"
select select "service"
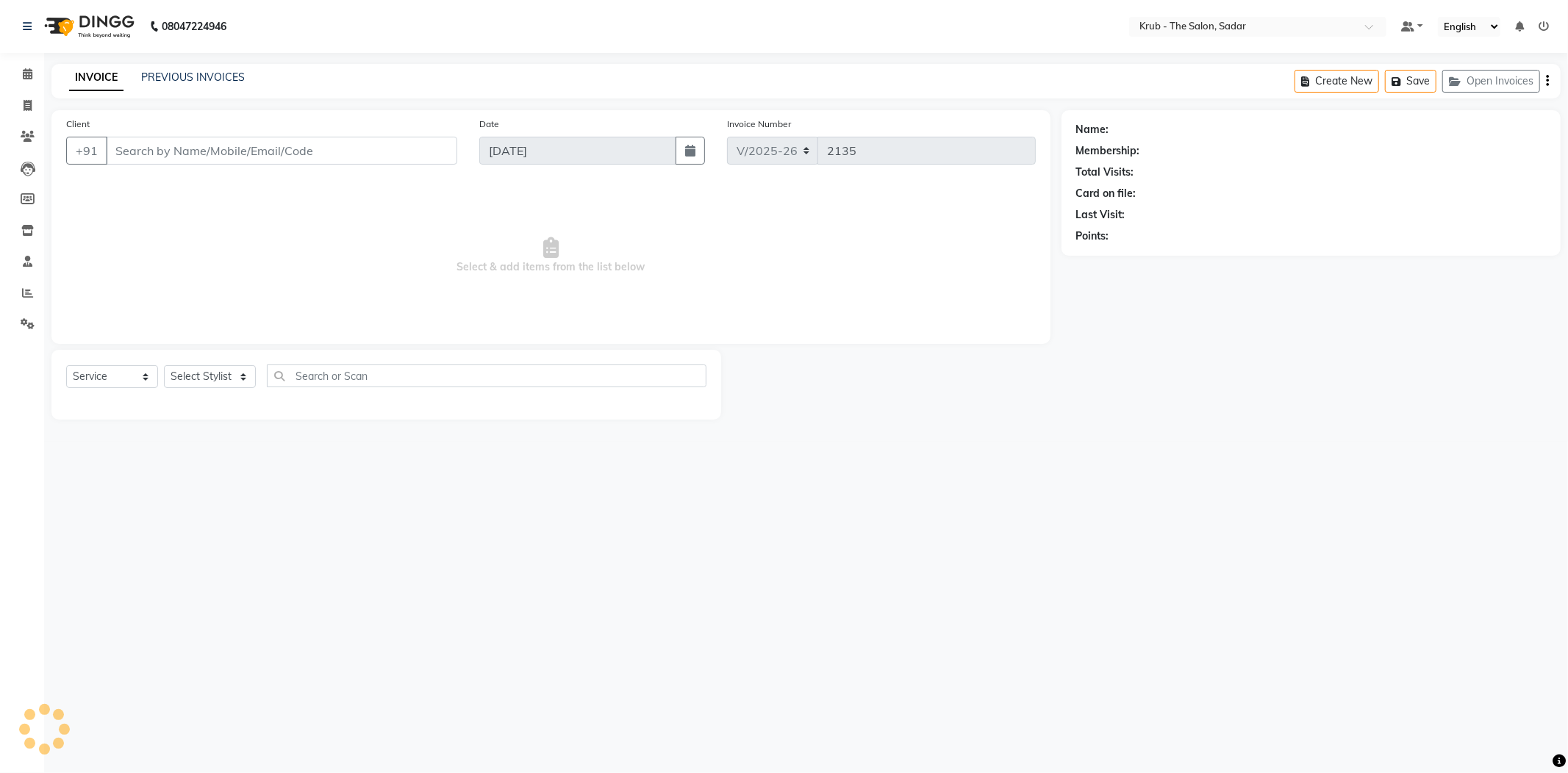
type input "8806665522"
select select "24986"
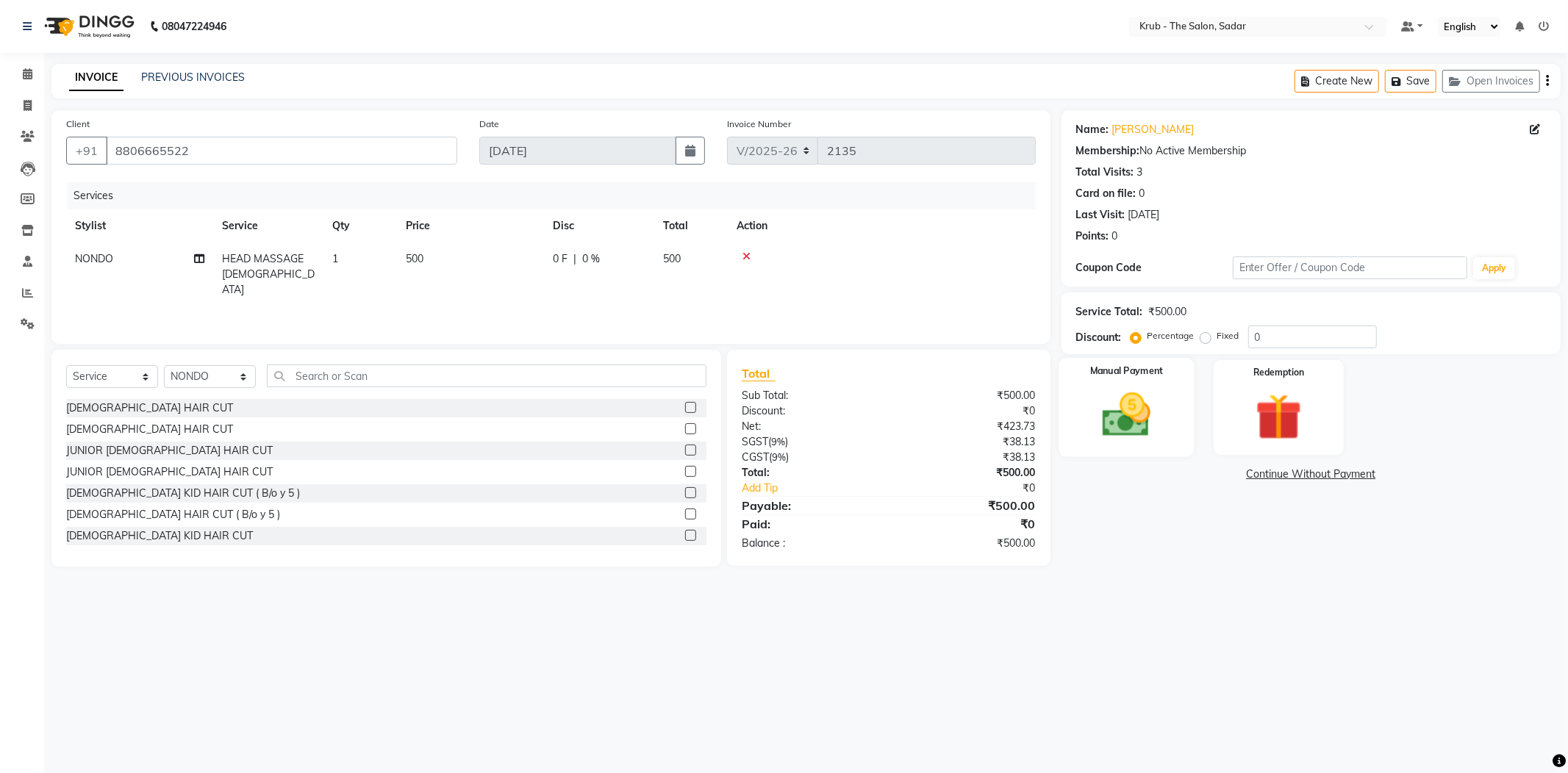
click at [1106, 415] on img at bounding box center [1127, 415] width 79 height 56
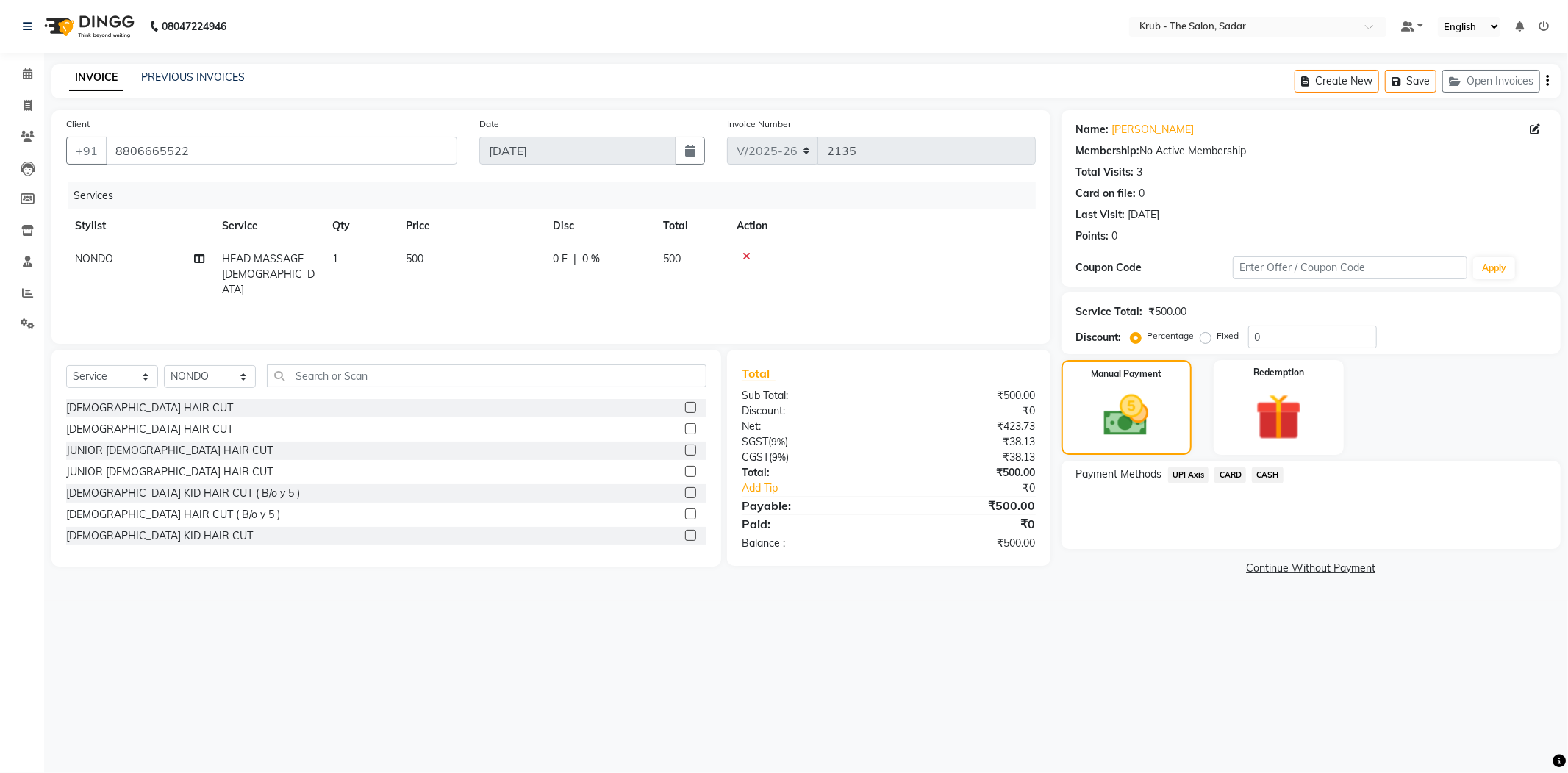
click at [1183, 467] on span "UPI Axis" at bounding box center [1189, 475] width 41 height 17
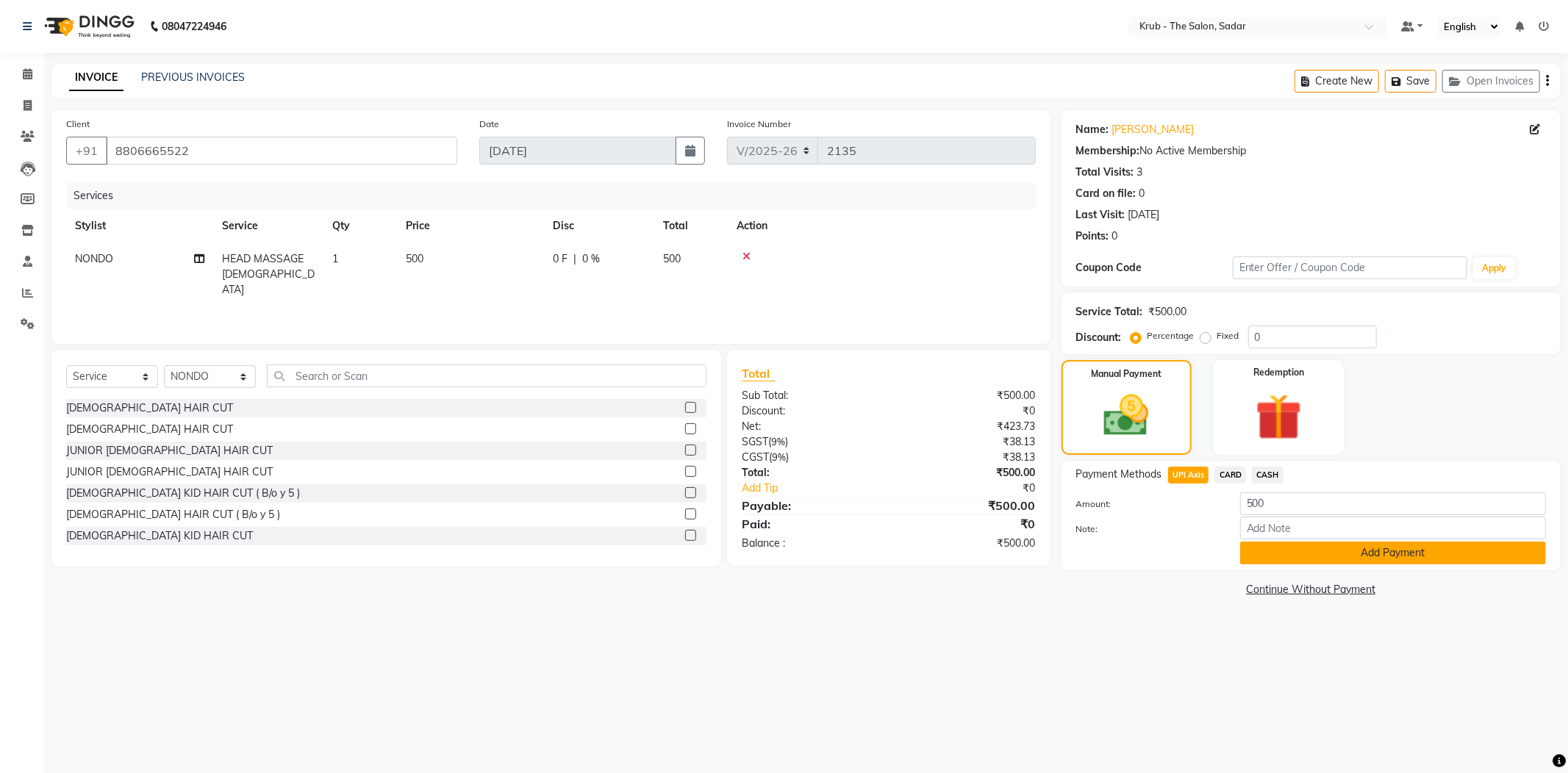
click at [1291, 542] on button "Add Payment" at bounding box center [1394, 553] width 306 height 23
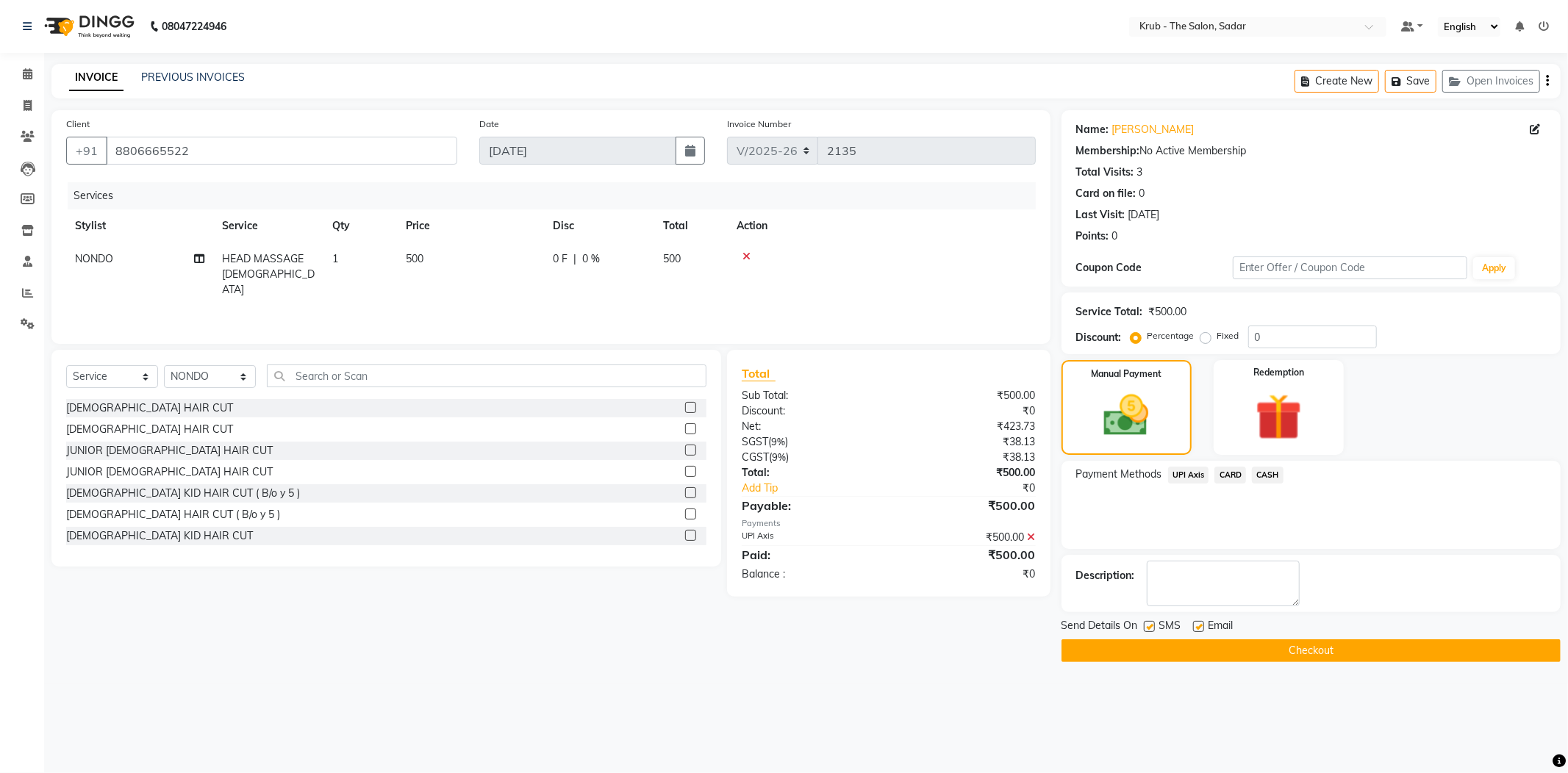
click at [1150, 621] on label at bounding box center [1149, 626] width 11 height 11
click at [1150, 622] on input "checkbox" at bounding box center [1149, 627] width 10 height 10
checkbox input "false"
click at [1197, 621] on label at bounding box center [1198, 626] width 11 height 11
click at [1197, 622] on input "checkbox" at bounding box center [1198, 627] width 10 height 10
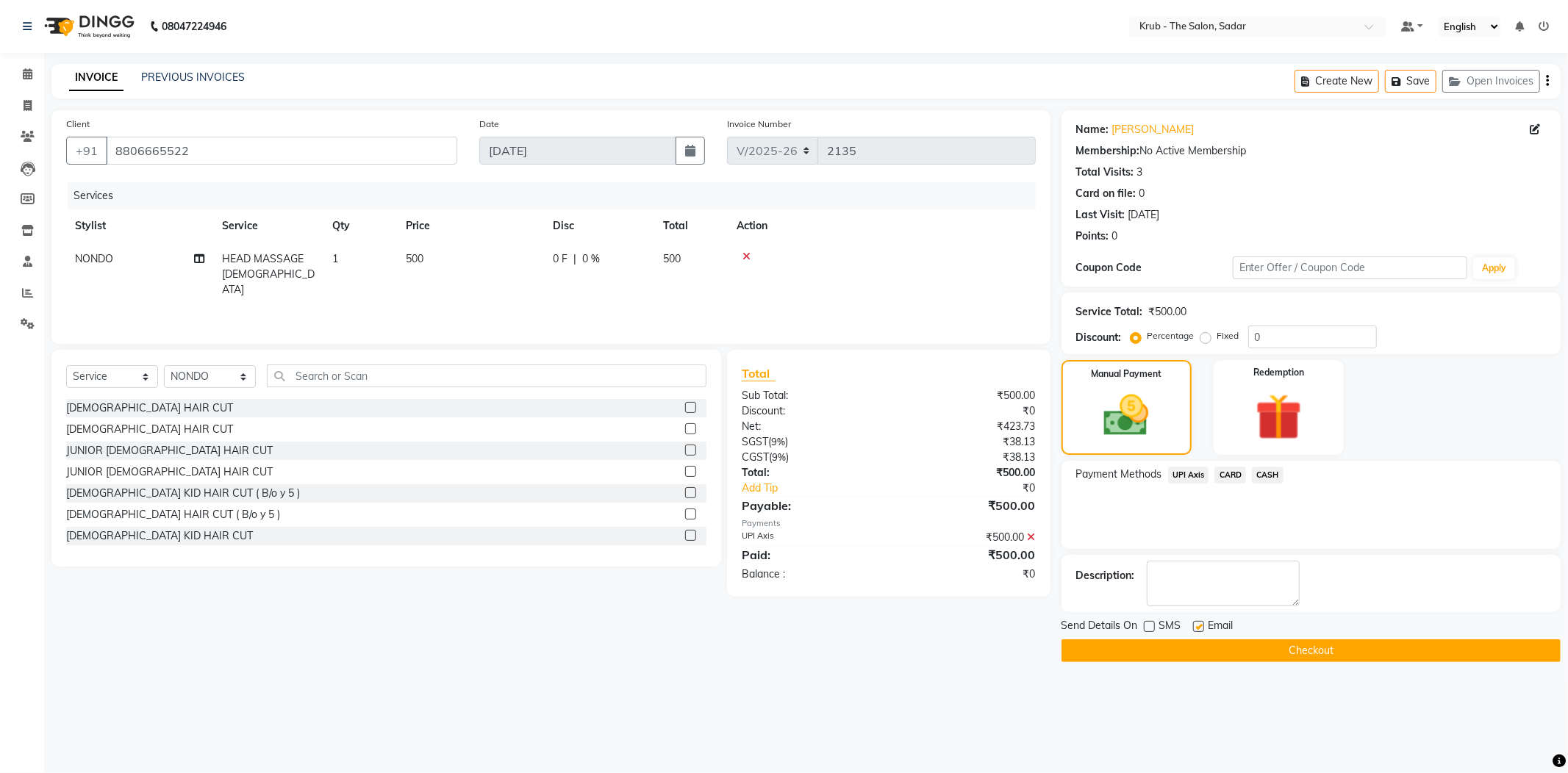
checkbox input "false"
click at [1228, 640] on button "Checkout" at bounding box center [1311, 651] width 499 height 23
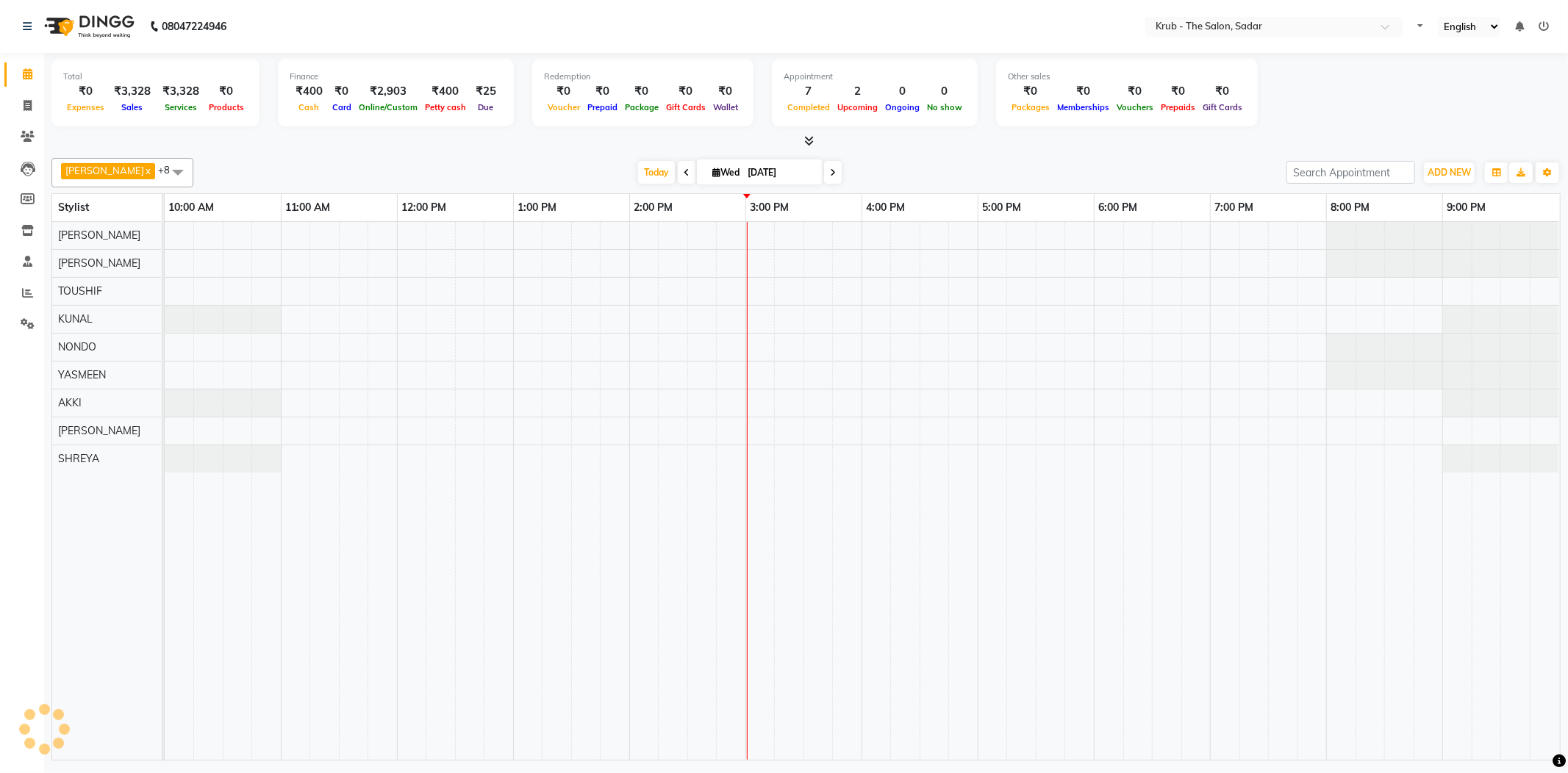
select select "en"
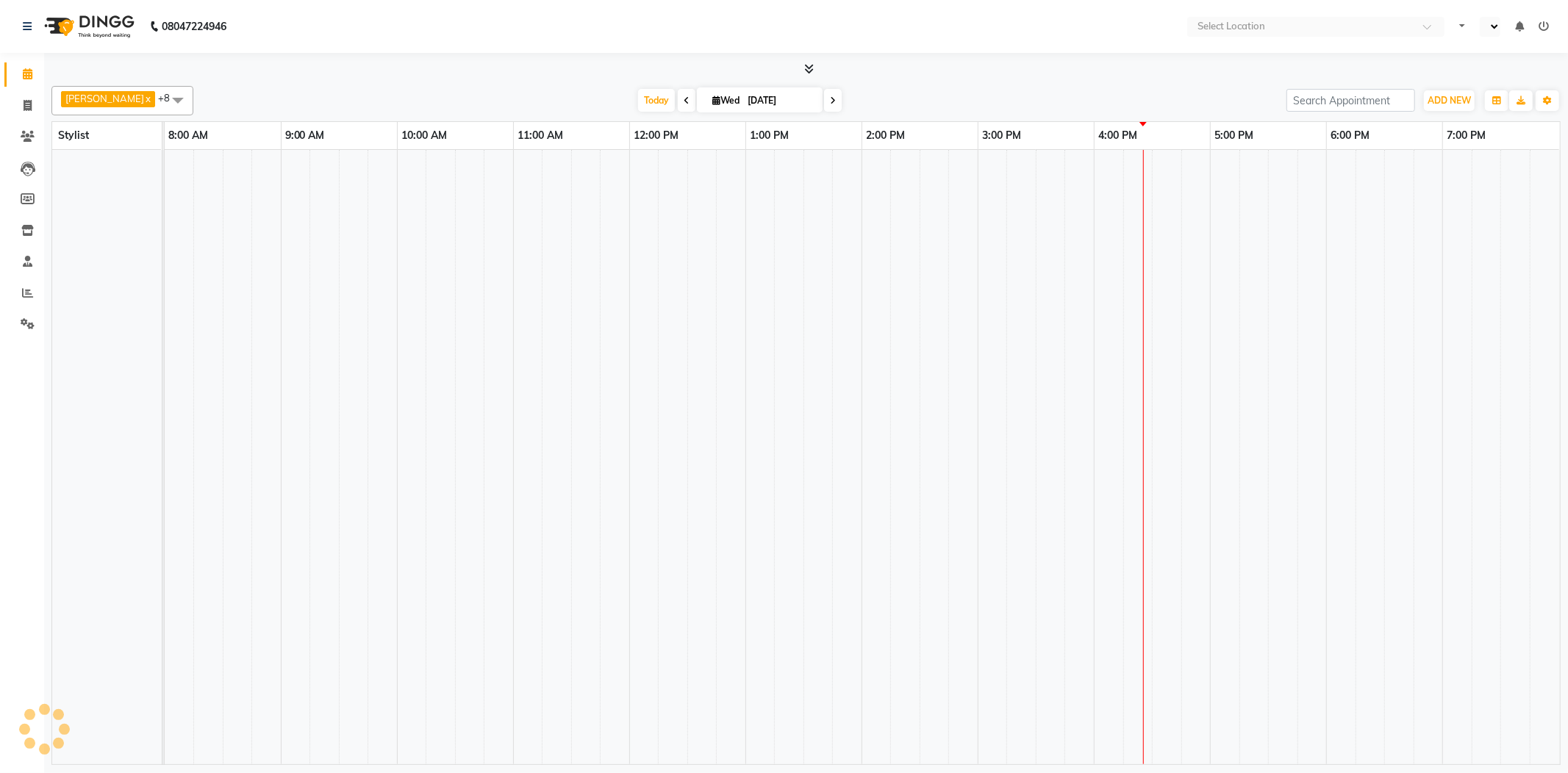
select select "en"
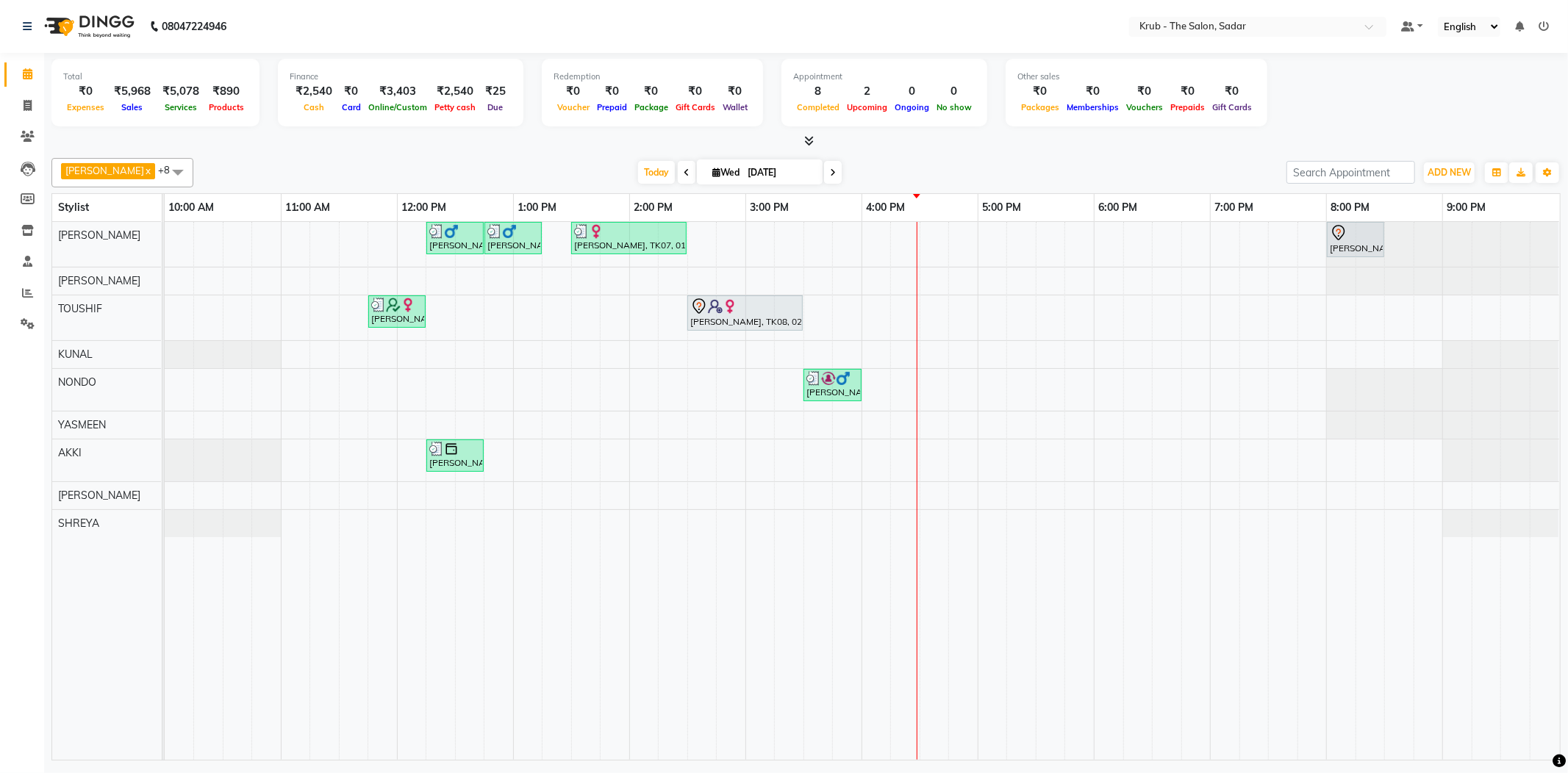
click at [774, 327] on link "[PERSON_NAME], TK08, 02:30 PM-03:30 PM, HIGHLIGHT" at bounding box center [745, 312] width 115 height 35
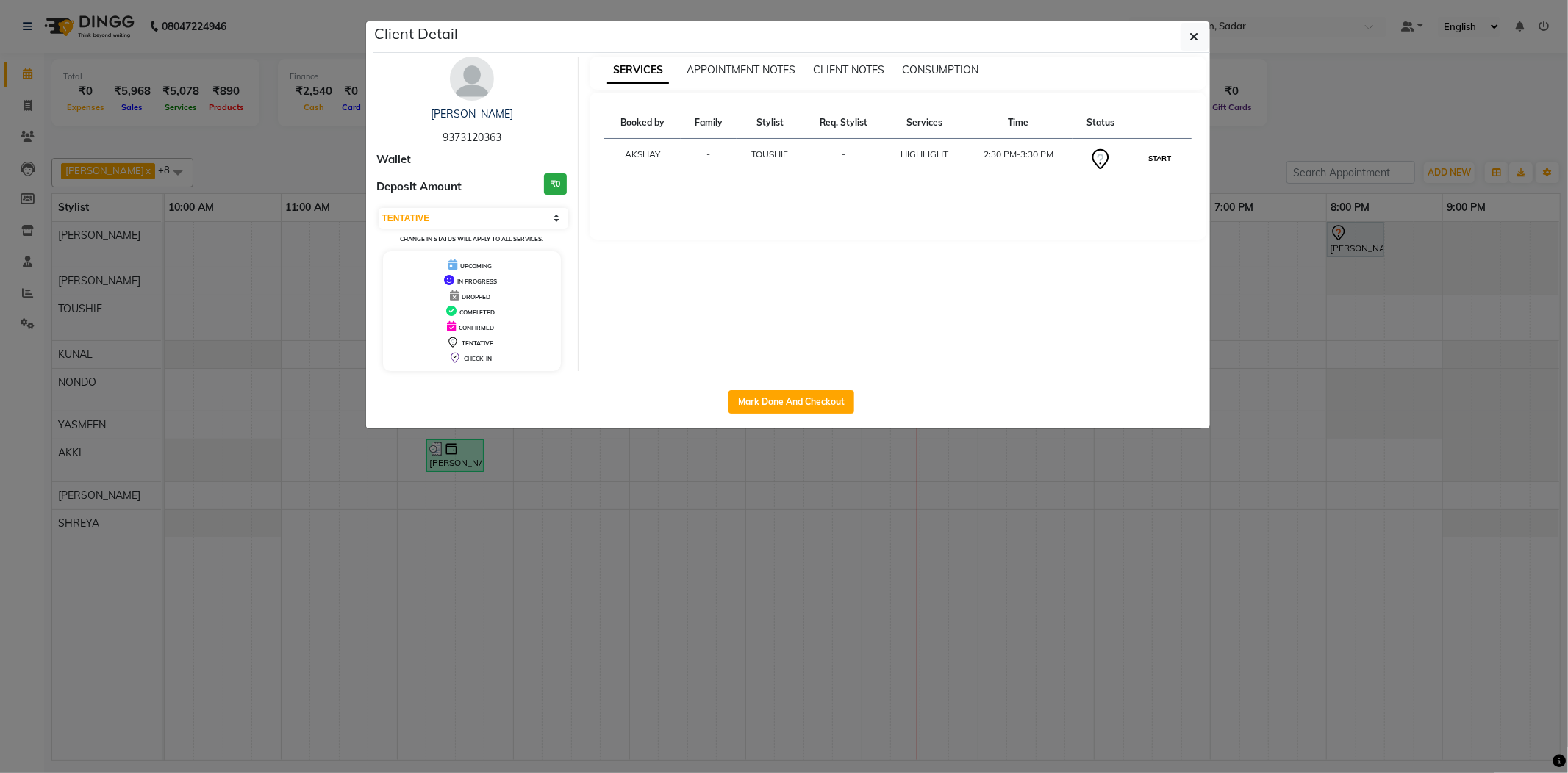
click at [1160, 149] on button "START" at bounding box center [1160, 158] width 30 height 18
select select "1"
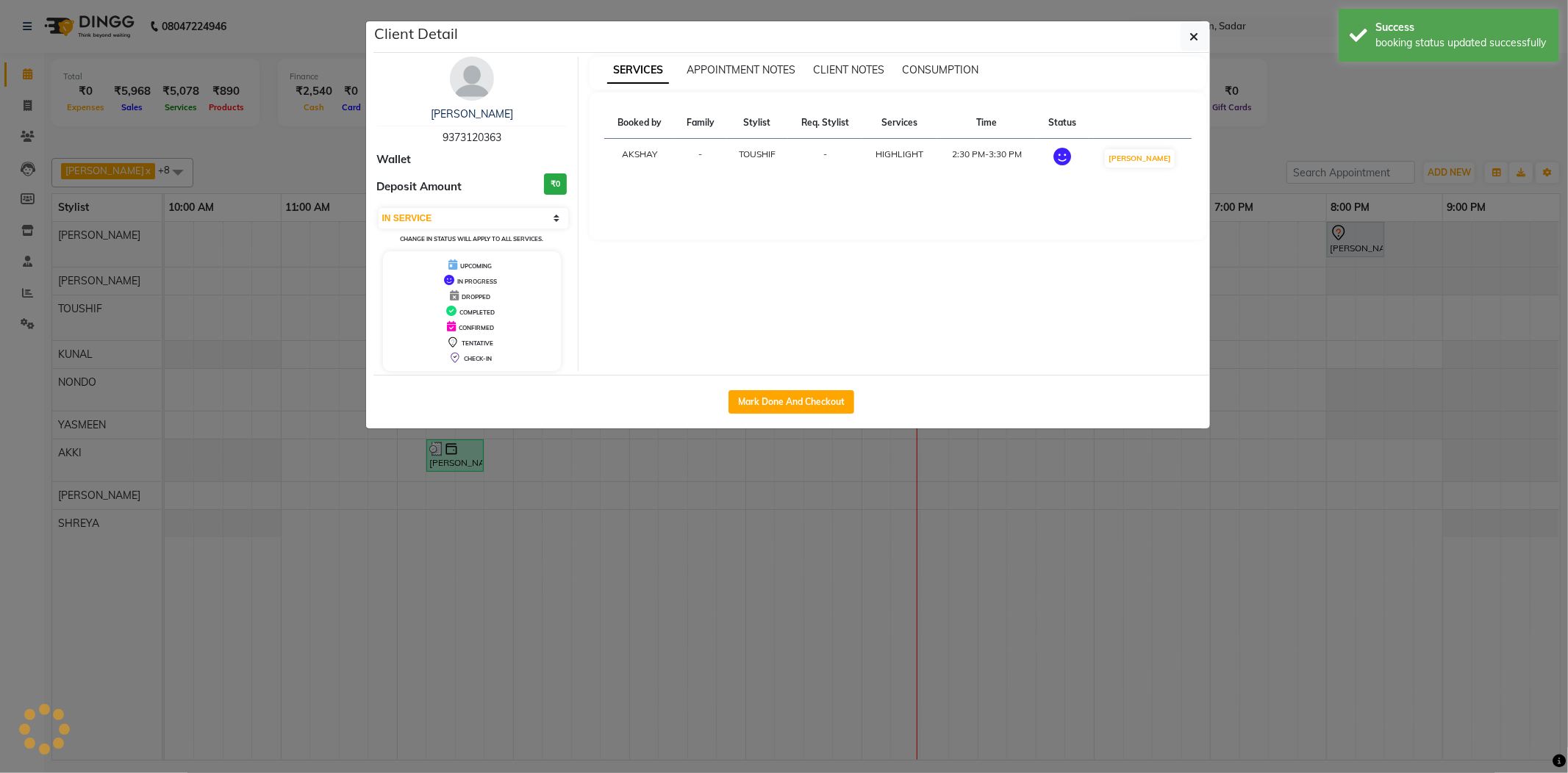
click at [1241, 127] on ngb-modal-window "Client Detail Joel Anthony 9373120363 Wallet Deposit Amount ₹0 Select IN SERVIC…" at bounding box center [784, 386] width 1568 height 773
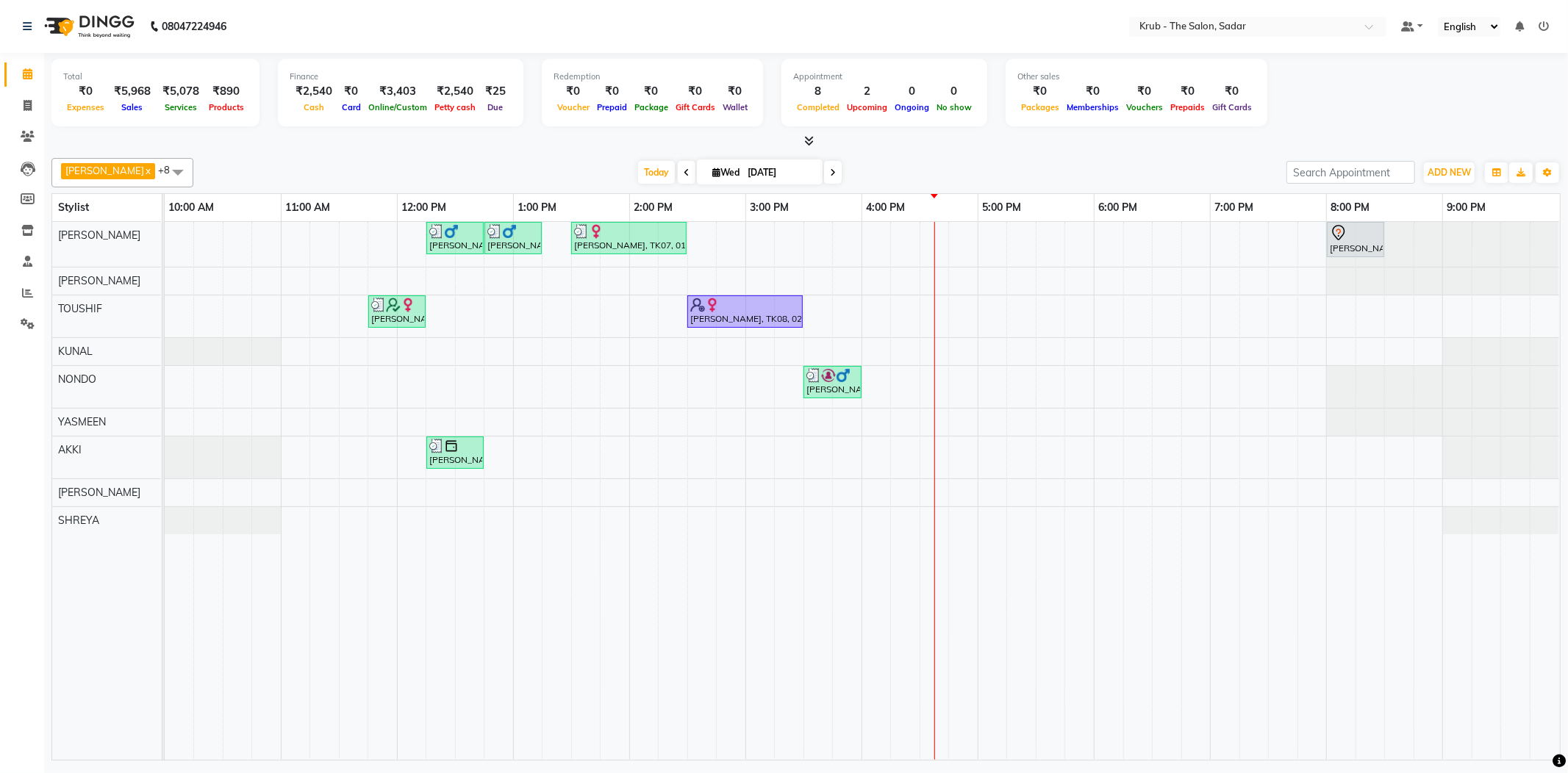
click at [1251, 152] on div "GURVEER x TOUSHIF x NONDO x YASMEEN x Andreas x SHREYA x RAJESH x KUNAL x AKKI …" at bounding box center [806, 456] width 1510 height 609
